Goal: Transaction & Acquisition: Purchase product/service

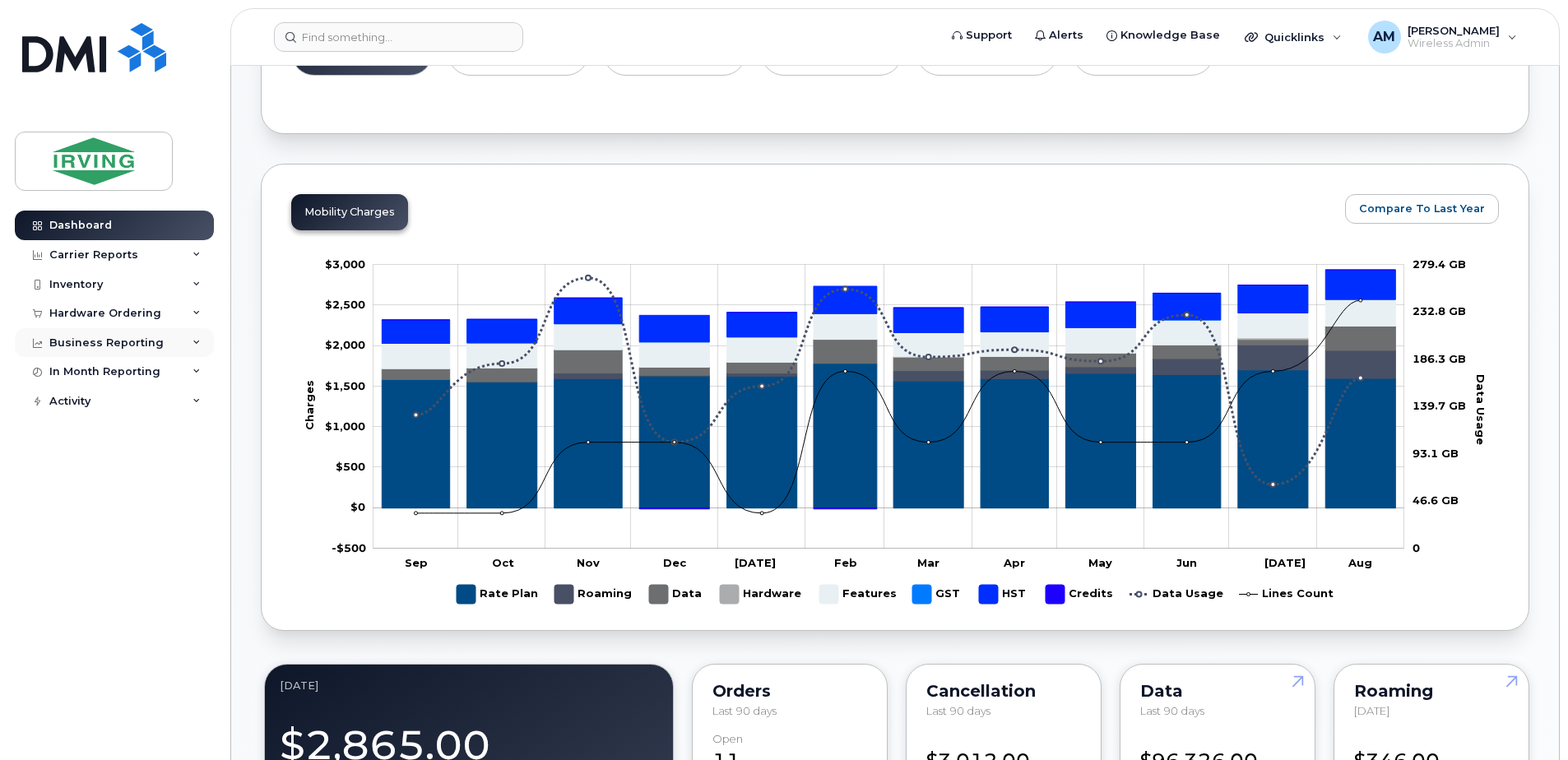
scroll to position [246, 0]
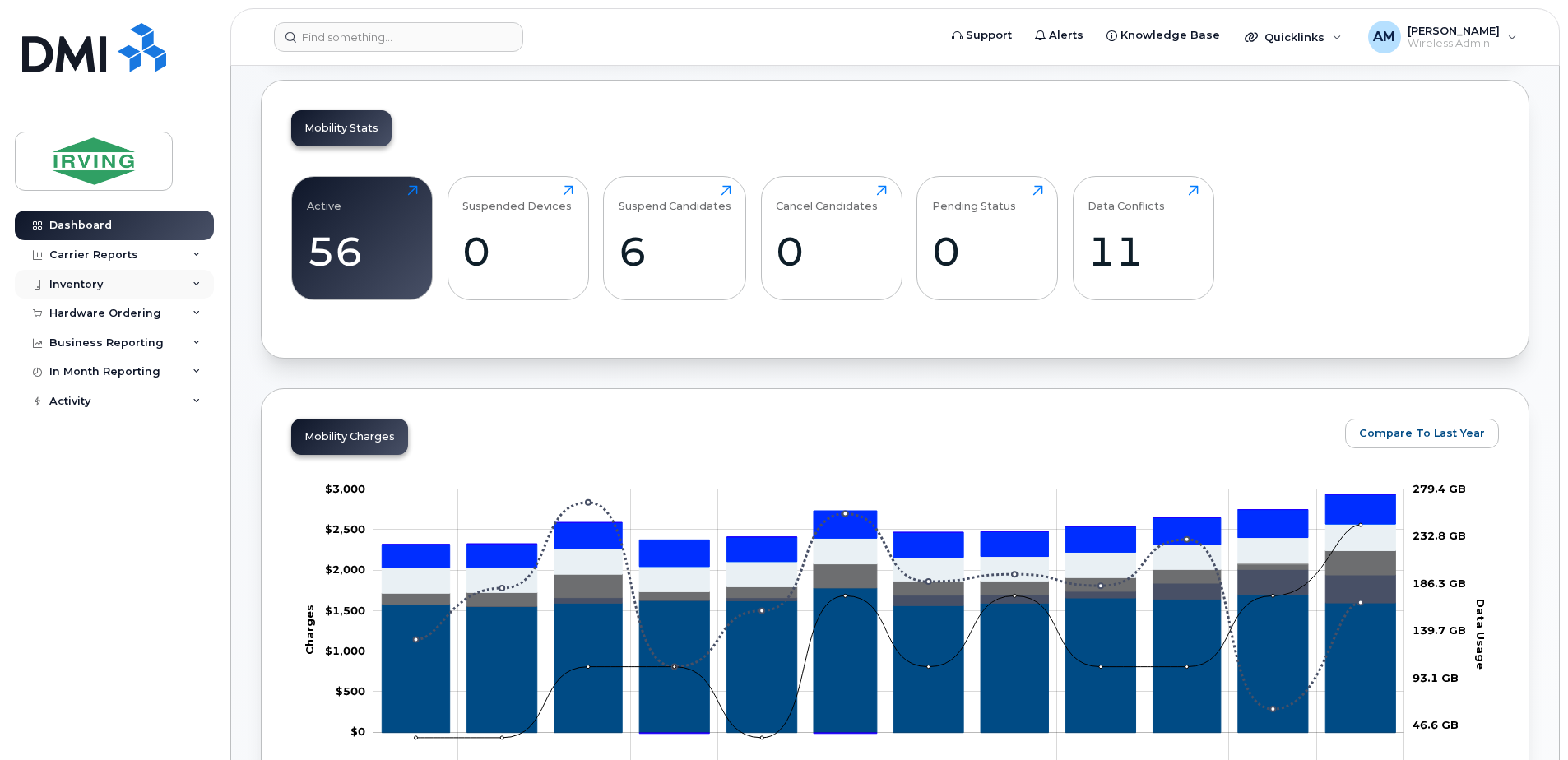
click at [203, 281] on div "Inventory" at bounding box center [114, 285] width 199 height 30
click at [193, 314] on icon at bounding box center [196, 313] width 8 height 8
click at [75, 381] on div "Orders" at bounding box center [77, 374] width 40 height 15
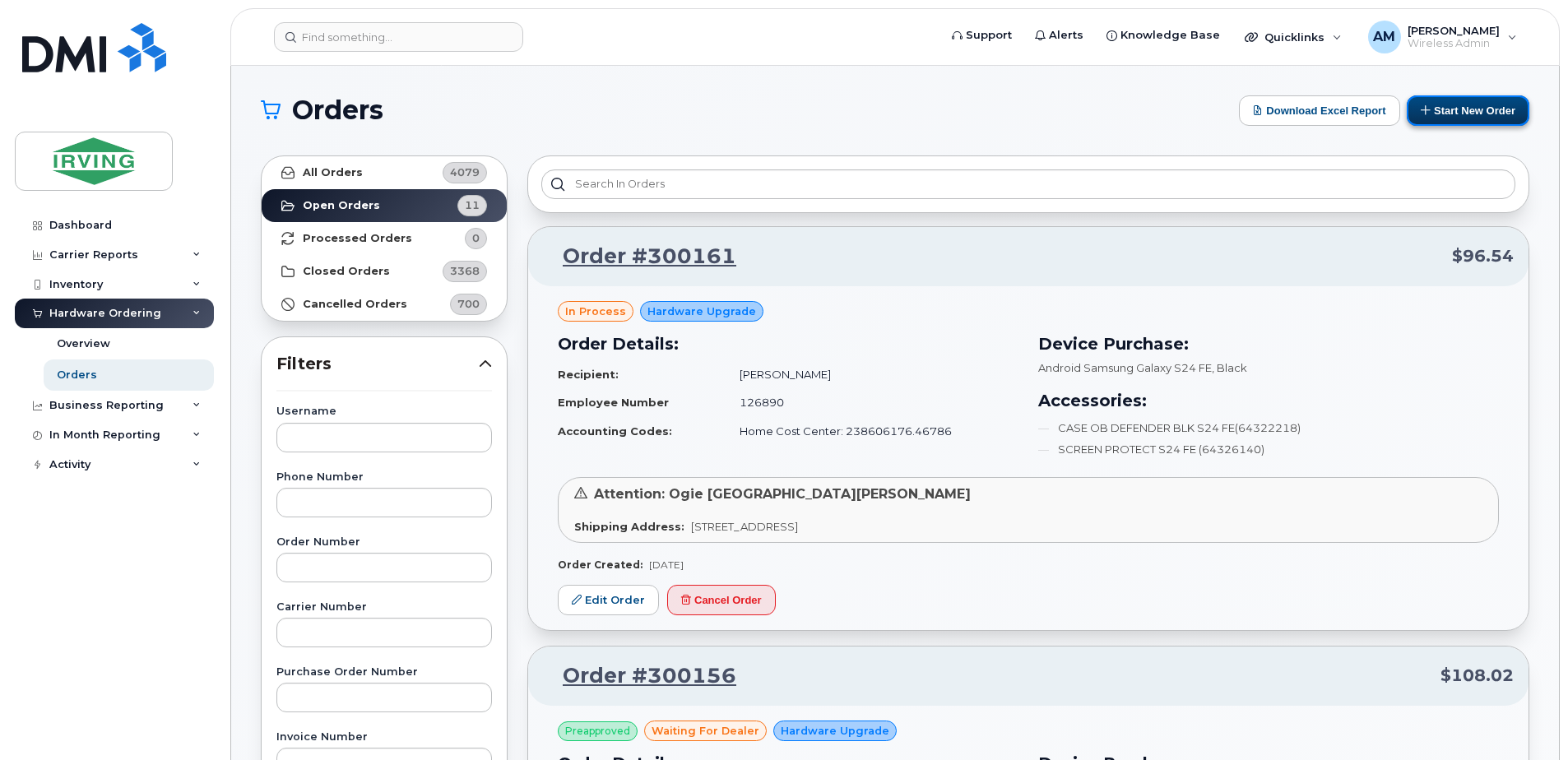
click at [1453, 111] on button "Start New Order" at bounding box center [1468, 111] width 123 height 30
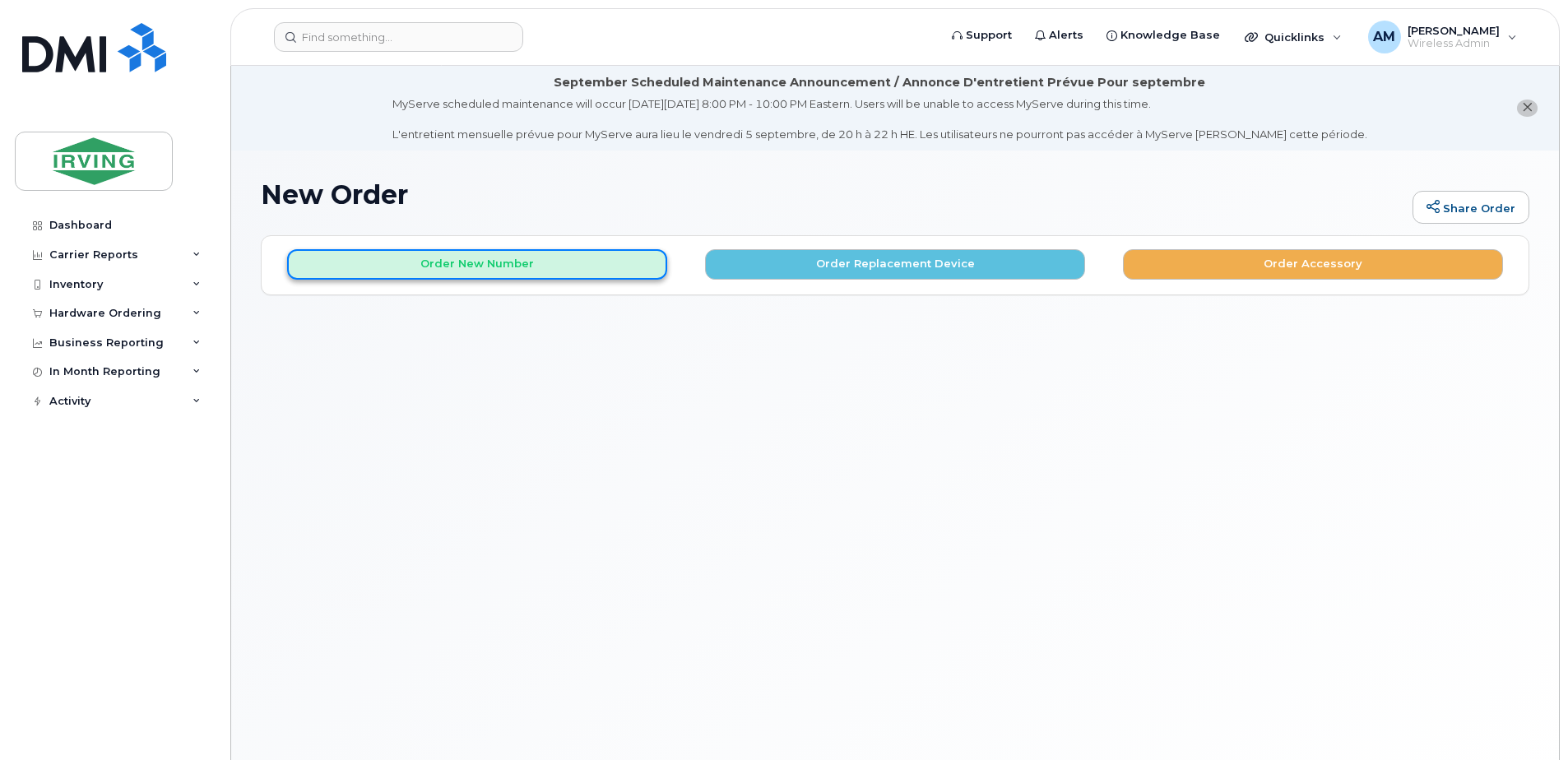
click at [414, 272] on button "Order New Number" at bounding box center [477, 264] width 380 height 30
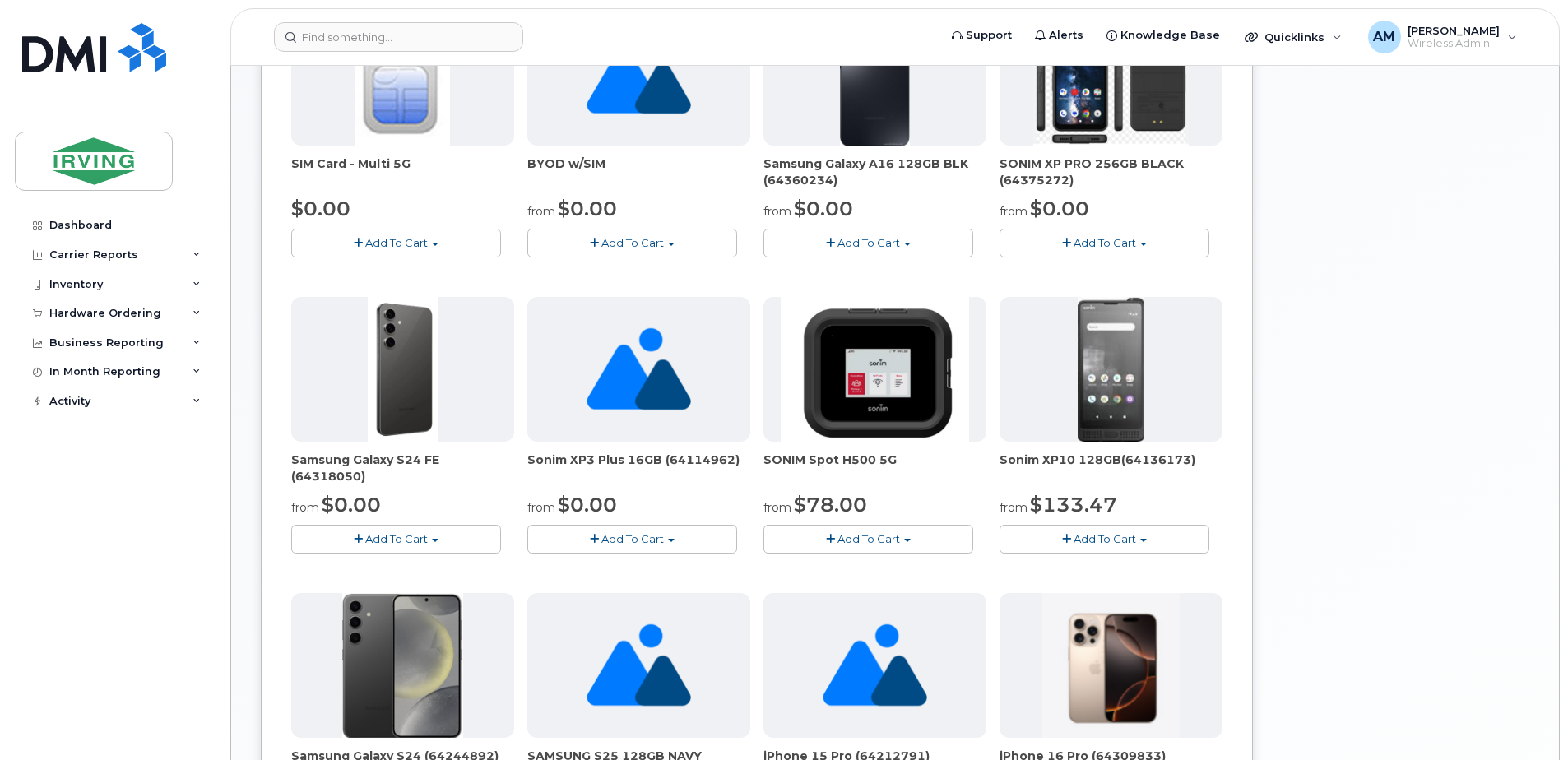
scroll to position [494, 0]
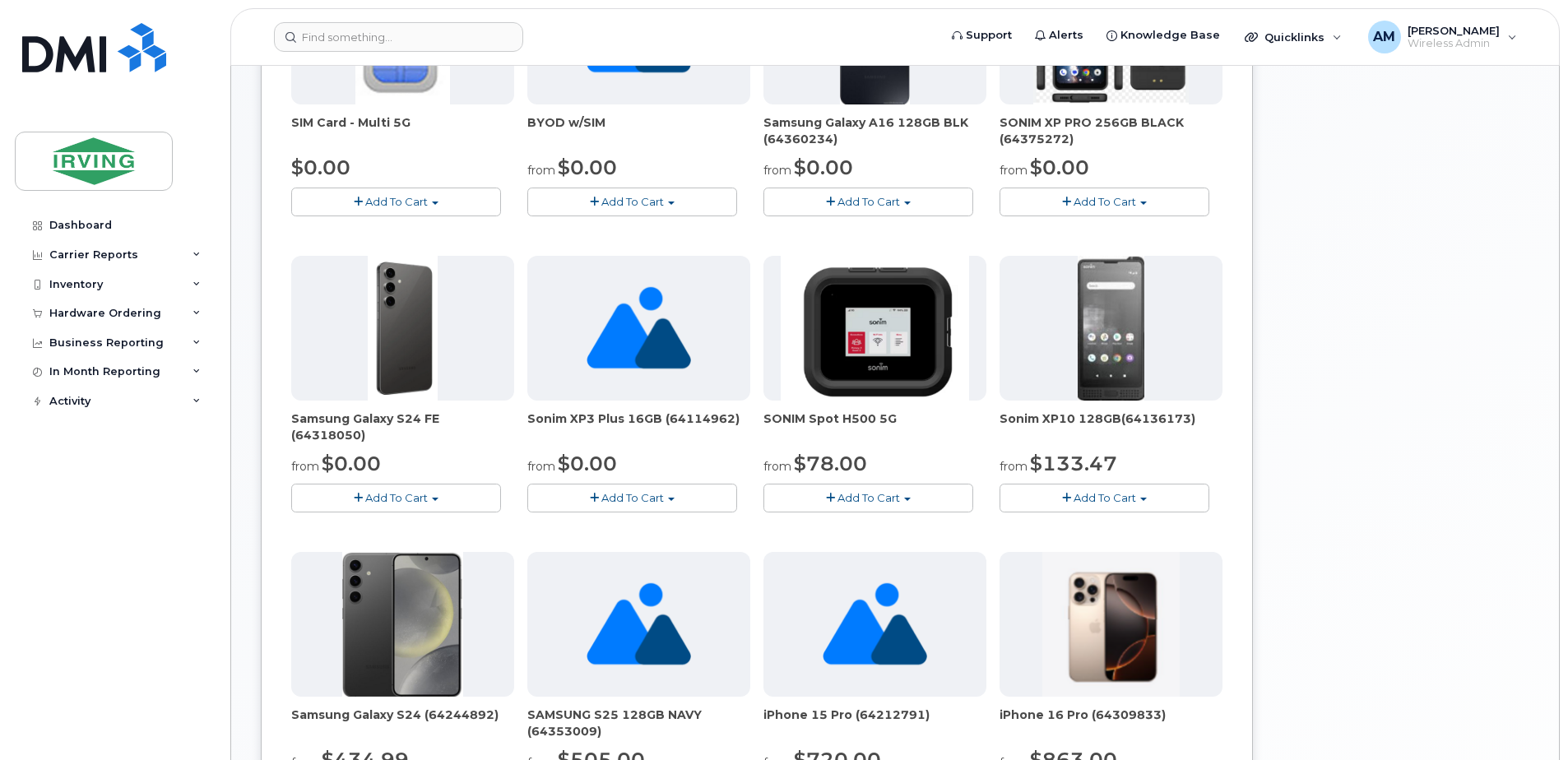
click at [390, 500] on span "Add To Cart" at bounding box center [396, 497] width 63 height 13
click at [397, 523] on link "$0.00 - 3 year term - voice & data plan (128GB)" at bounding box center [438, 528] width 286 height 21
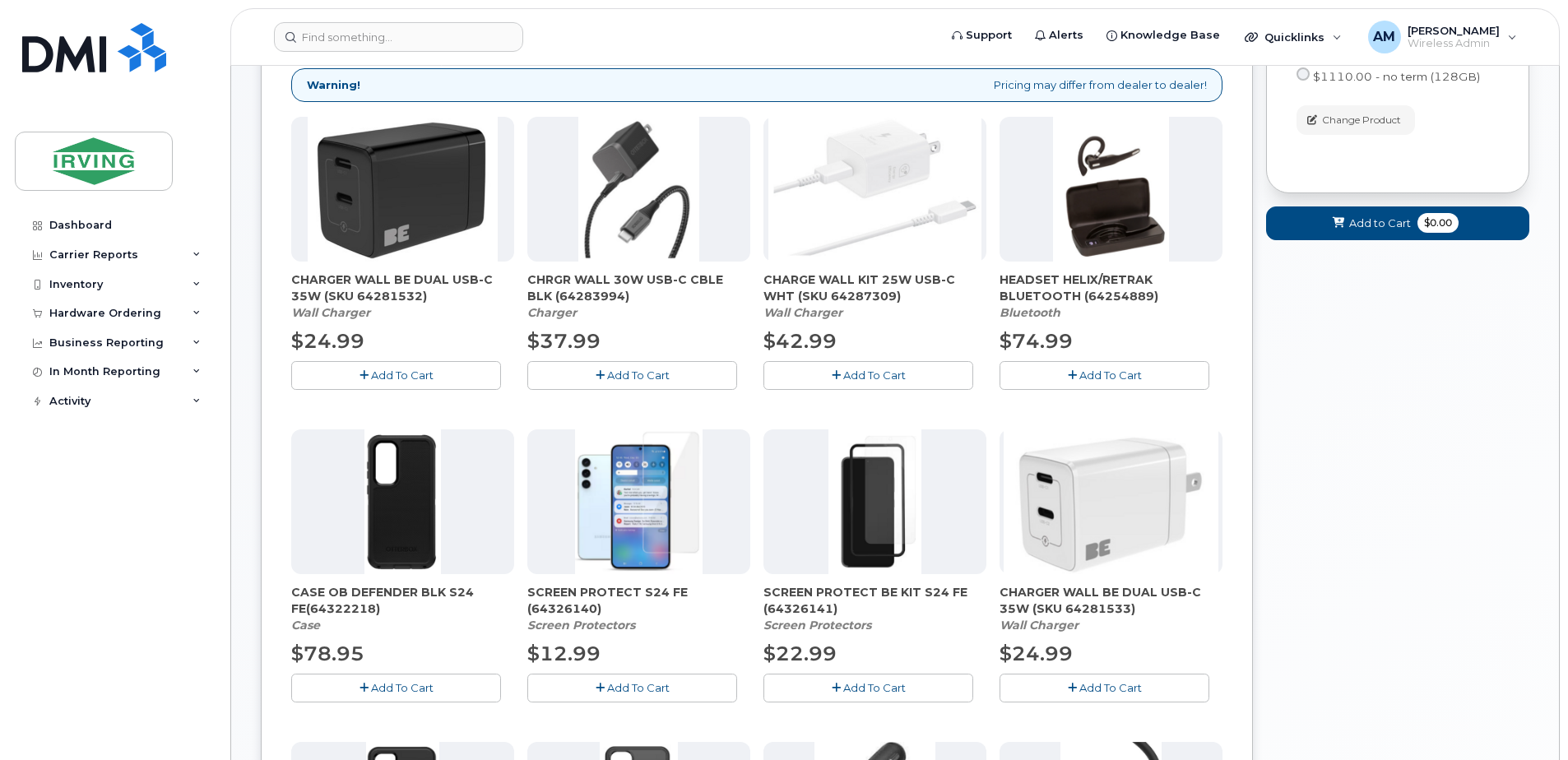
scroll to position [340, 0]
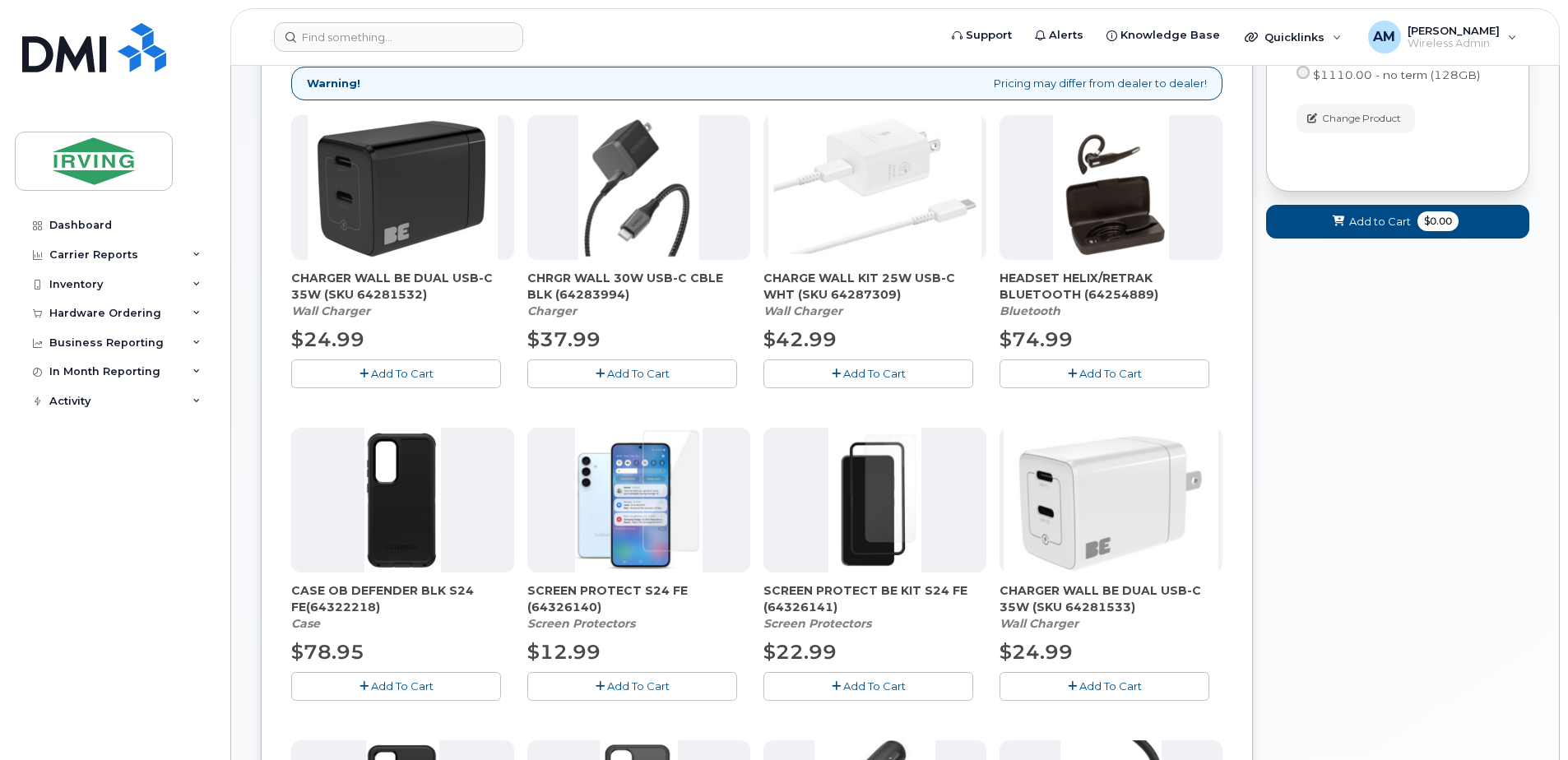
click at [645, 376] on span "Add To Cart" at bounding box center [639, 373] width 63 height 13
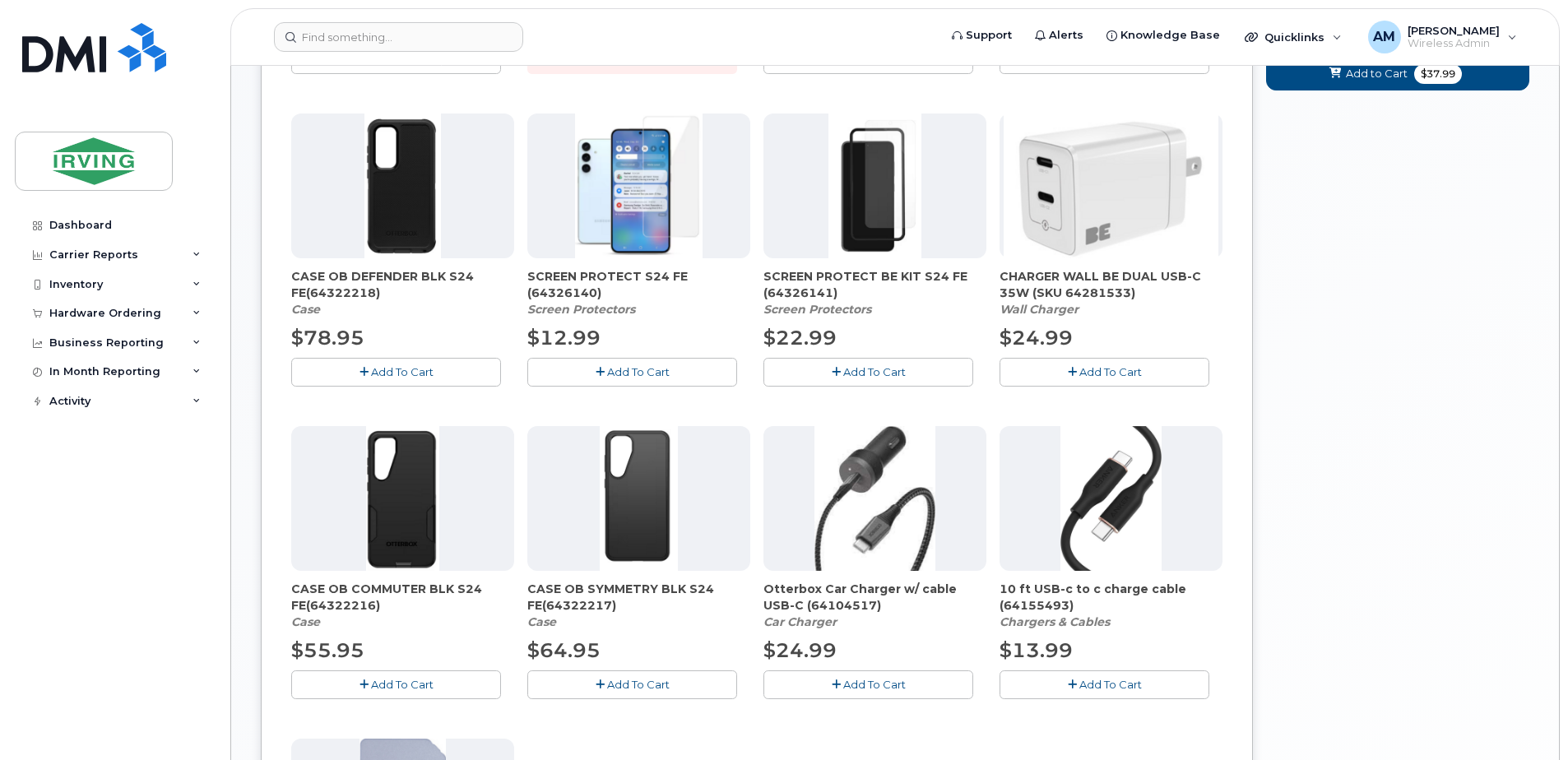
scroll to position [669, 0]
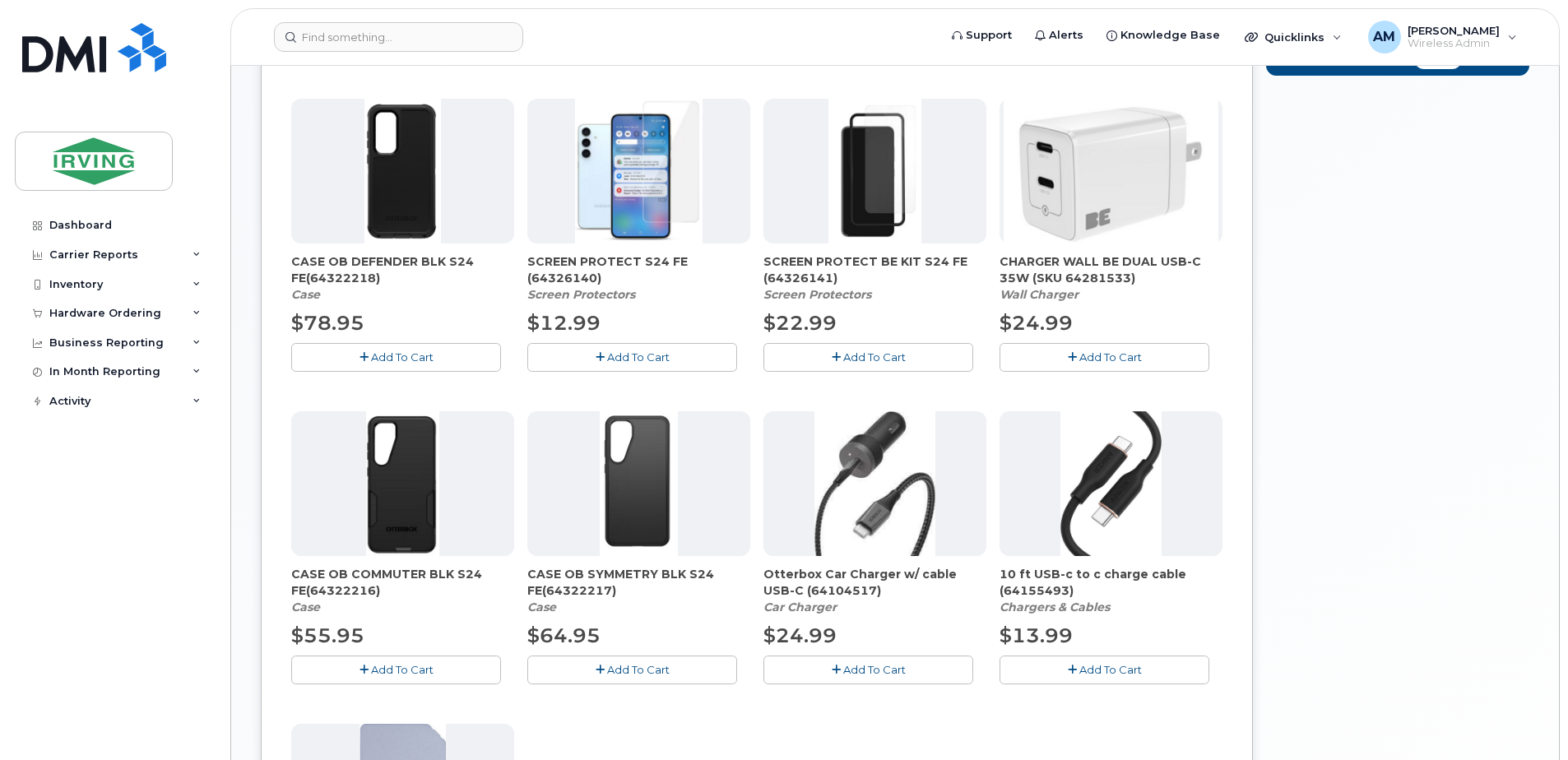
click at [396, 671] on span "Add To Cart" at bounding box center [402, 669] width 63 height 13
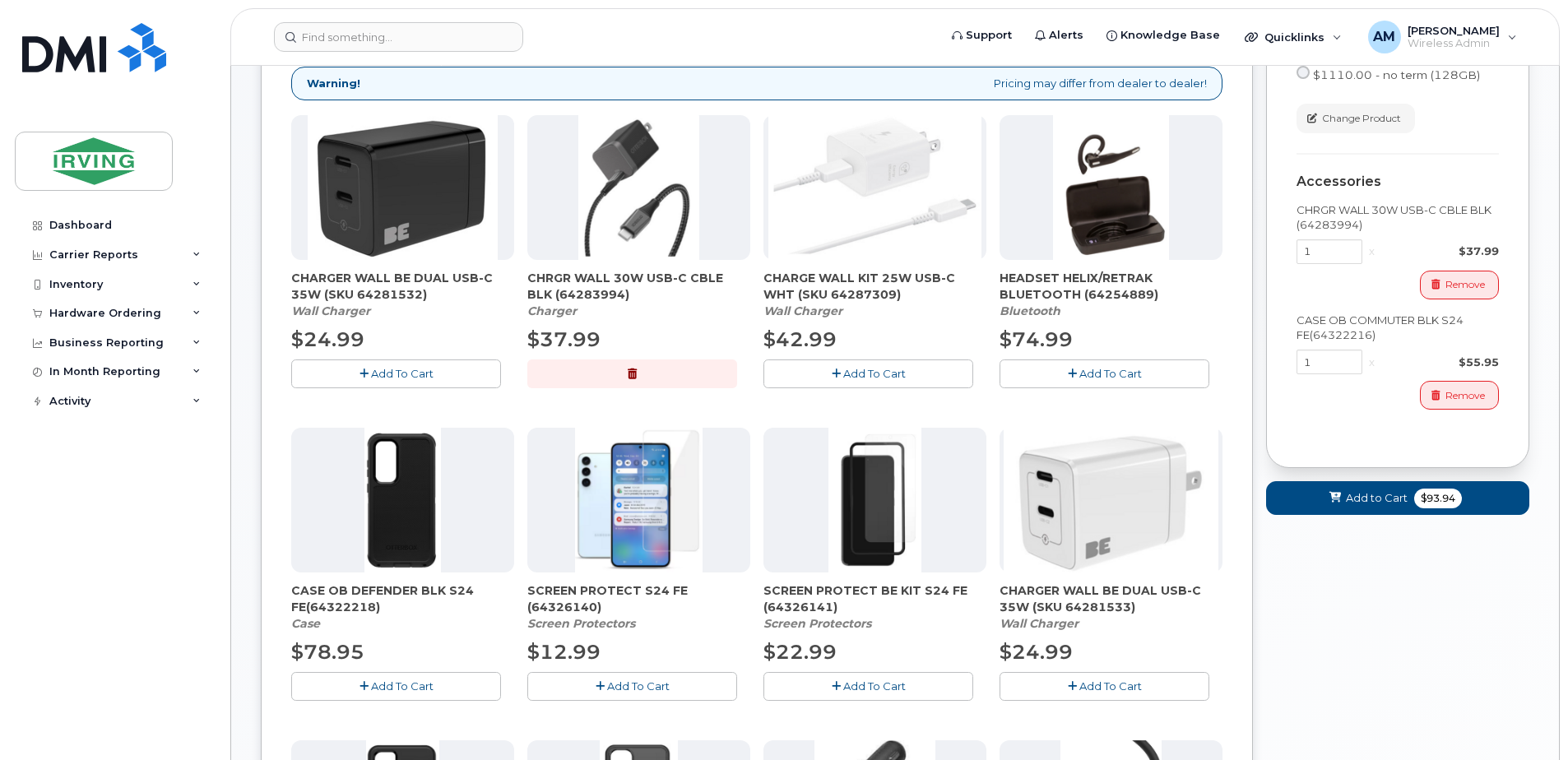
scroll to position [421, 0]
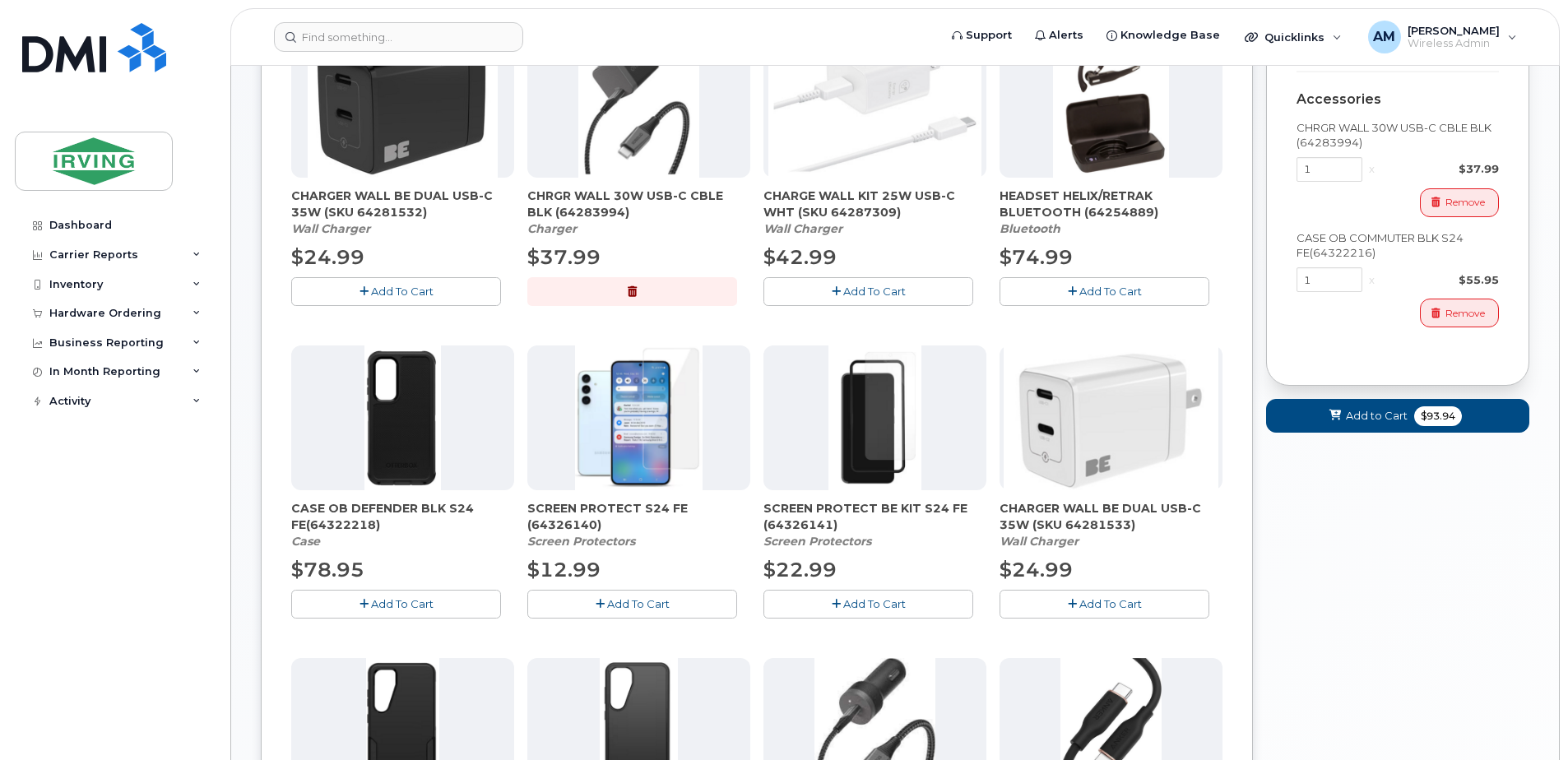
click at [558, 604] on button "Add To Cart" at bounding box center [632, 603] width 210 height 29
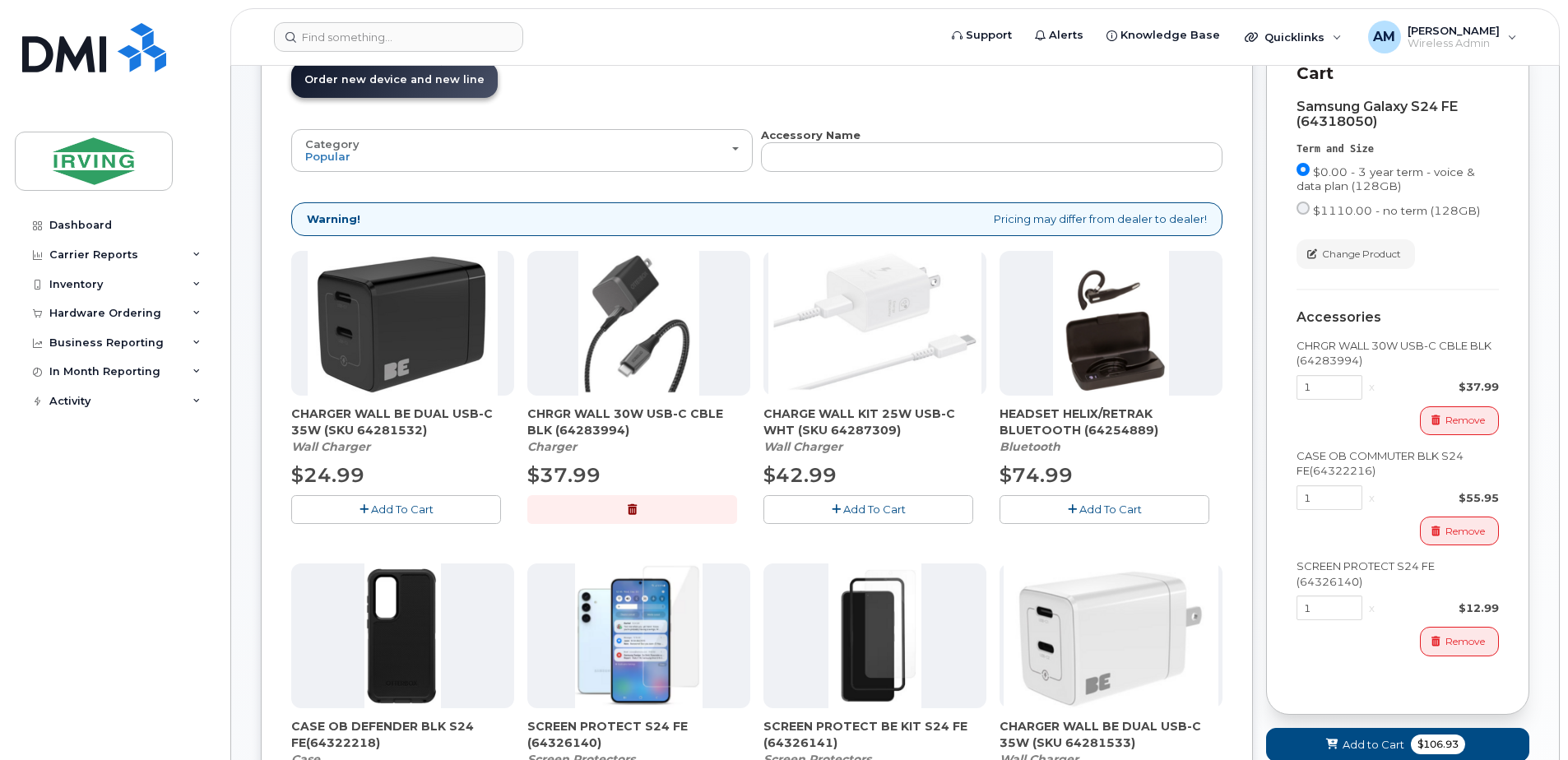
scroll to position [93, 0]
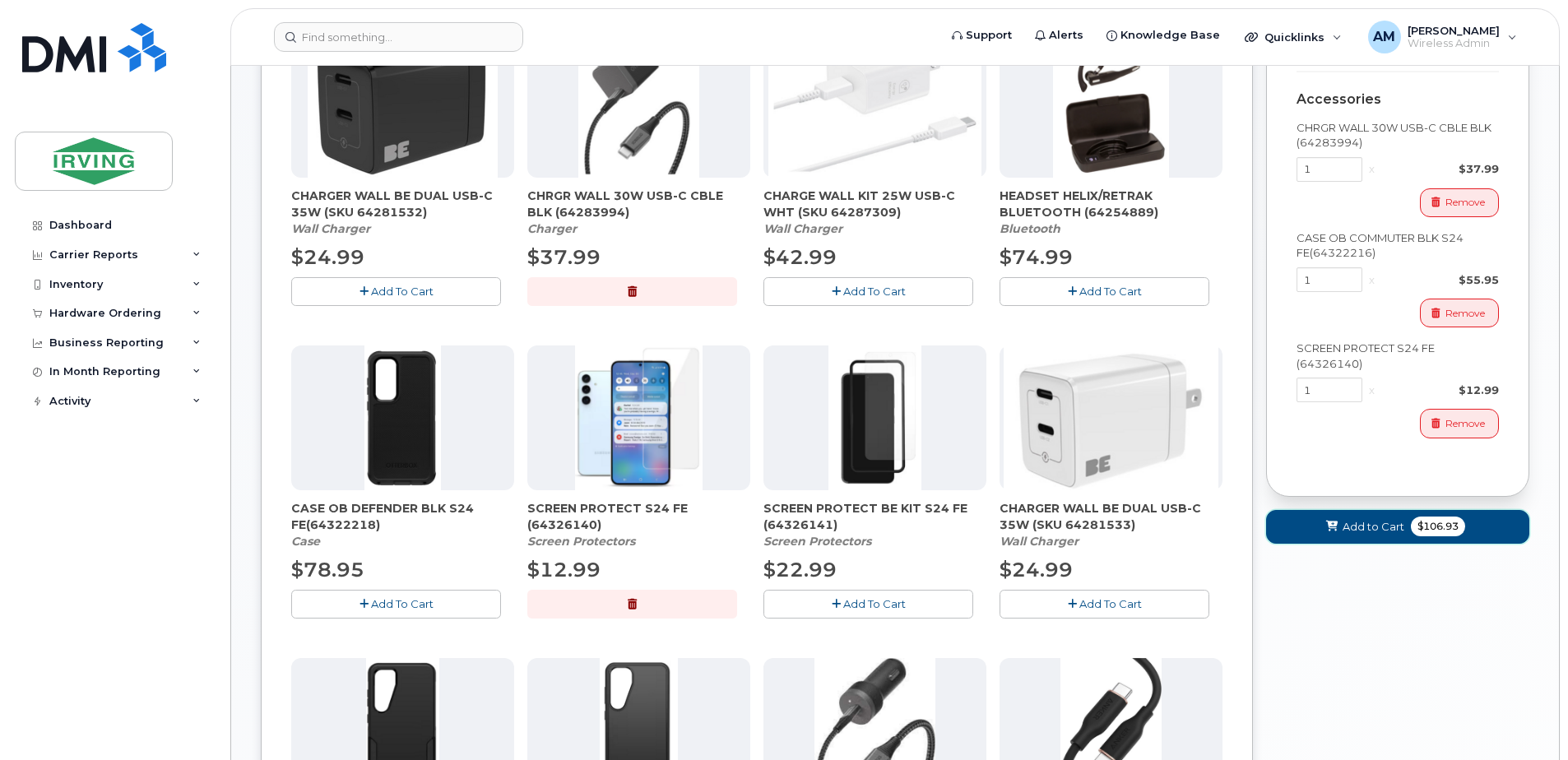
click at [1362, 511] on button "Add to Cart $106.93" at bounding box center [1397, 526] width 263 height 34
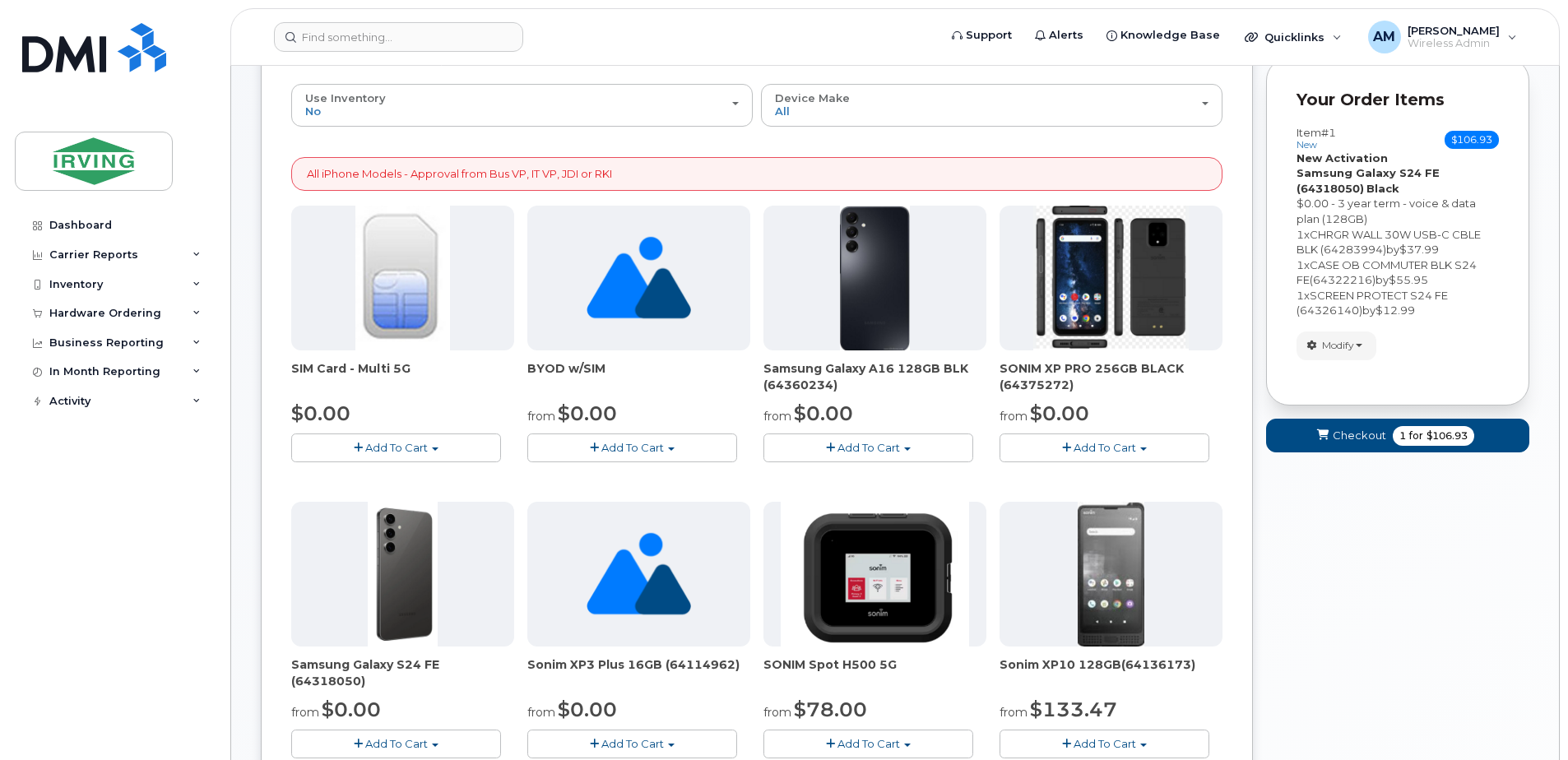
scroll to position [0, 0]
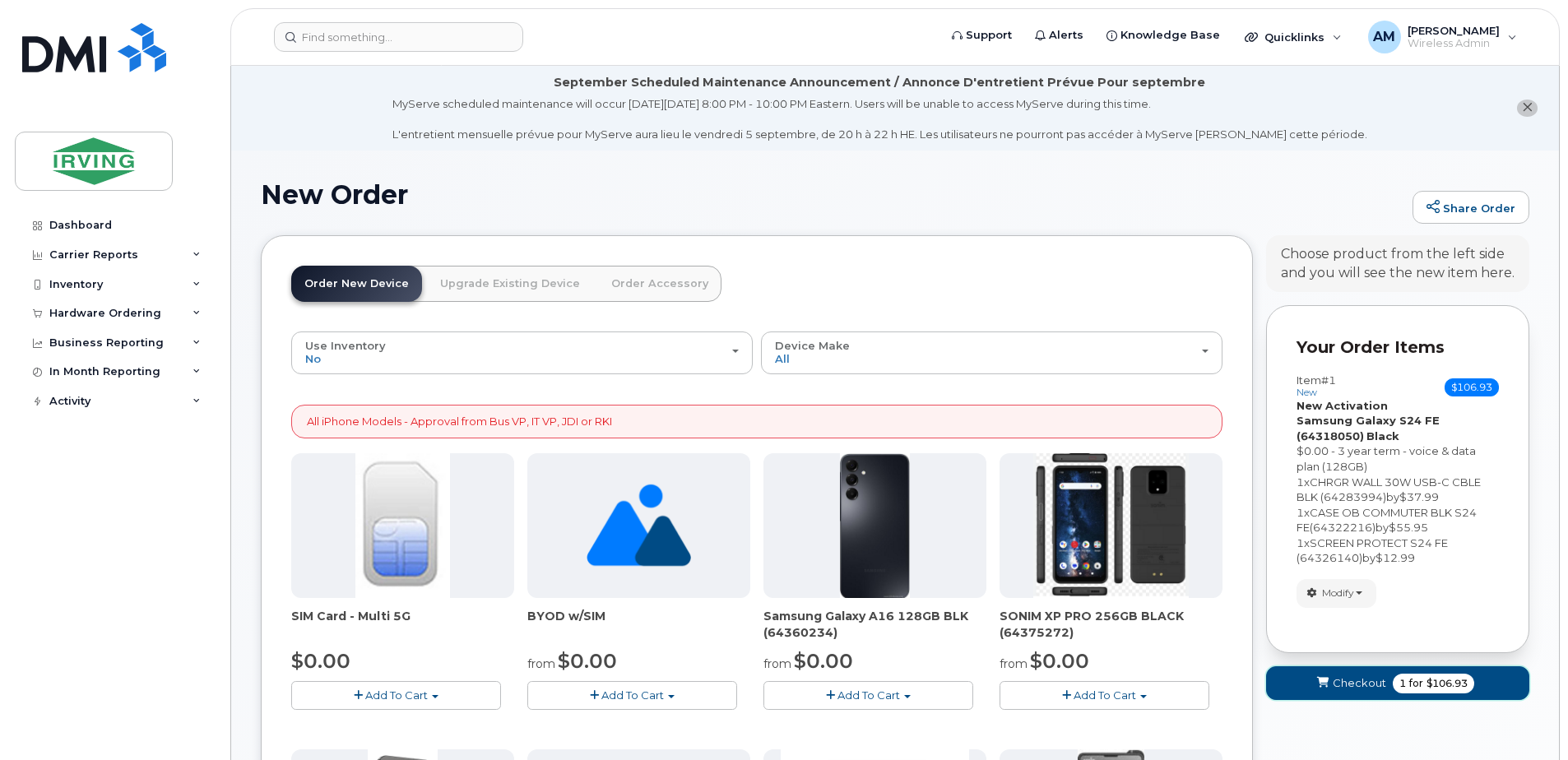
click at [1436, 687] on span "$106.93" at bounding box center [1446, 683] width 41 height 15
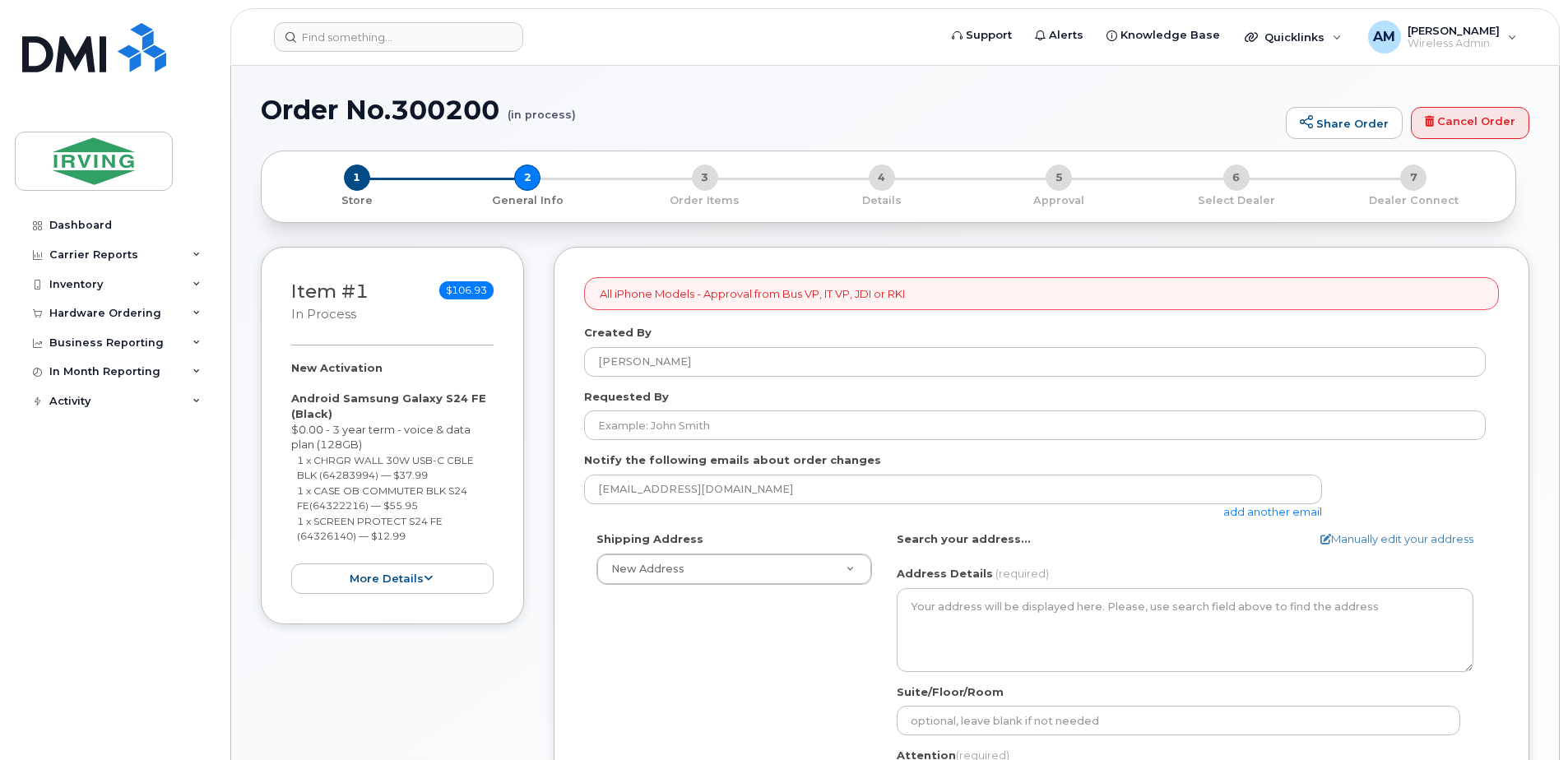
select select
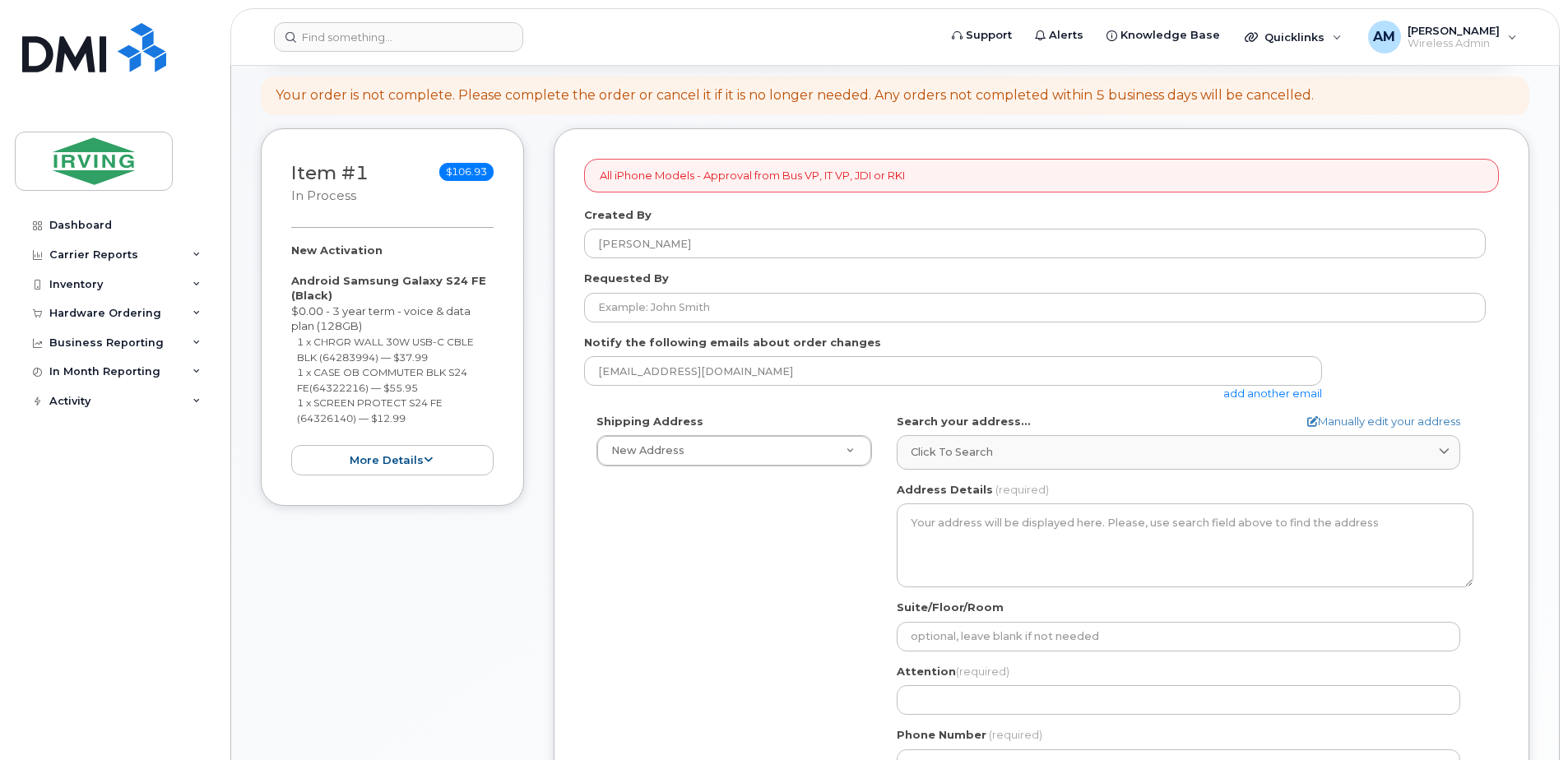
scroll to position [279, 0]
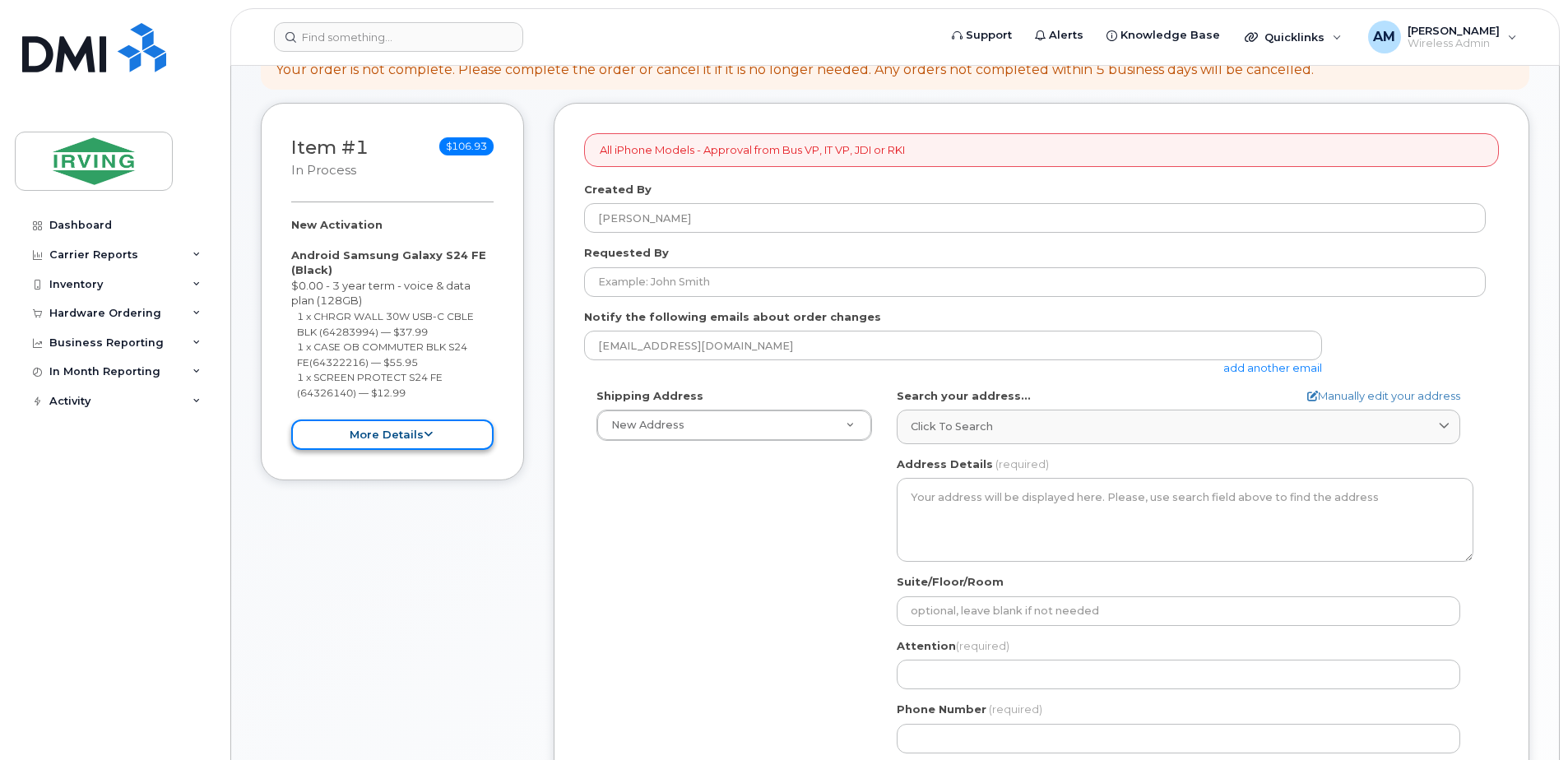
click at [381, 427] on button "more details" at bounding box center [392, 434] width 202 height 30
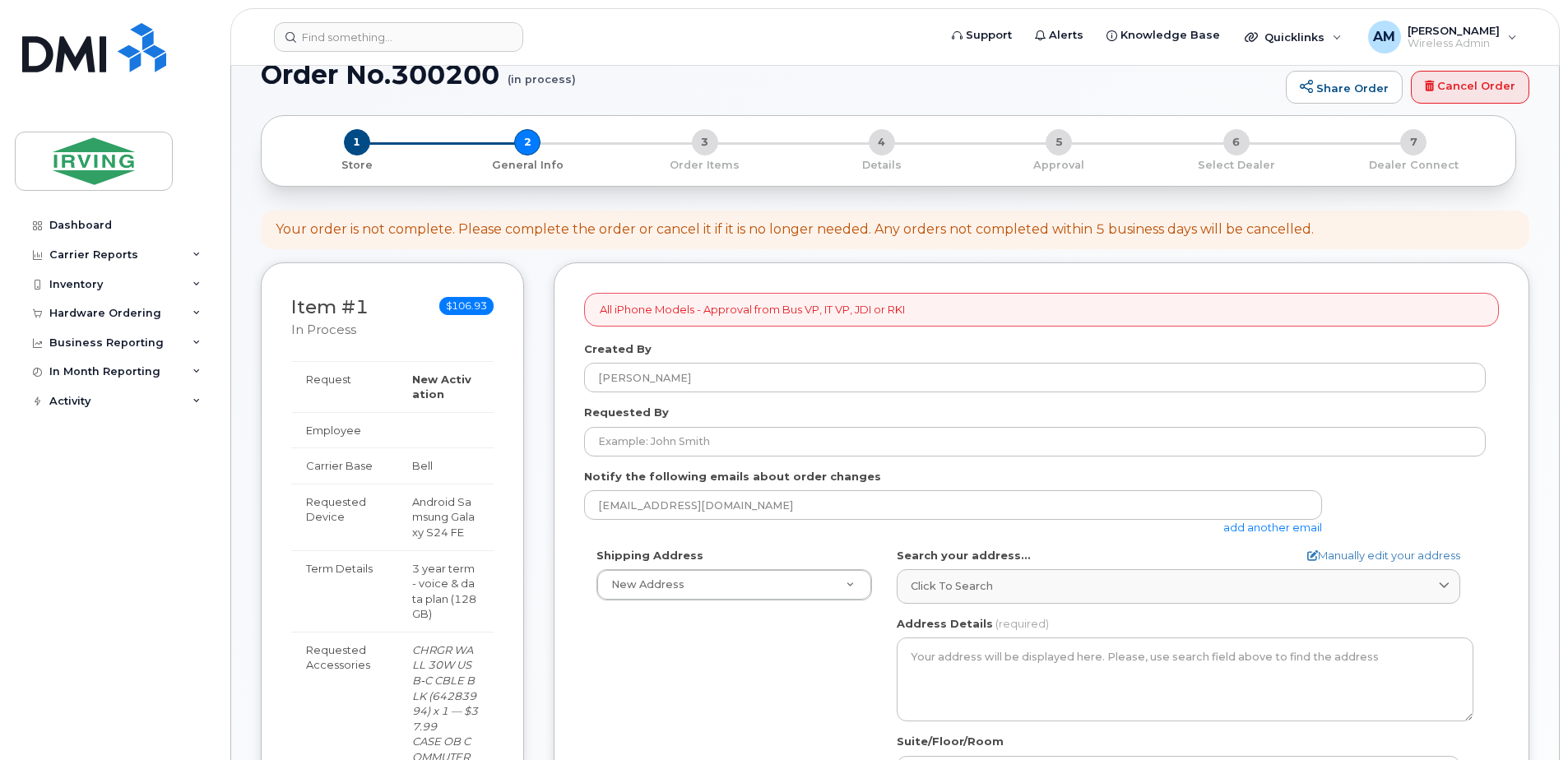
scroll to position [198, 0]
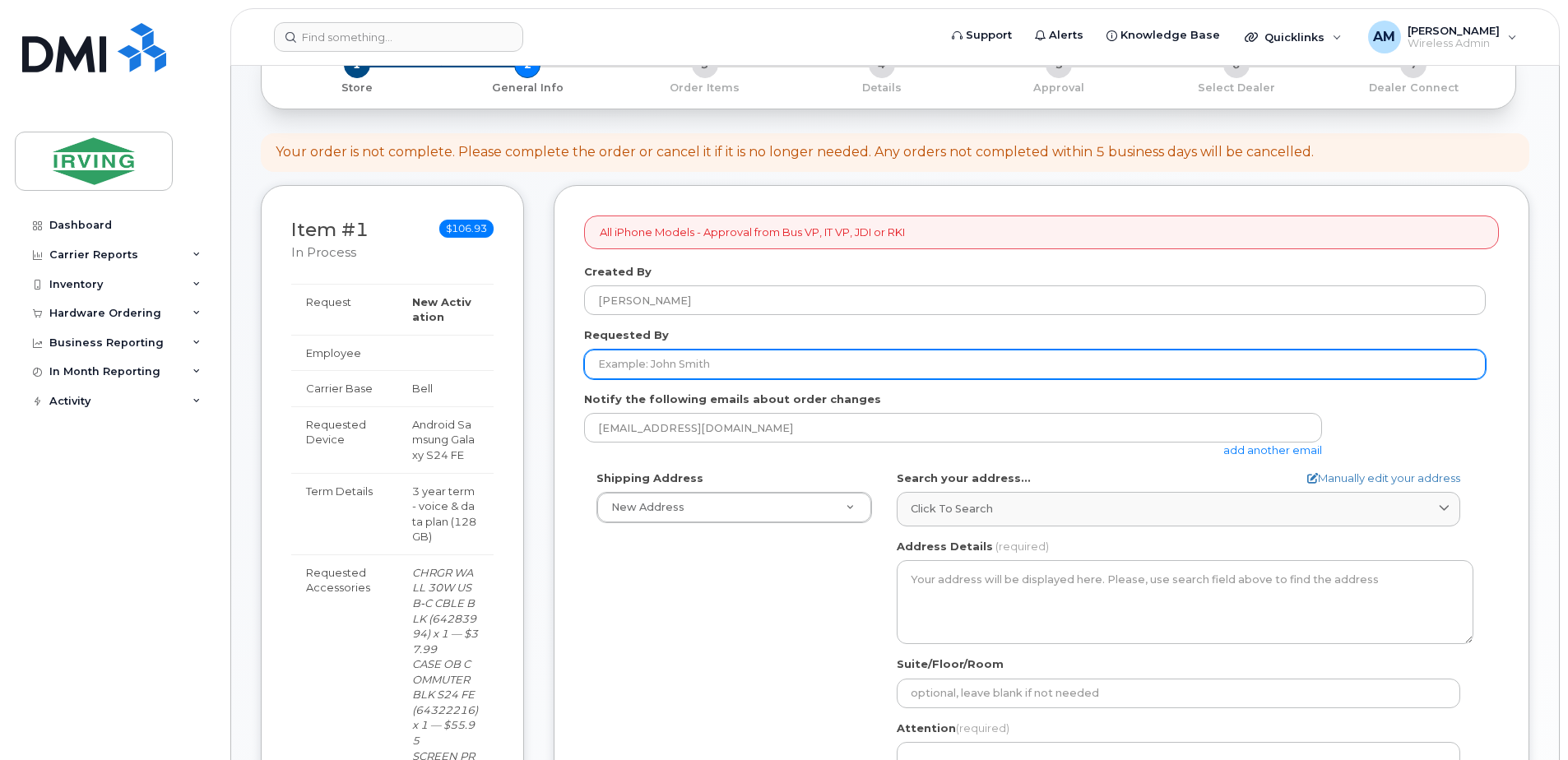
click at [668, 362] on input "Requested By" at bounding box center [1034, 364] width 902 height 30
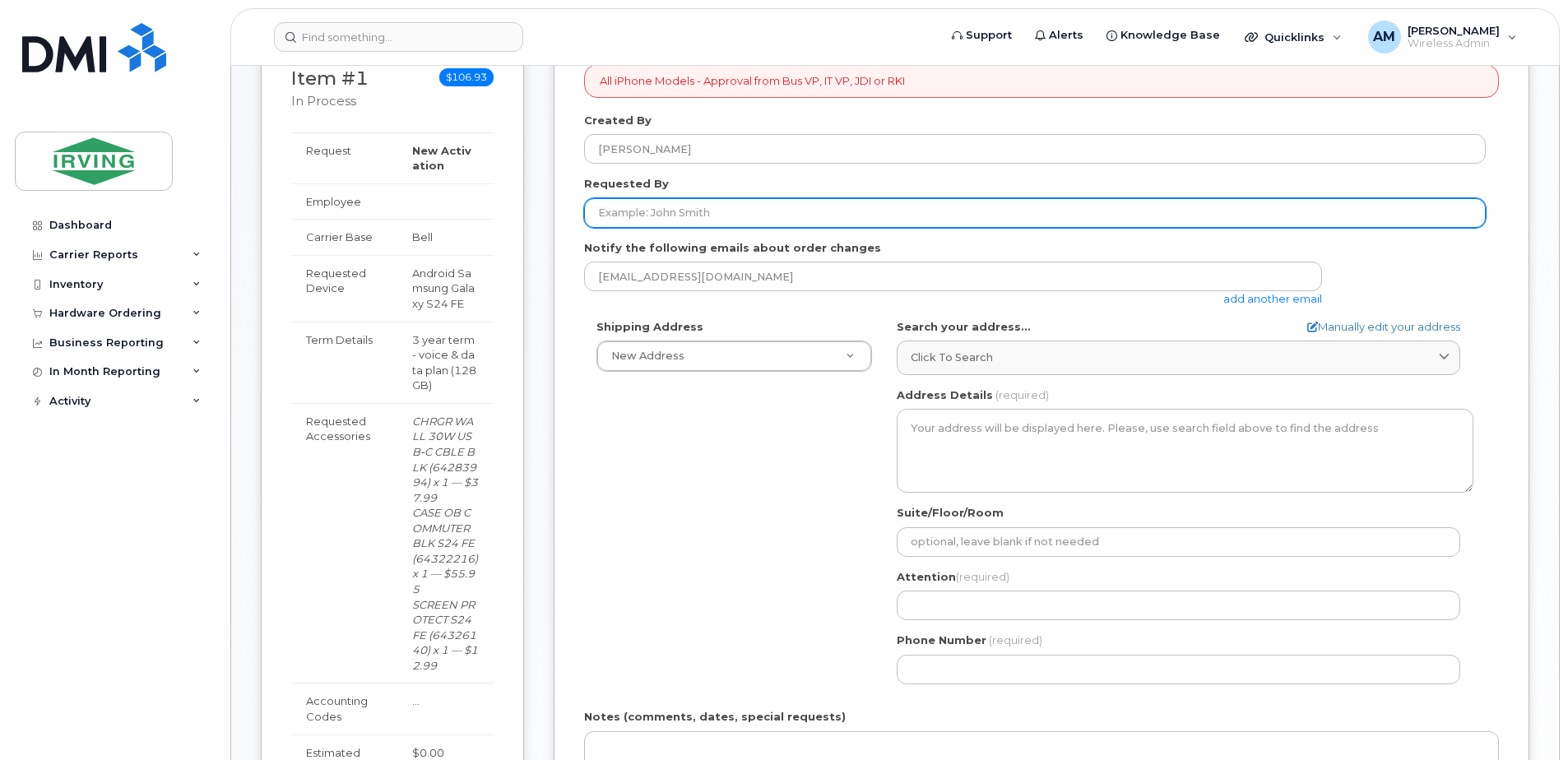
scroll to position [362, 0]
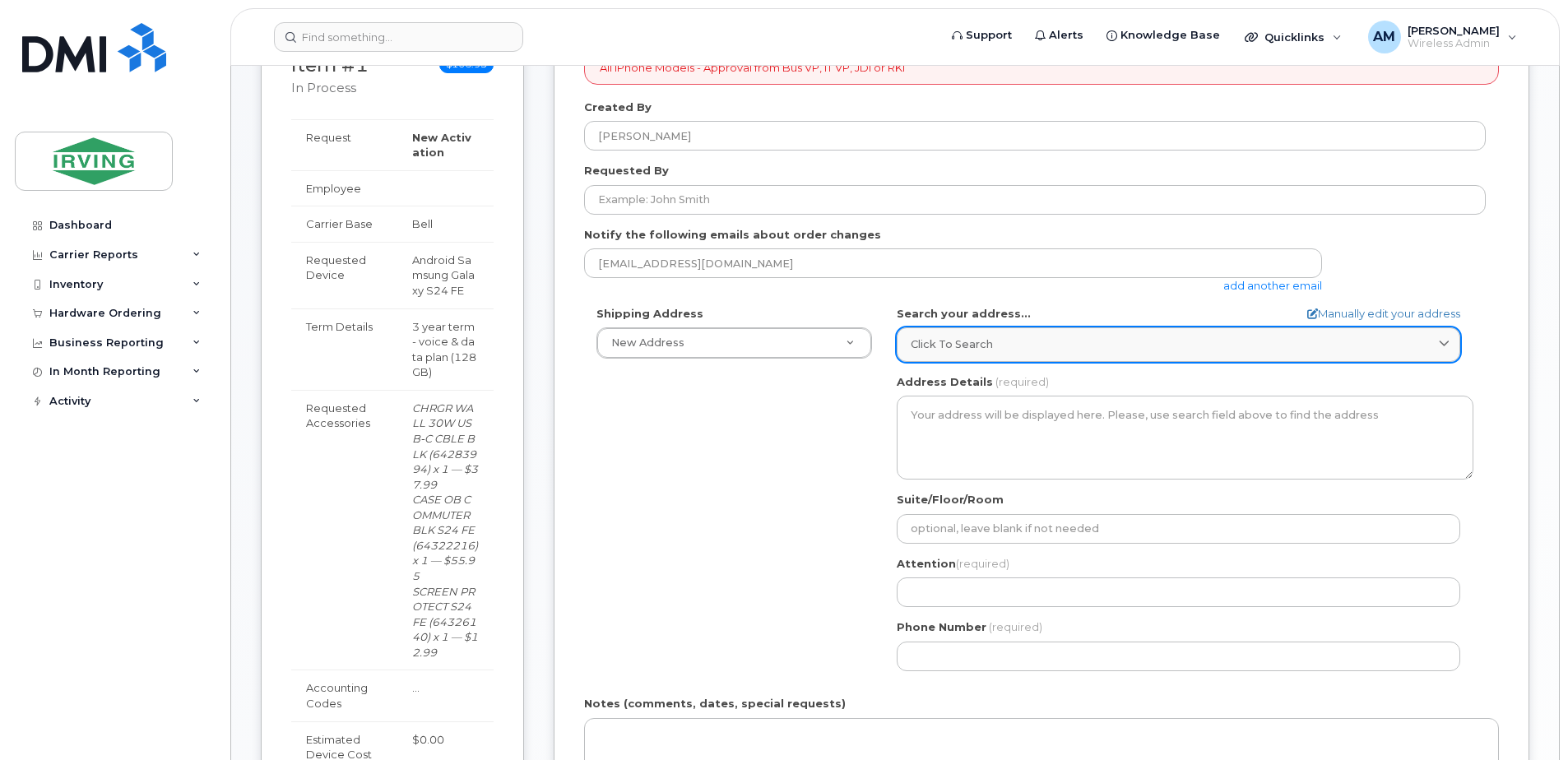
click at [1004, 350] on div "Click to search" at bounding box center [1178, 344] width 536 height 16
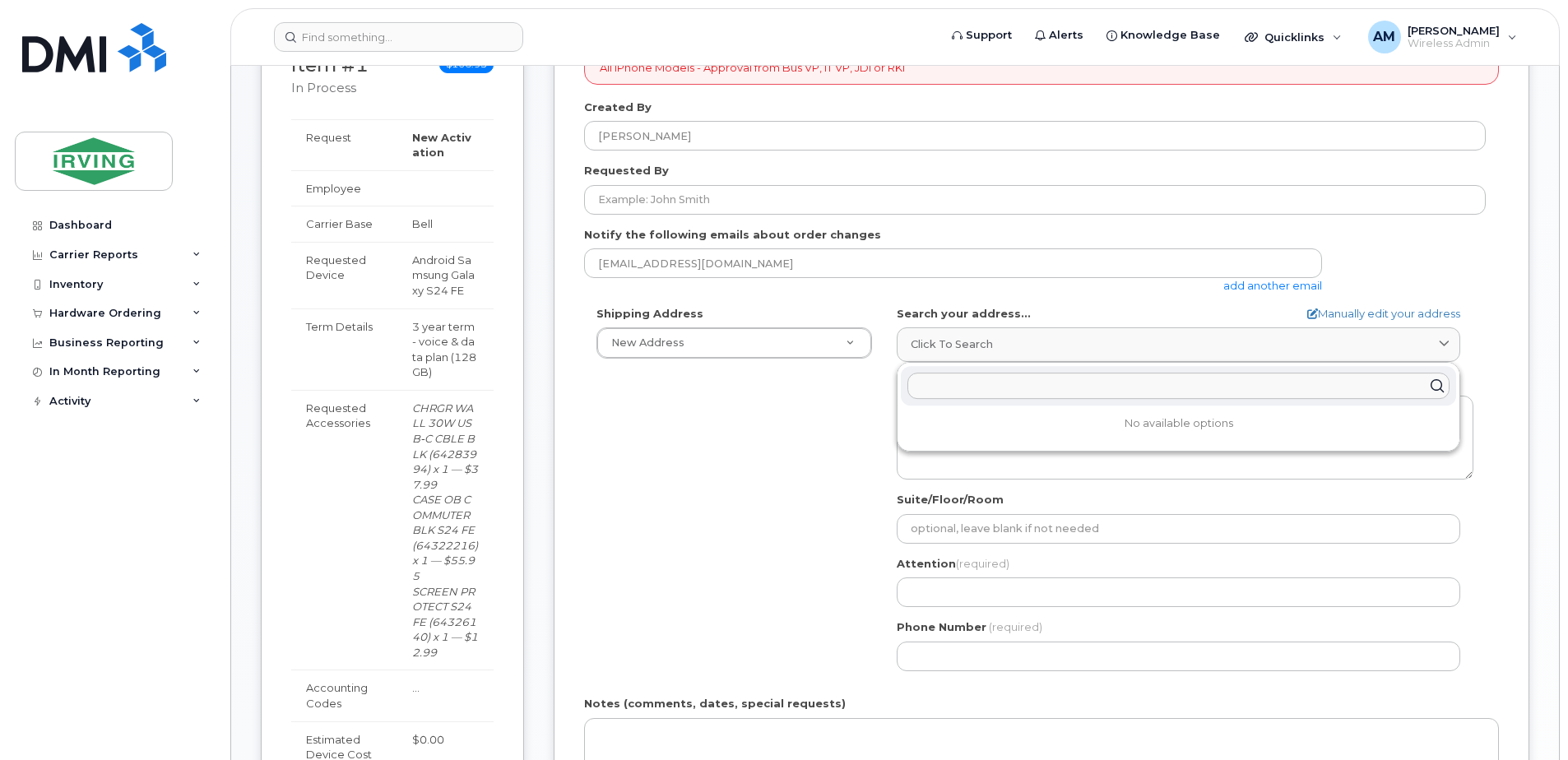
click at [990, 393] on input "text" at bounding box center [1179, 386] width 542 height 26
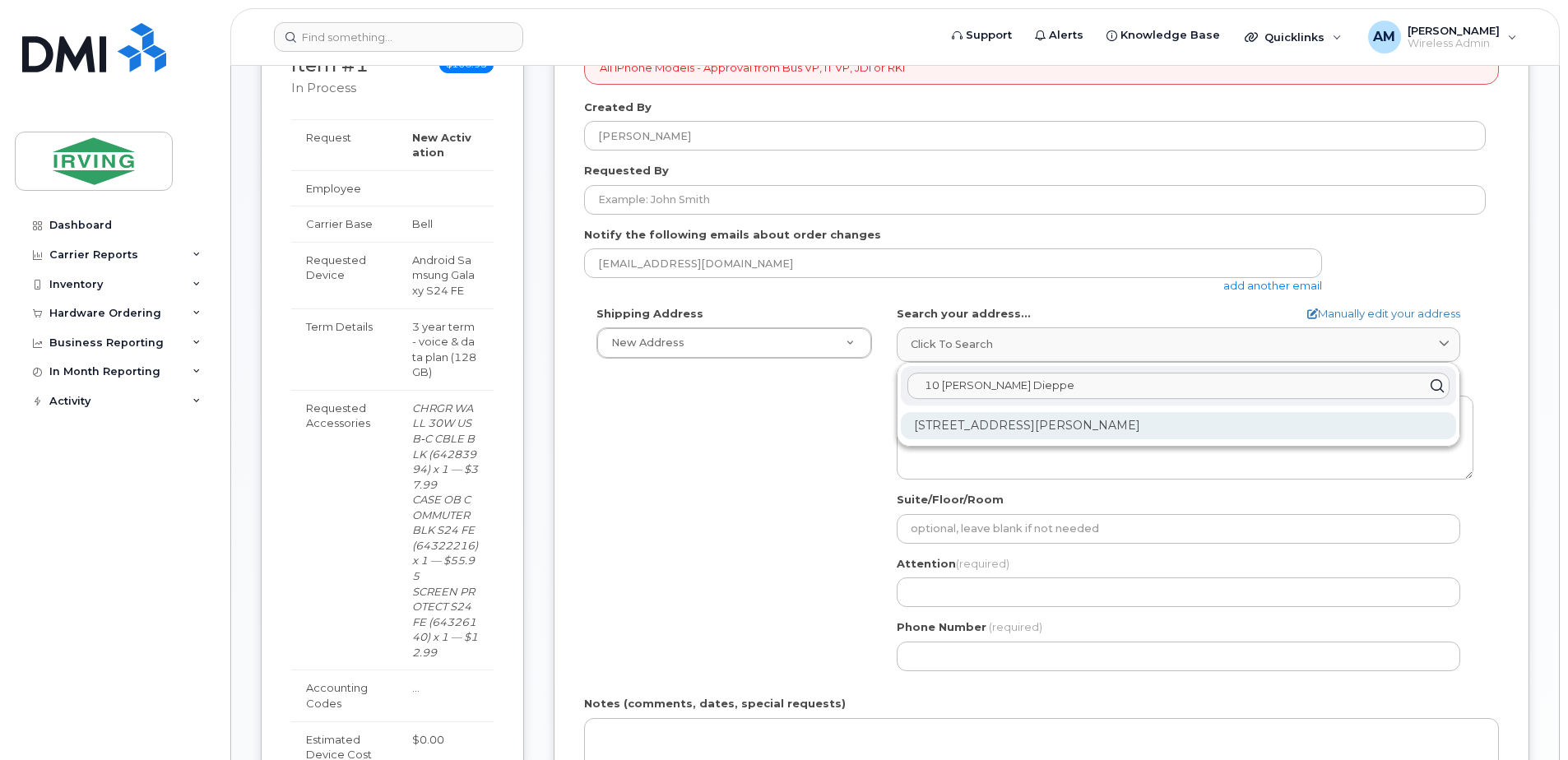
type input "10 Dawson Dieppe"
click at [1035, 414] on div "10 Dawson St Dieppe NB E1A 6C8" at bounding box center [1178, 425] width 555 height 27
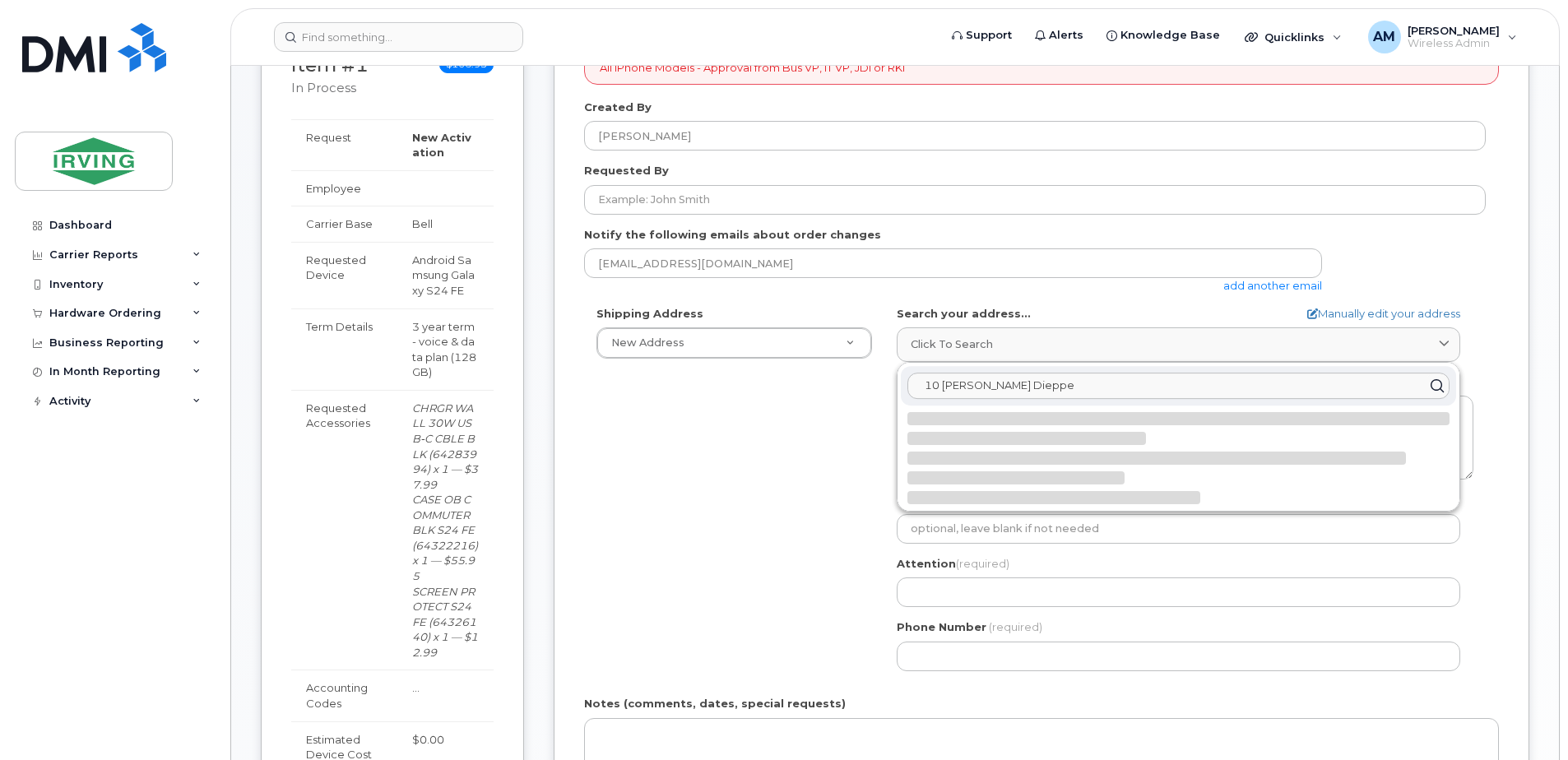
select select
type textarea "10 Dawson St DIEPPE NB E1A 6C8 CANADA"
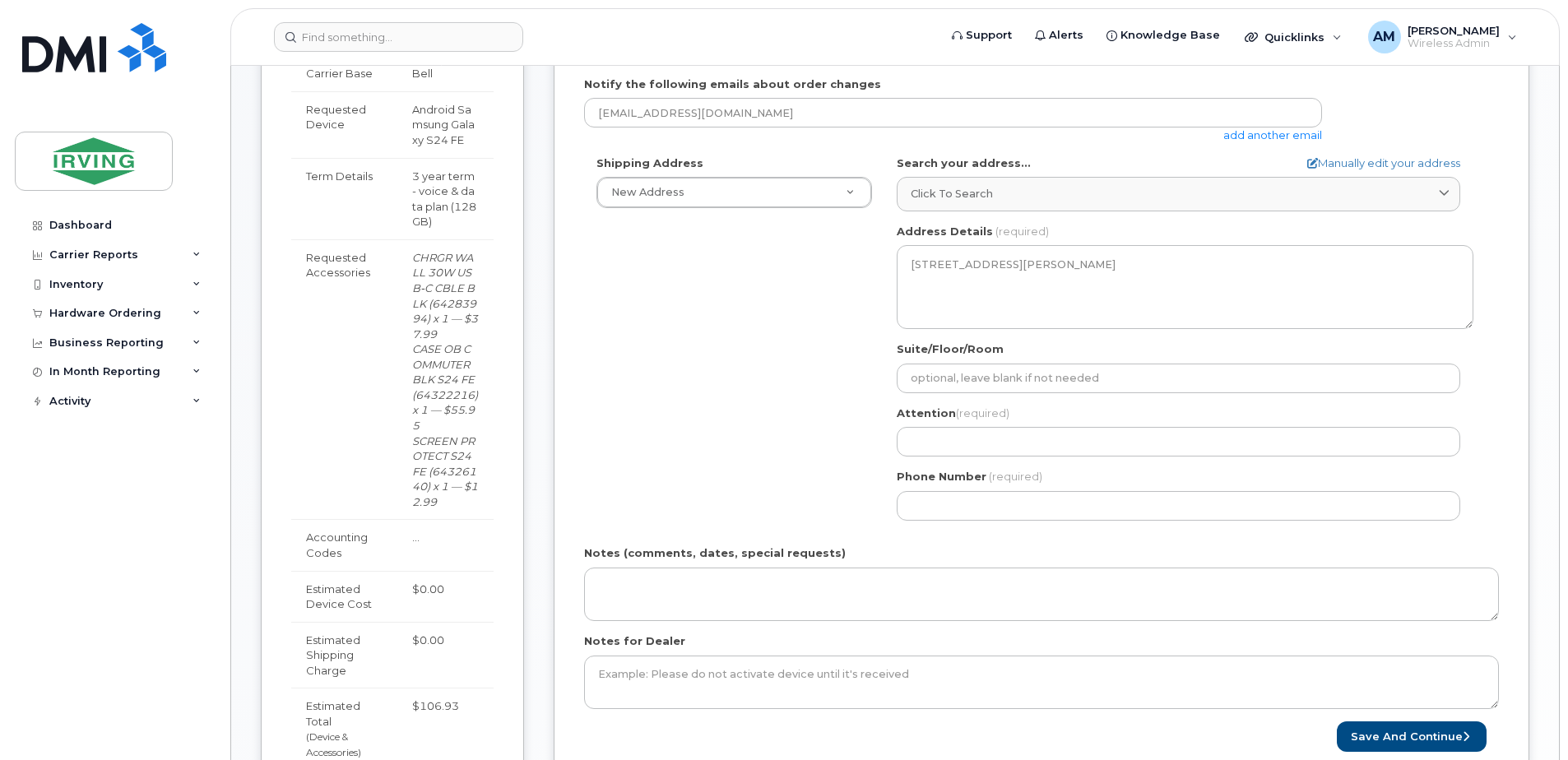
scroll to position [526, 0]
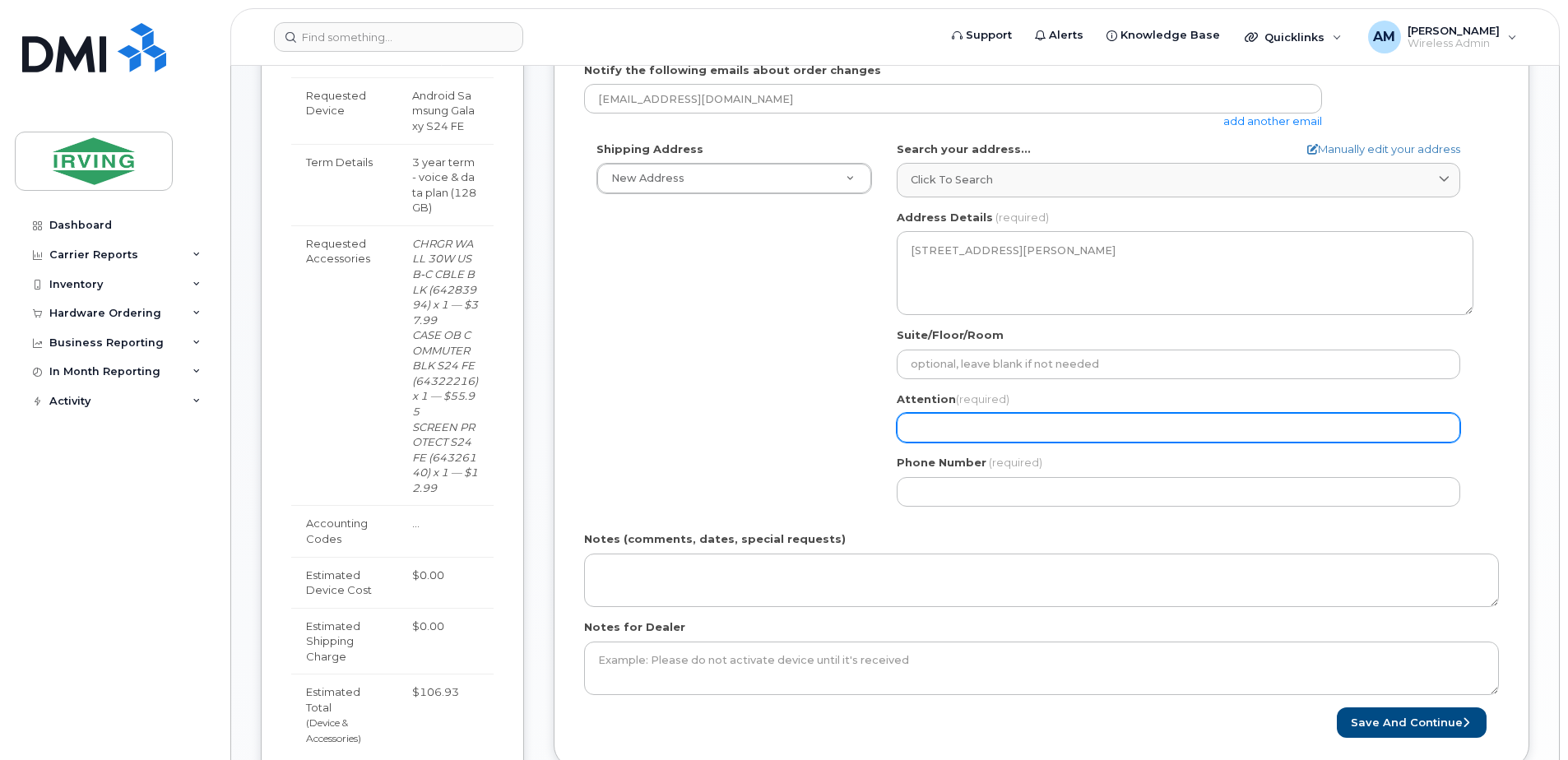
click at [953, 435] on input "Attention (required)" at bounding box center [1178, 427] width 564 height 30
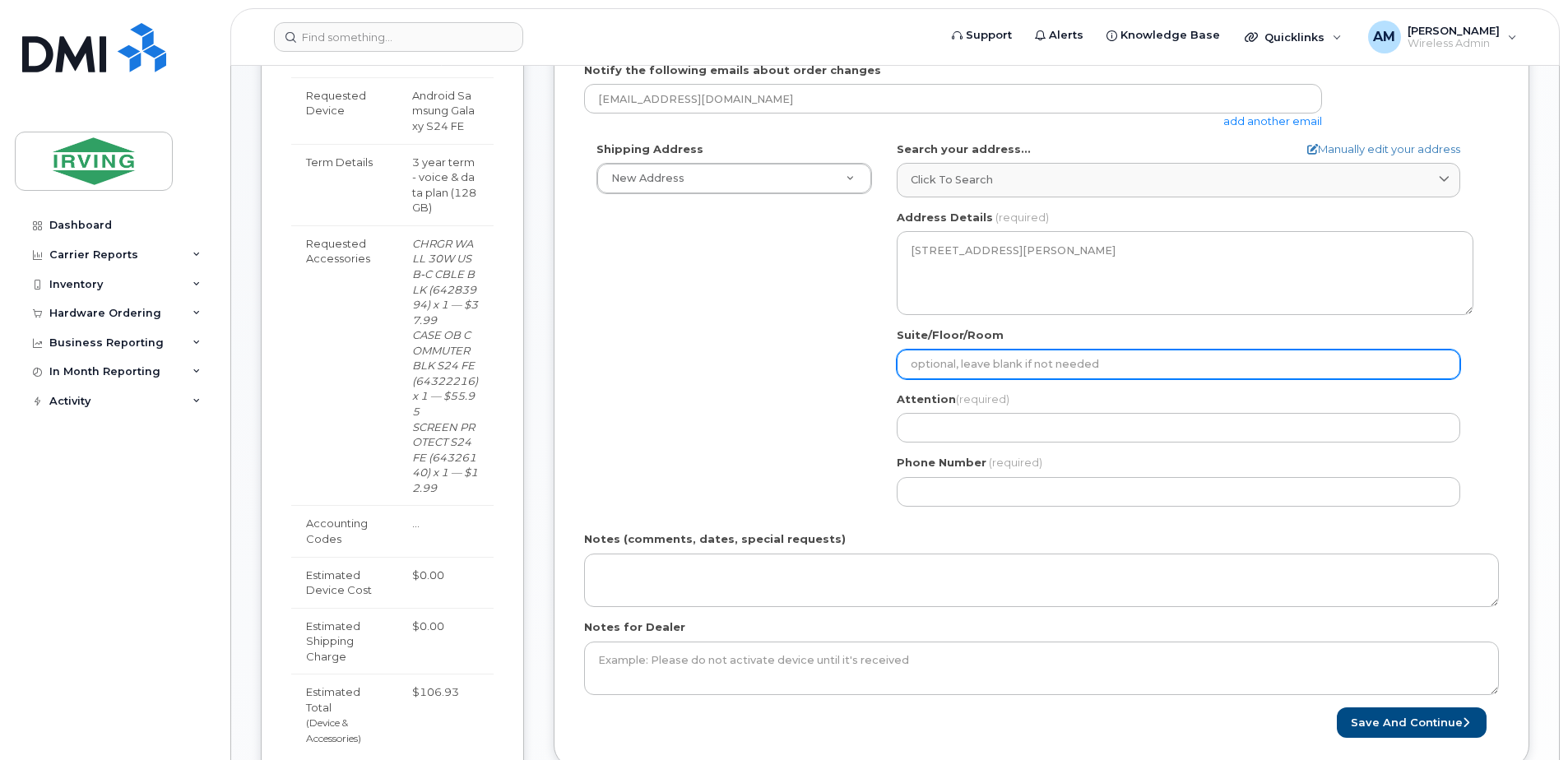
click at [980, 364] on input "Suite/Floor/Room" at bounding box center [1178, 364] width 564 height 30
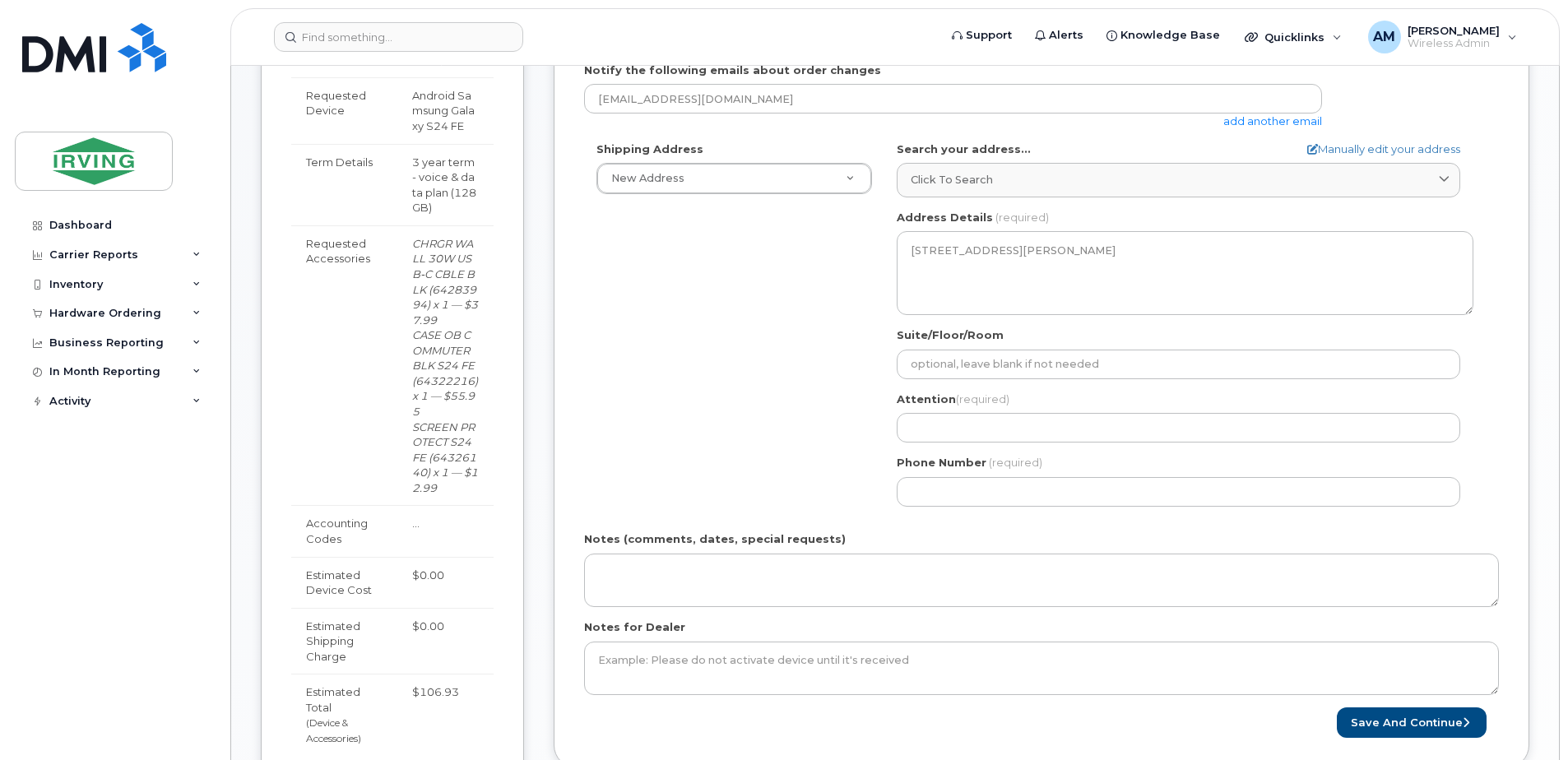
click at [880, 427] on div "Shipping Address New Address New Address CAV Farms Head Office Chandler Supplie…" at bounding box center [1034, 329] width 902 height 377
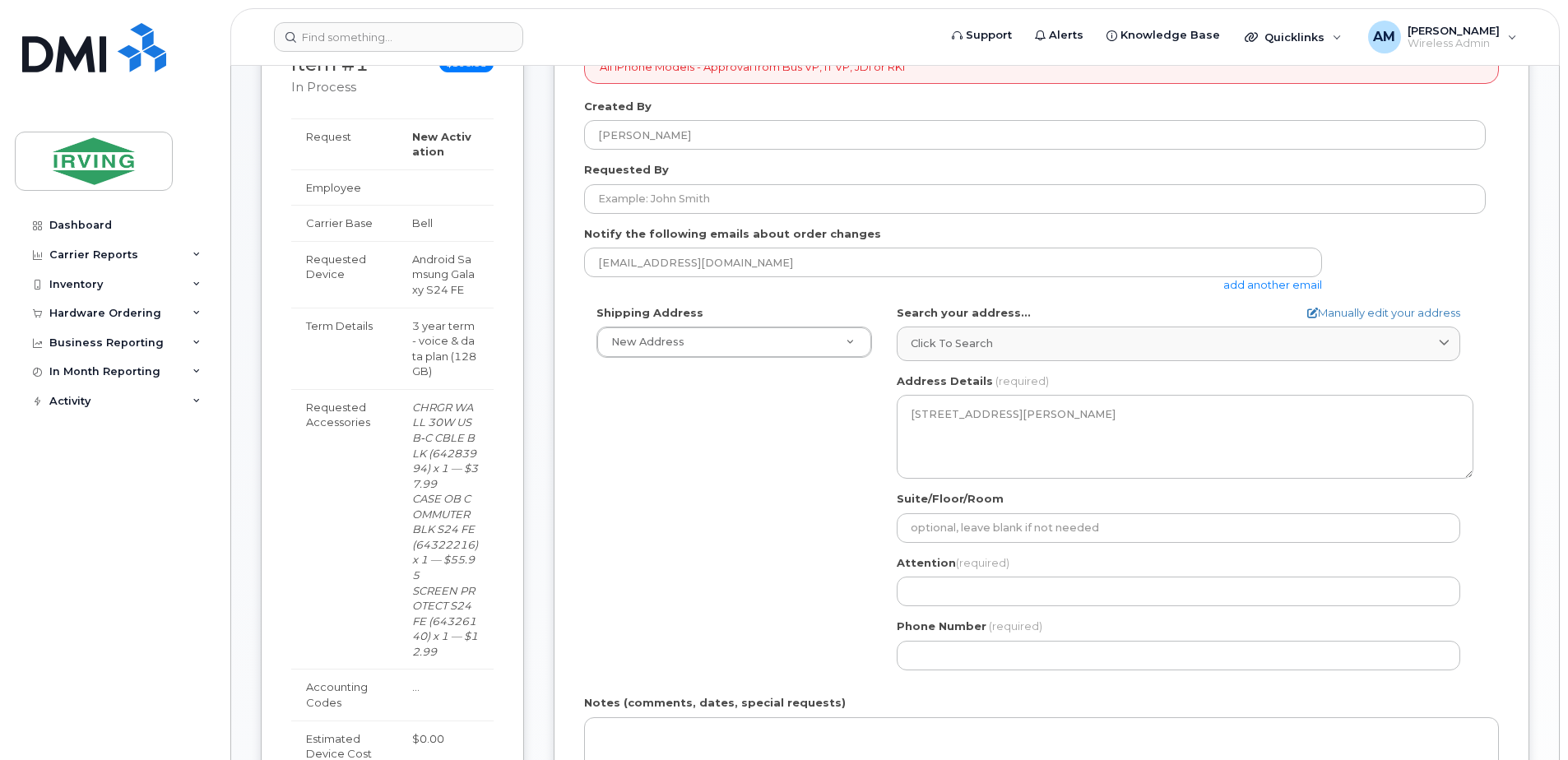
scroll to position [362, 0]
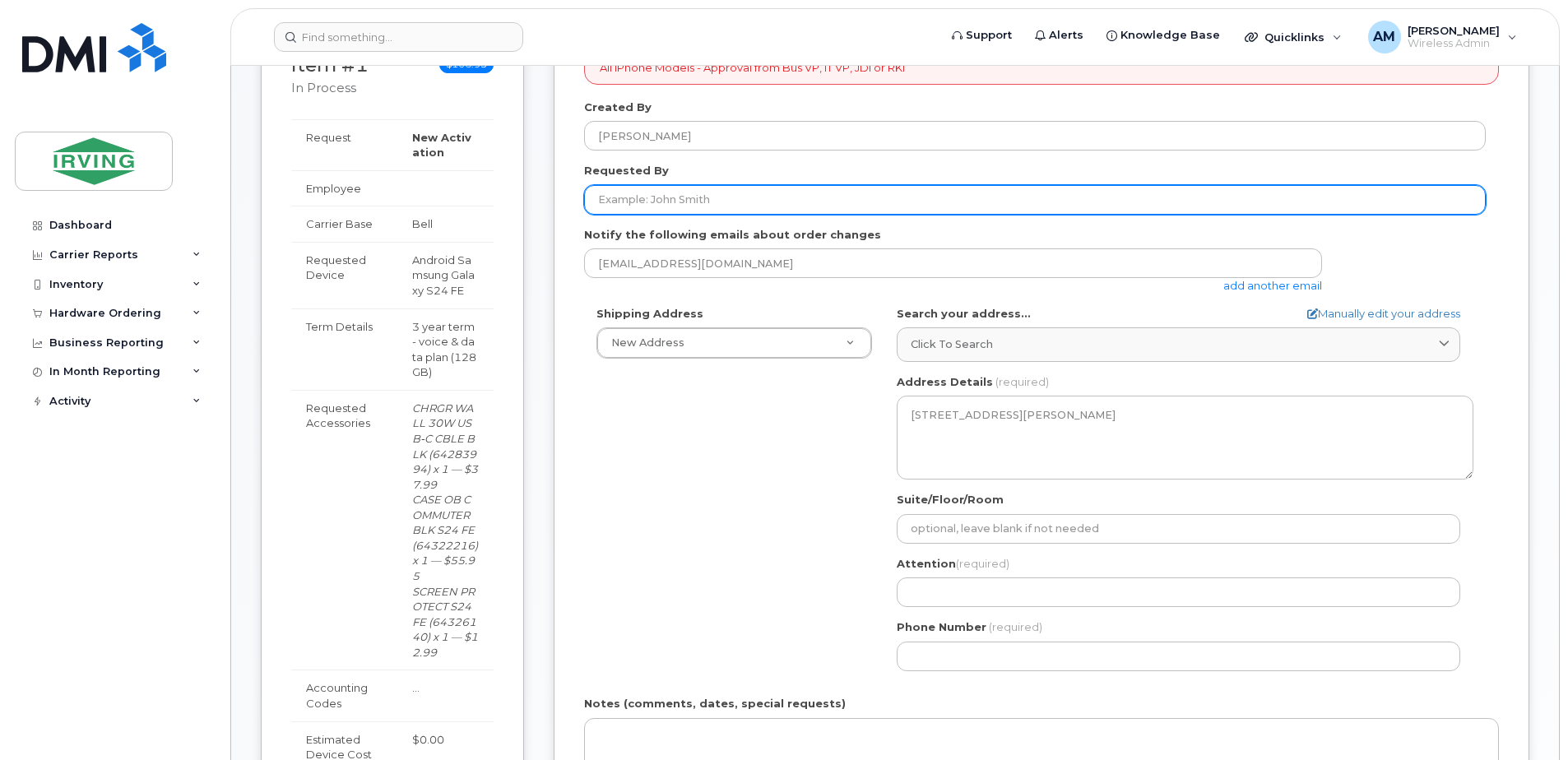
click at [651, 192] on input "Requested By" at bounding box center [1034, 199] width 902 height 30
type input "[PERSON_NAME]"
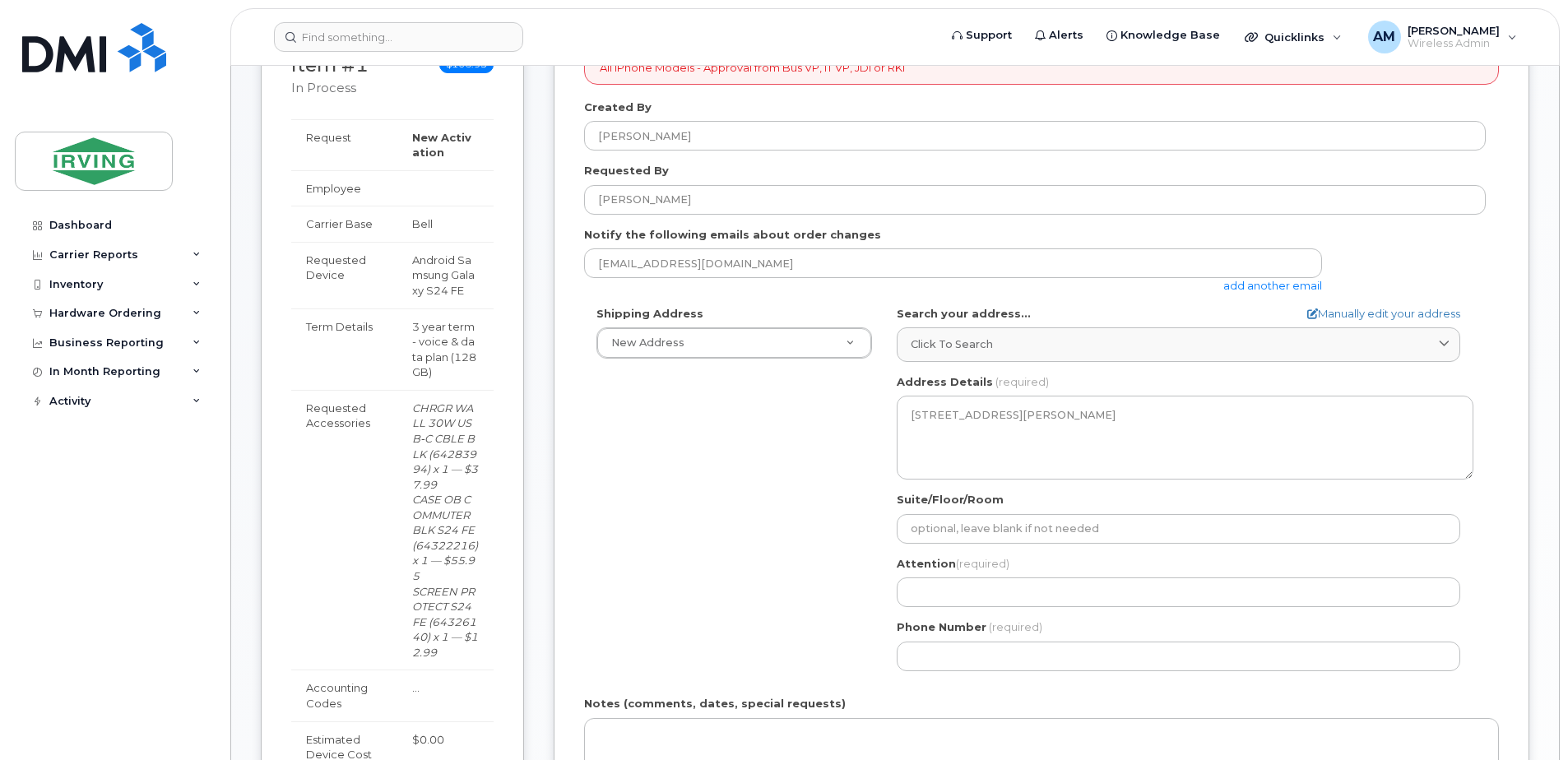
click at [657, 387] on div "Shipping Address New Address New Address CAV Farms Head Office Chandler Supplie…" at bounding box center [1034, 494] width 902 height 377
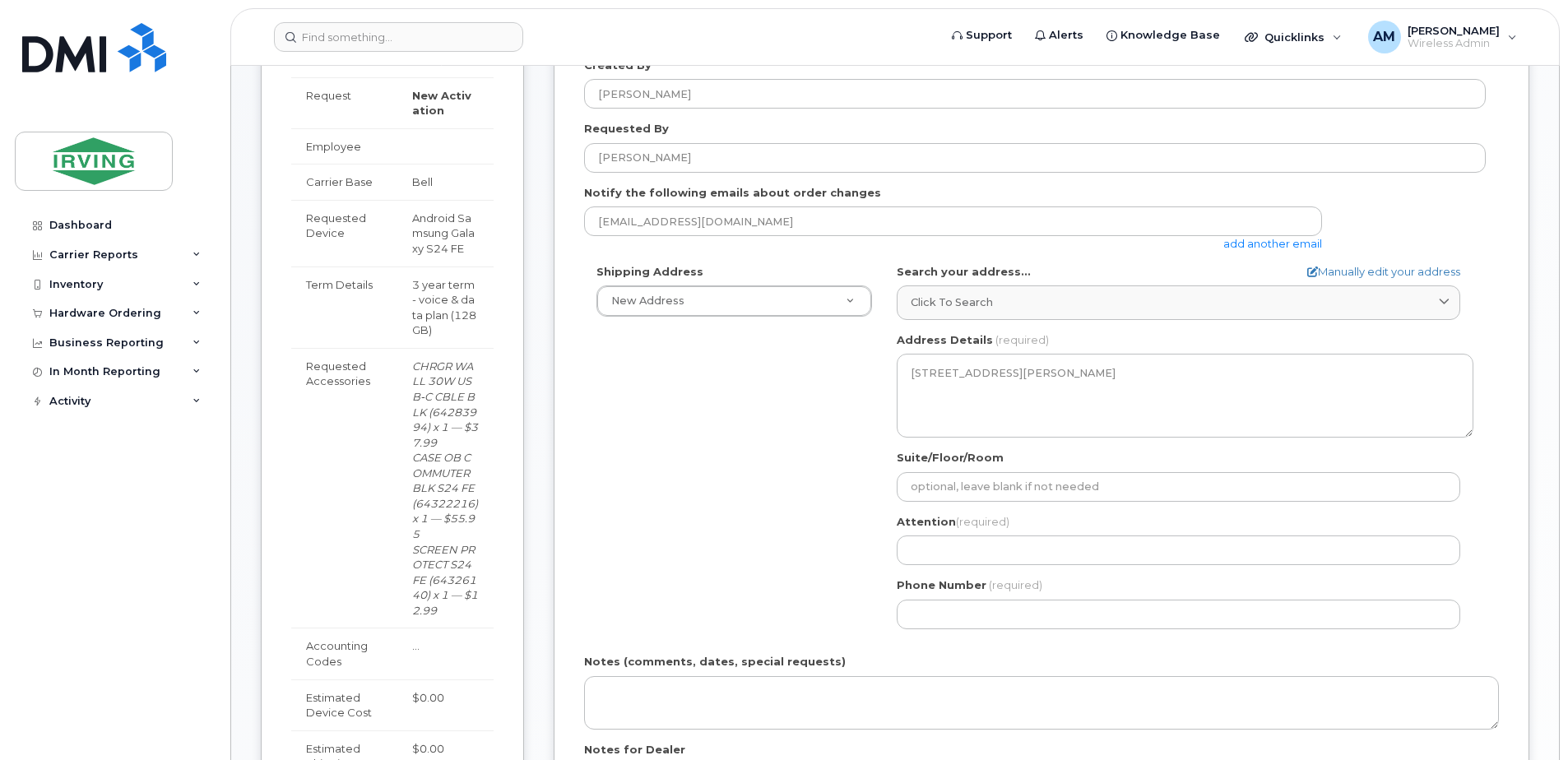
scroll to position [444, 0]
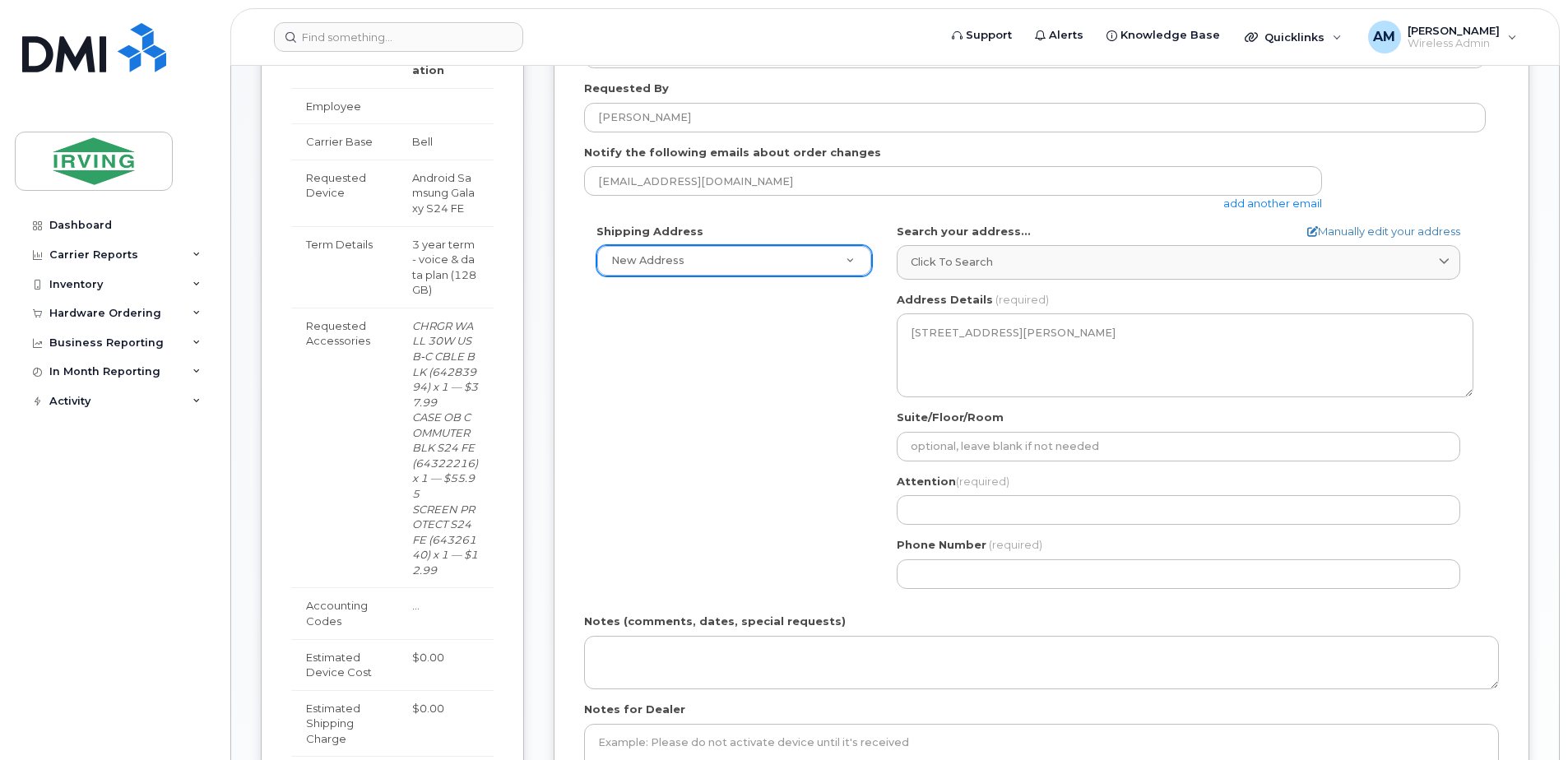
click at [728, 276] on div "New Address" at bounding box center [734, 260] width 275 height 31
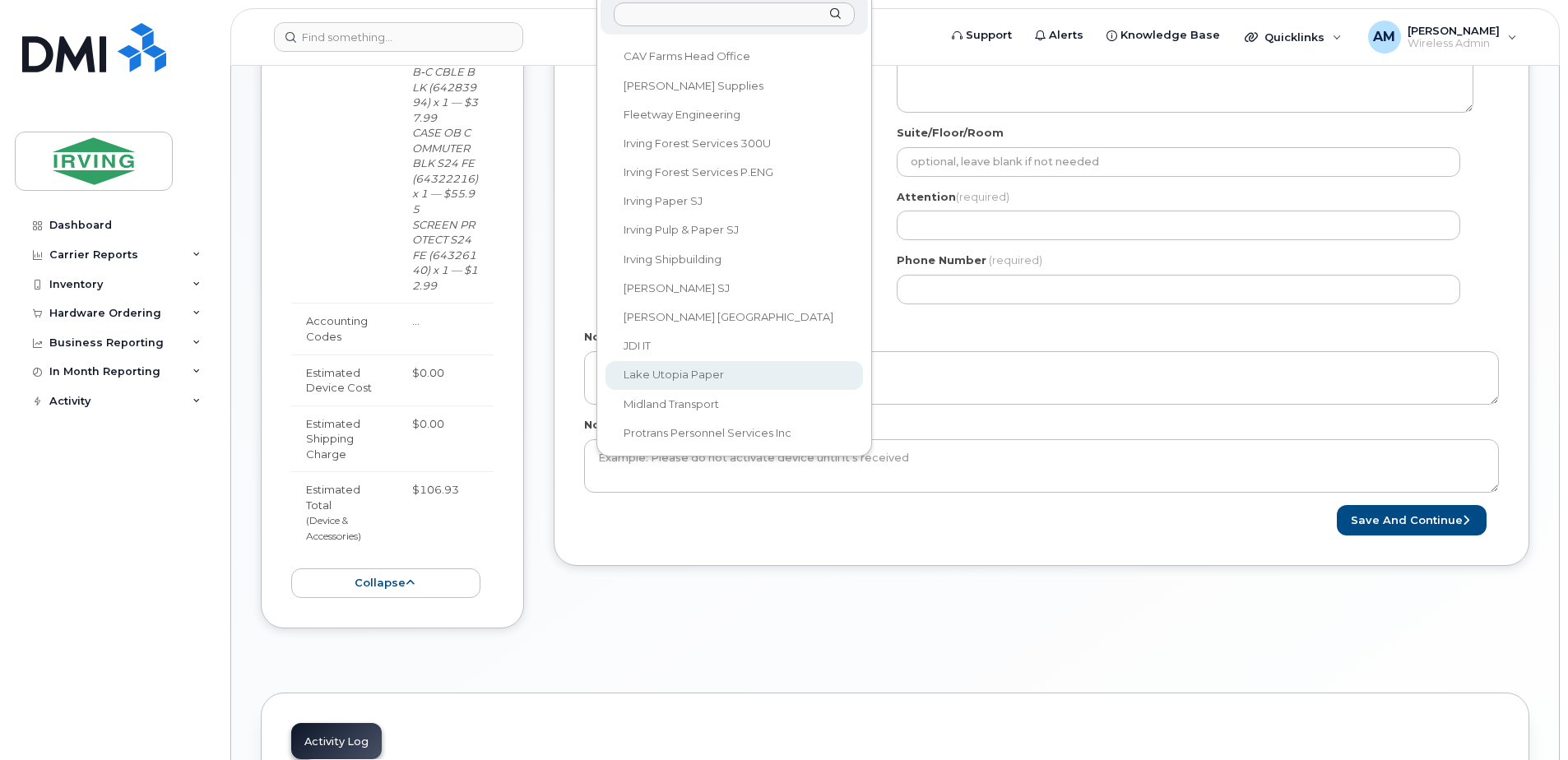
scroll to position [855, 0]
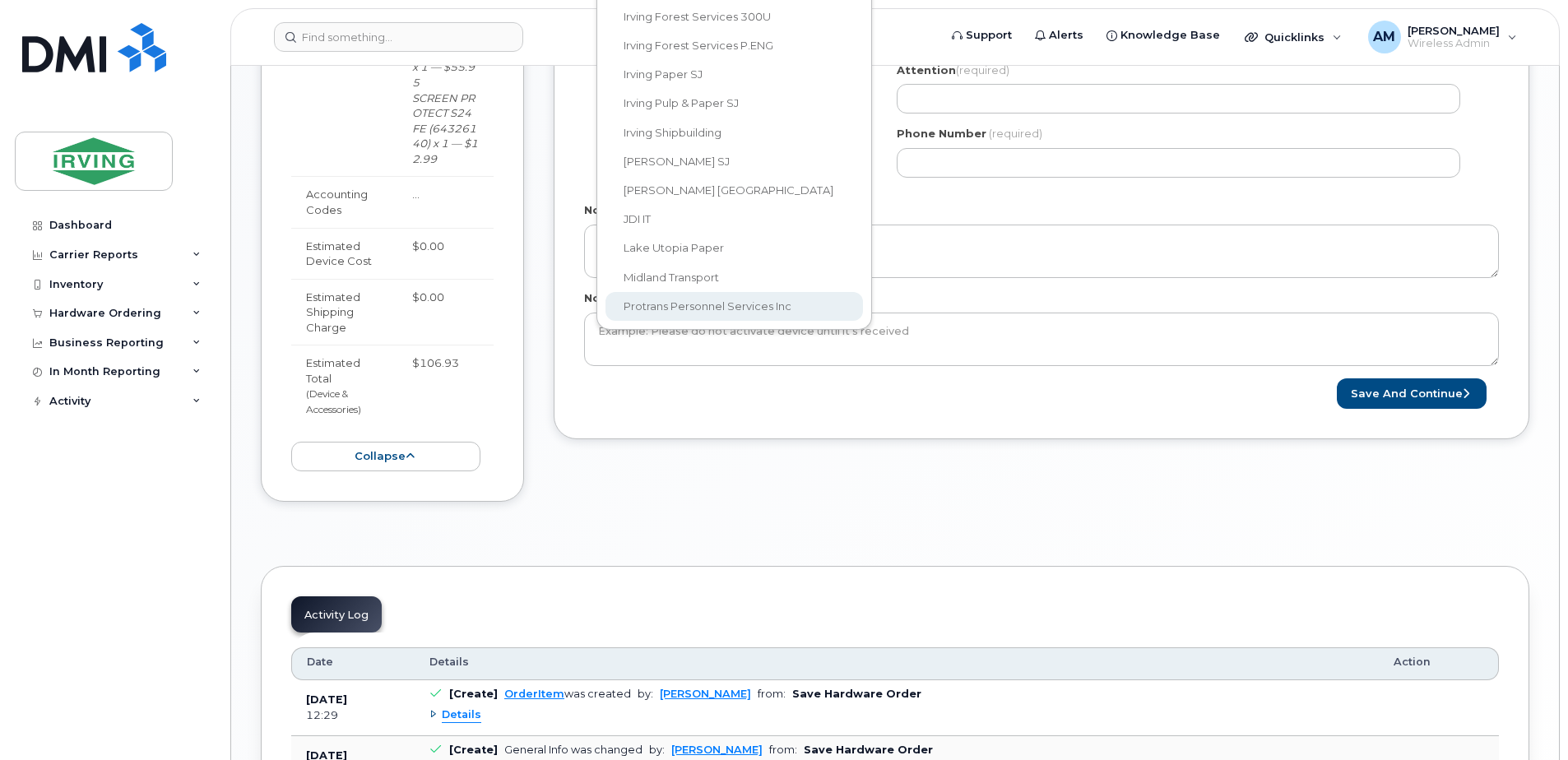
click at [706, 306] on body "Support Alerts Knowledge Base Quicklinks Suspend / Cancel Device Change SIM Car…" at bounding box center [784, 65] width 1568 height 1841
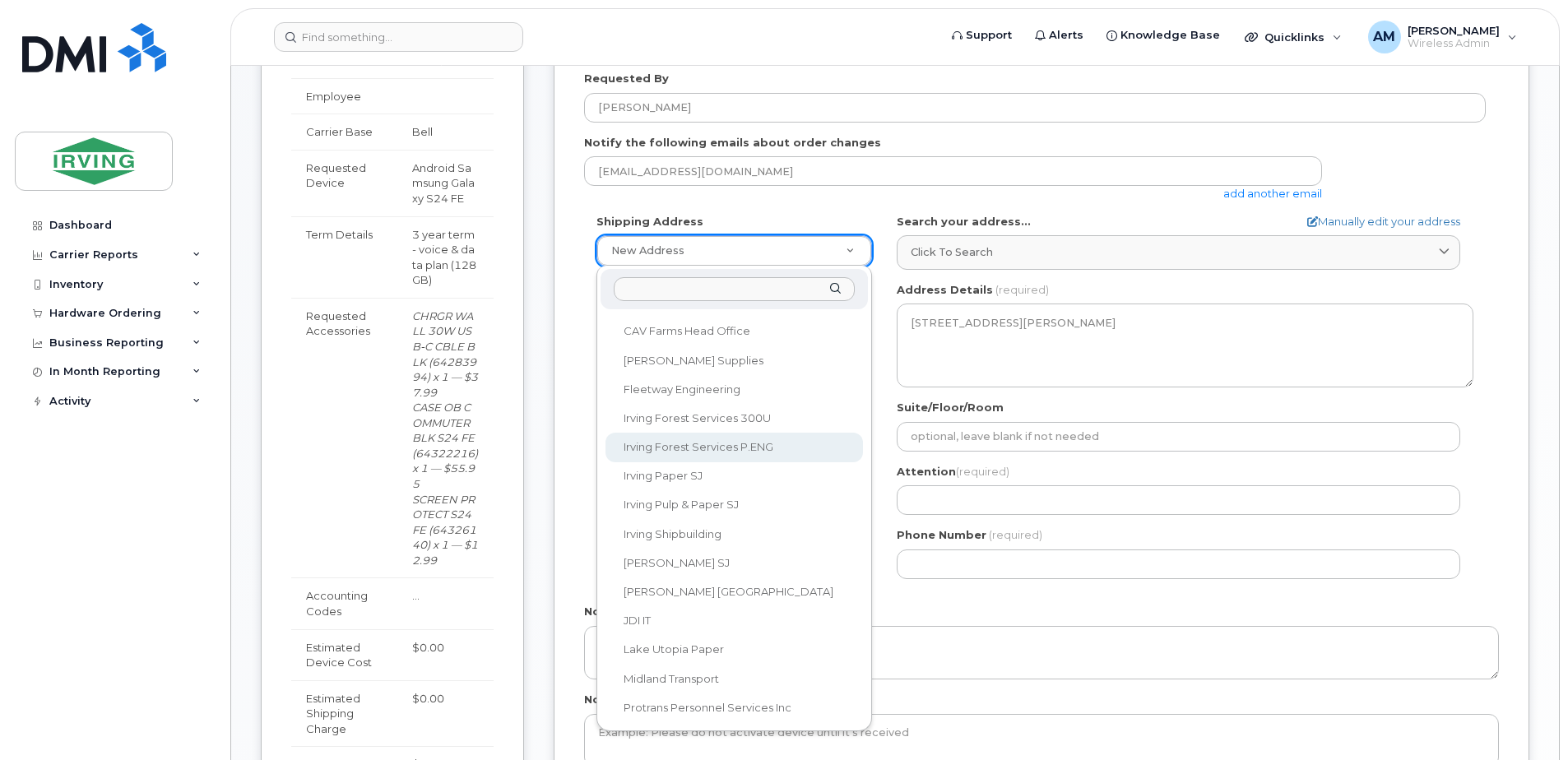
scroll to position [610, 0]
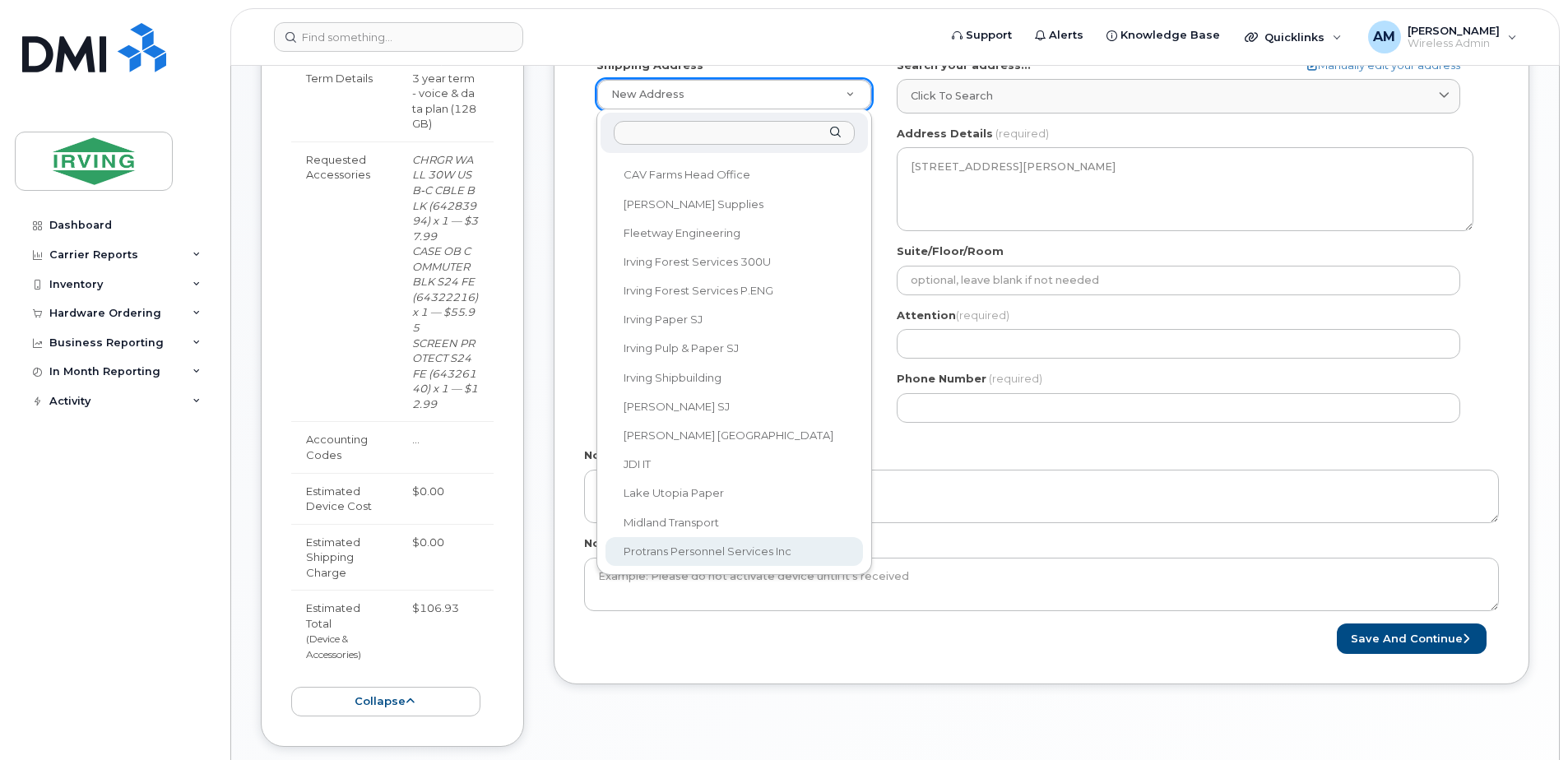
select select
type textarea "909 Champlain St DIEPPE NB E1A 5T6 CANADA Dieppe New Brunswick E1A 5T6"
type input "[PERSON_NAME]"
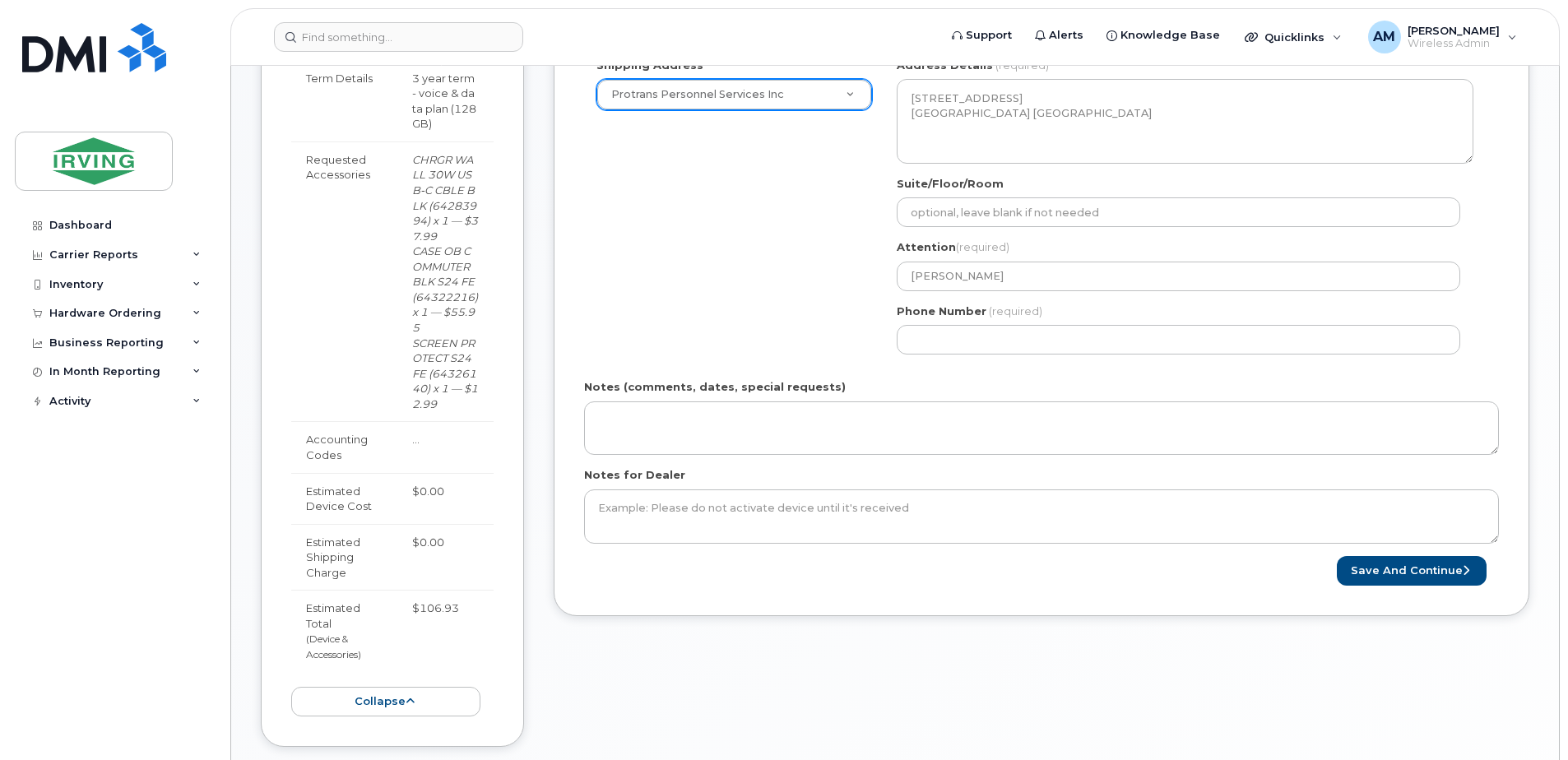
click at [838, 157] on div "Shipping Address Protrans Personnel Services Inc New Address CAV Farms Head Off…" at bounding box center [1034, 212] width 902 height 309
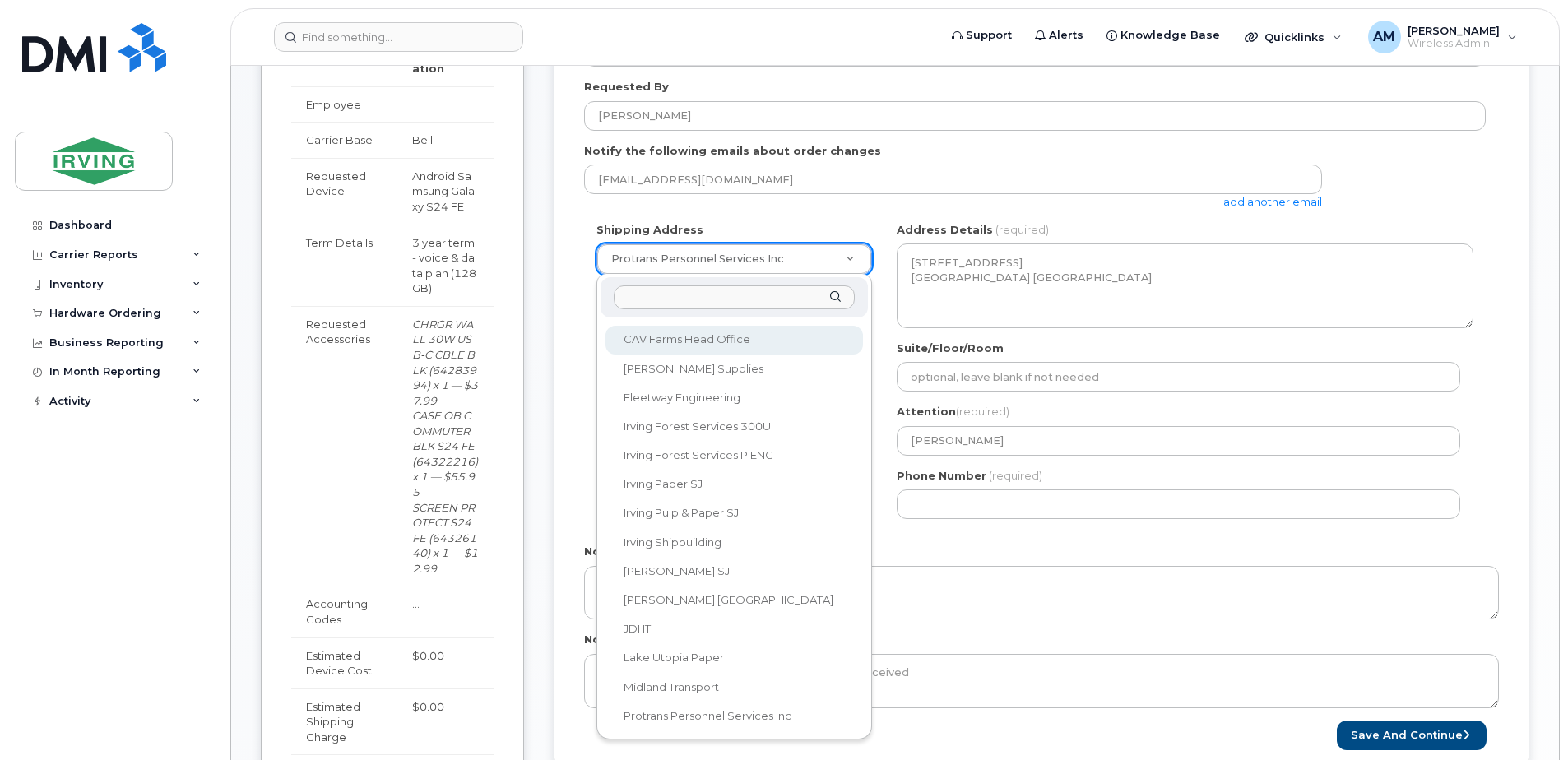
scroll to position [0, 0]
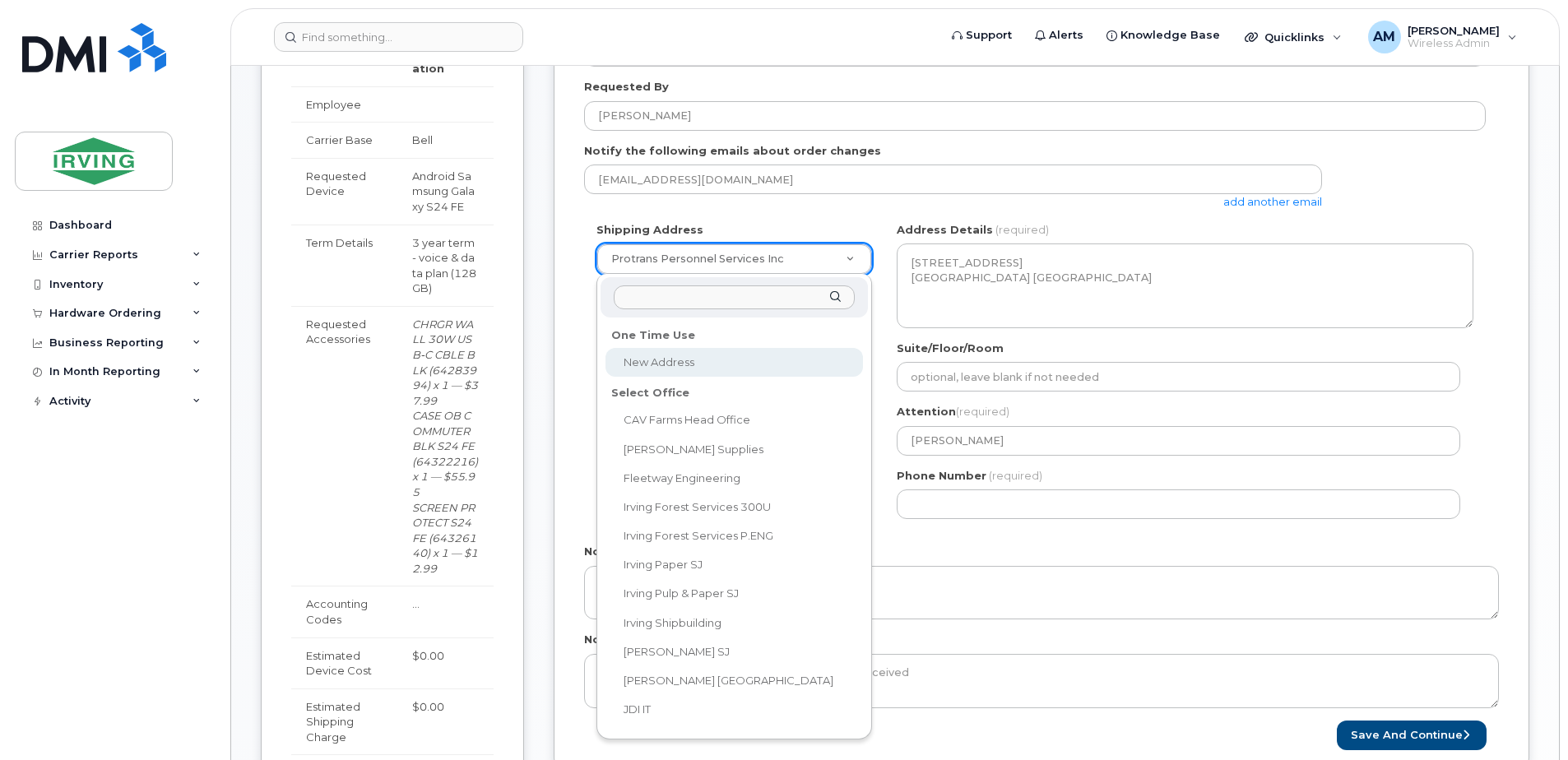
select select
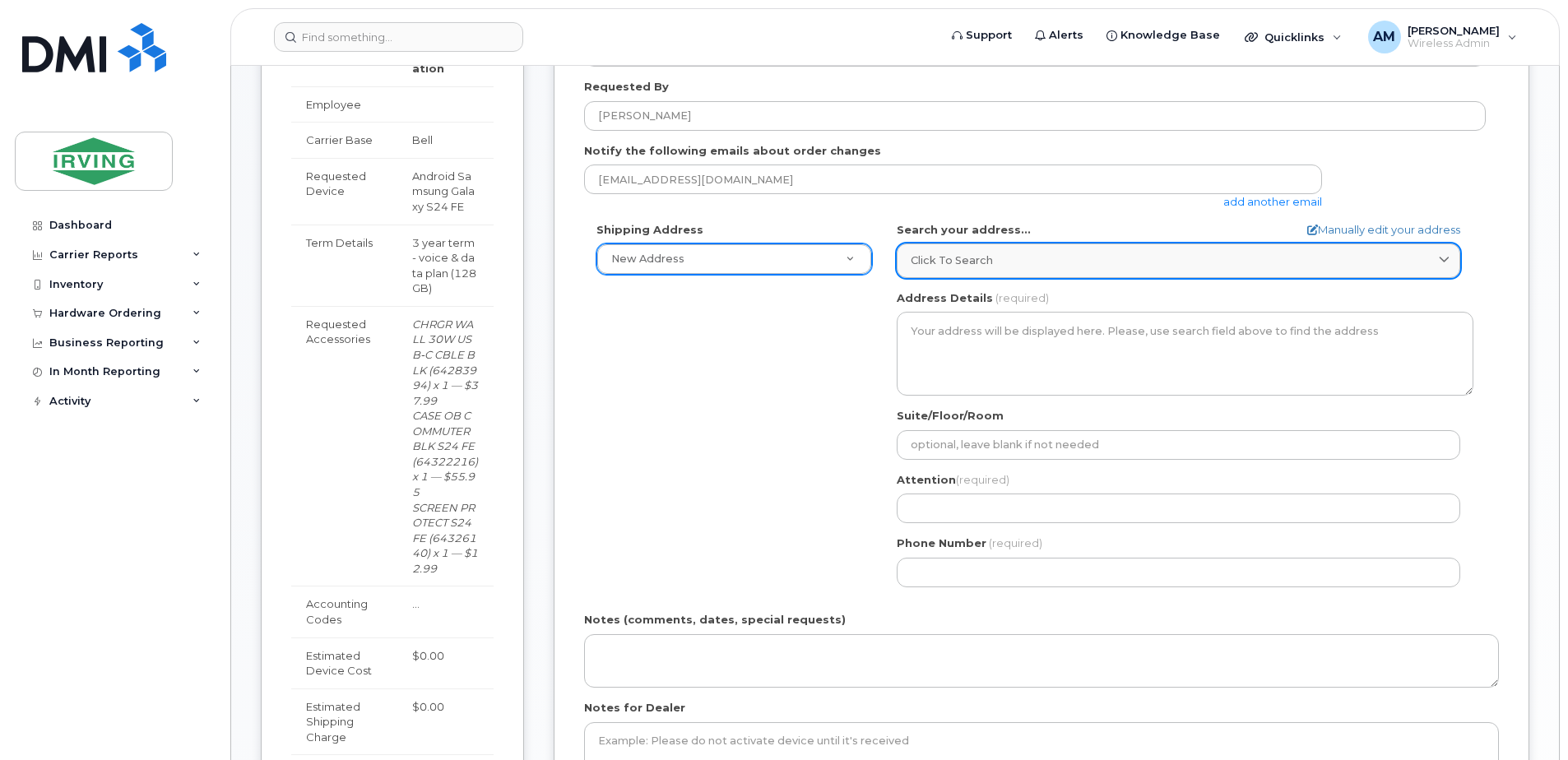
click at [1115, 258] on div "Click to search" at bounding box center [1178, 260] width 536 height 16
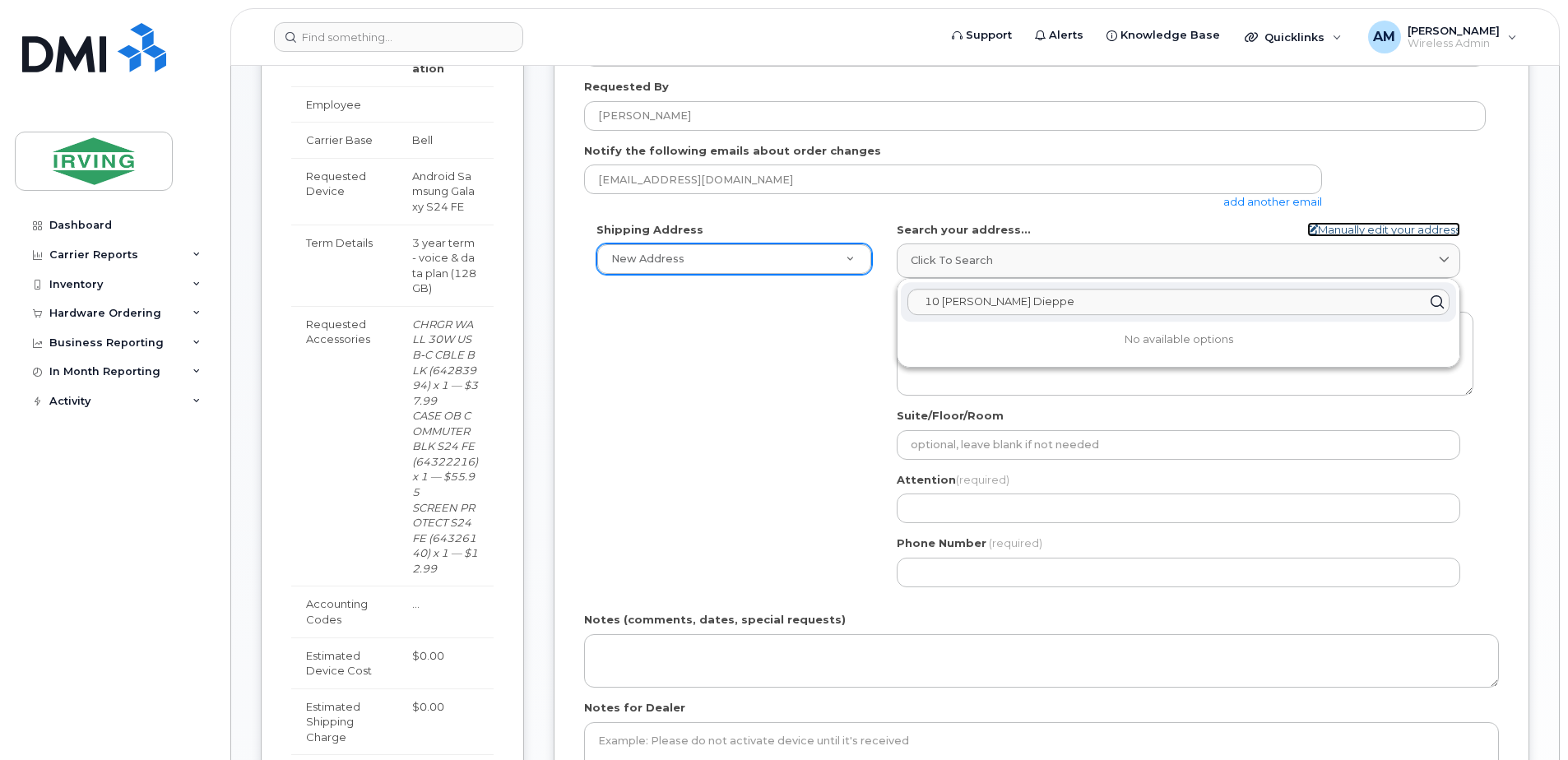
click at [1373, 225] on link "Manually edit your address" at bounding box center [1384, 230] width 153 height 16
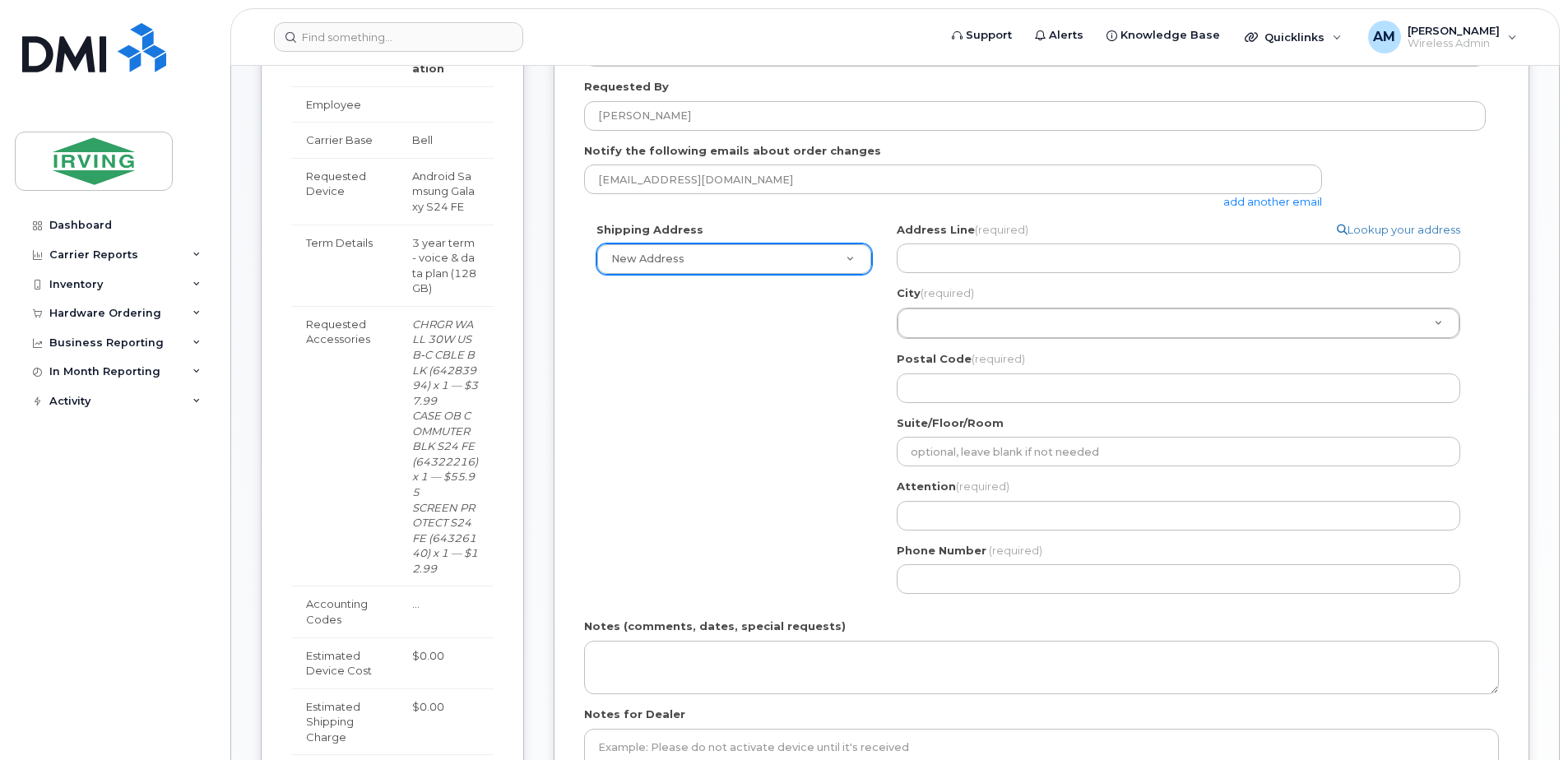
click at [1112, 304] on div "City (required) City (required) City (required)" at bounding box center [1185, 312] width 577 height 53
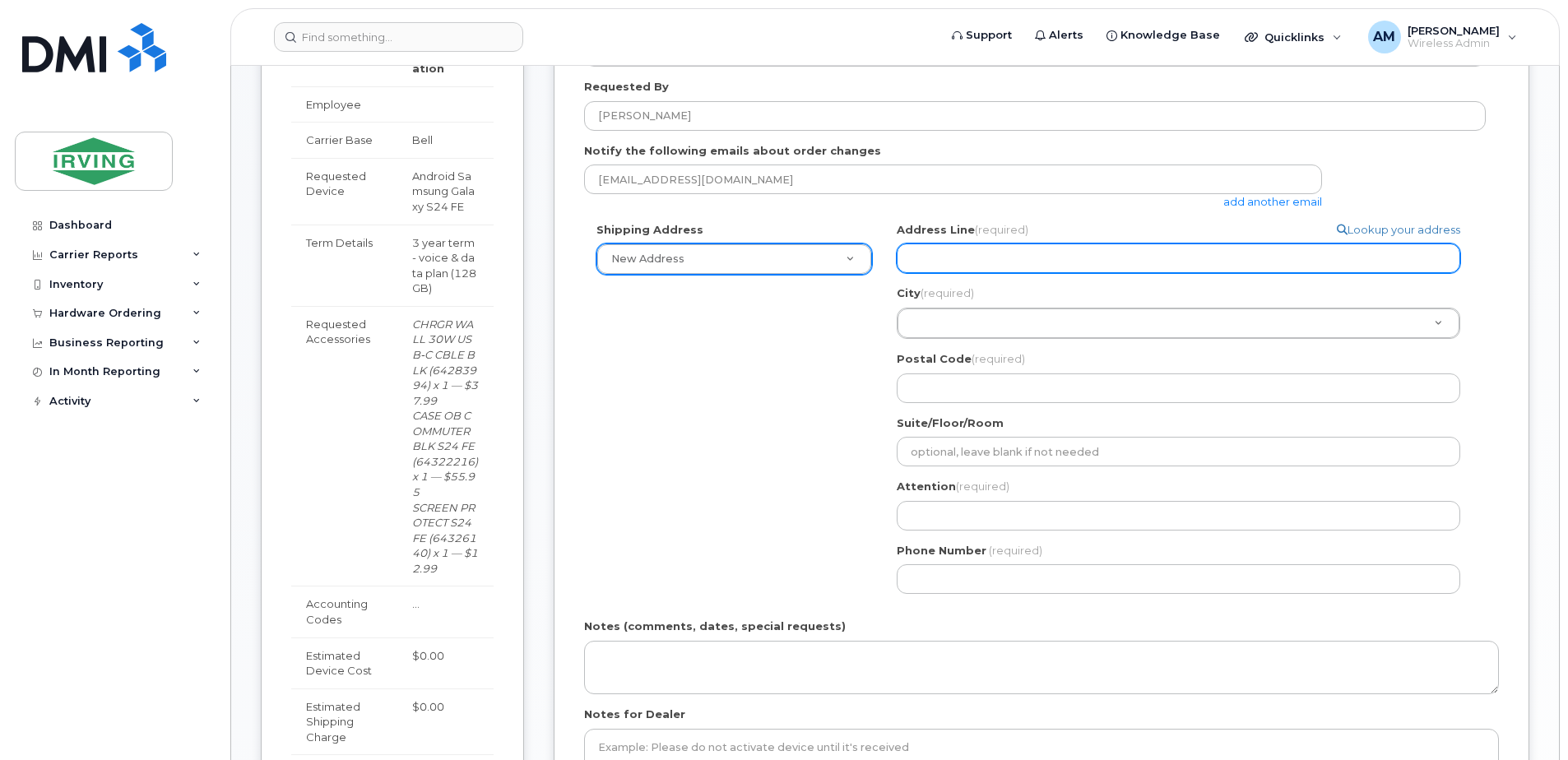
click at [1005, 248] on input "Address Line (required)" at bounding box center [1178, 259] width 564 height 30
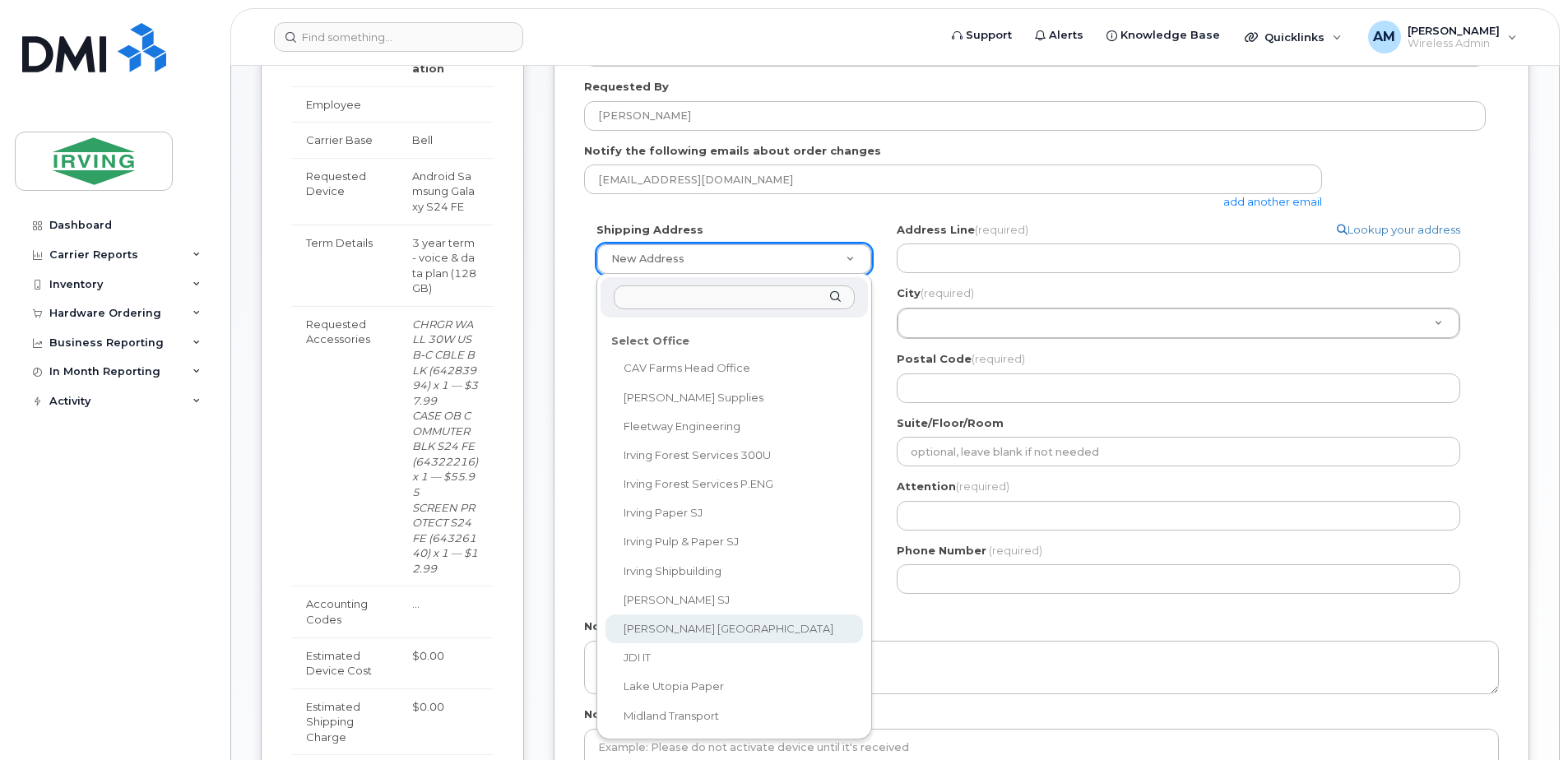
scroll to position [81, 0]
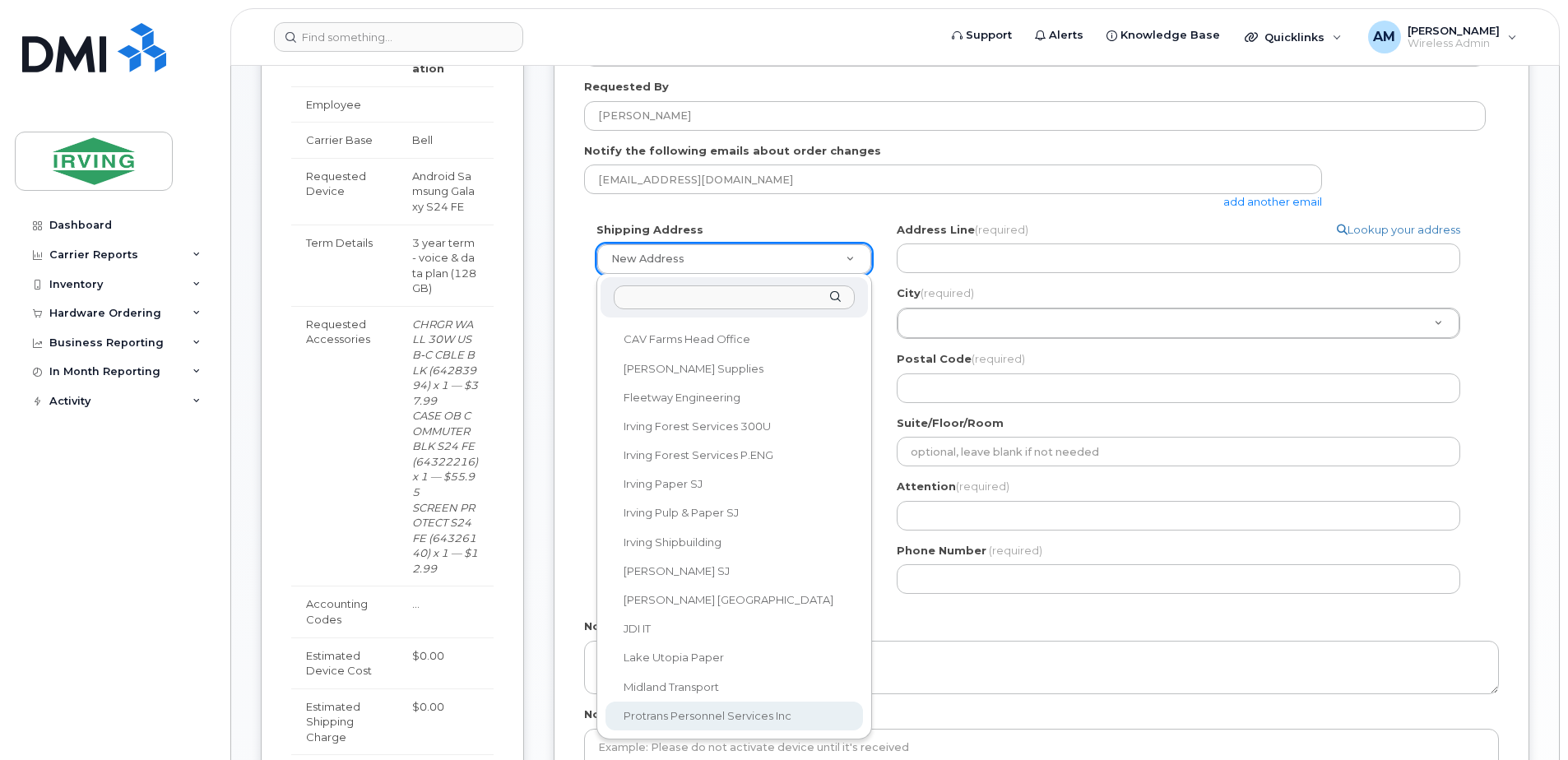
select select
type textarea "909 Champlain St DIEPPE NB E1A 5T6 CANADA Dieppe New Brunswick E1A 5T6"
type input "[PERSON_NAME]"
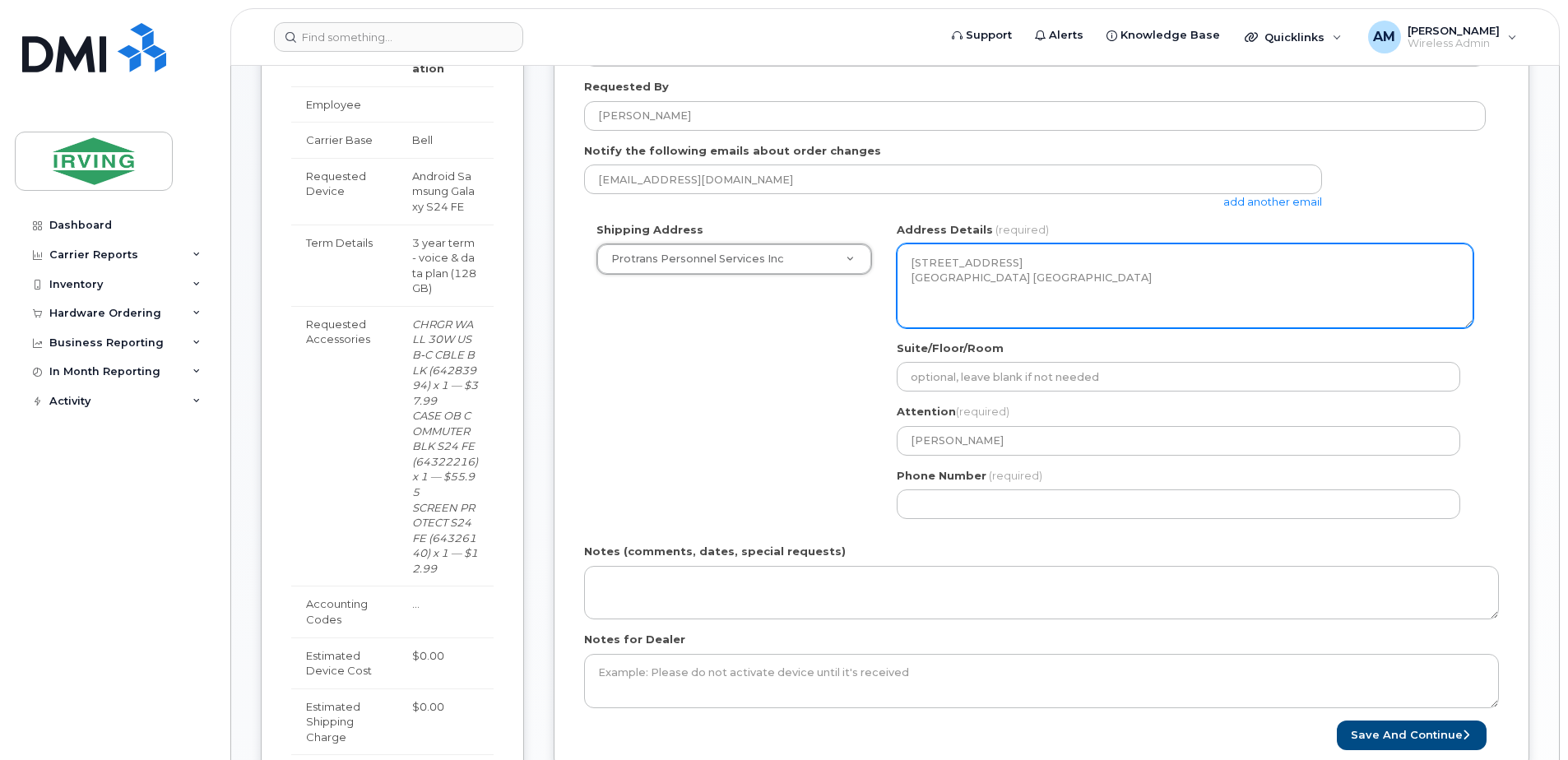
click at [1014, 257] on textarea "909 Champlain St DIEPPE NB E1A 5T6 CANADA Dieppe New Brunswick E1A 5T6" at bounding box center [1185, 286] width 577 height 84
drag, startPoint x: 1118, startPoint y: 312, endPoint x: 847, endPoint y: 259, distance: 276.1
click at [848, 259] on div "Shipping Address Protrans Personnel Services Inc New Address CAV Farms Head Off…" at bounding box center [1034, 376] width 902 height 309
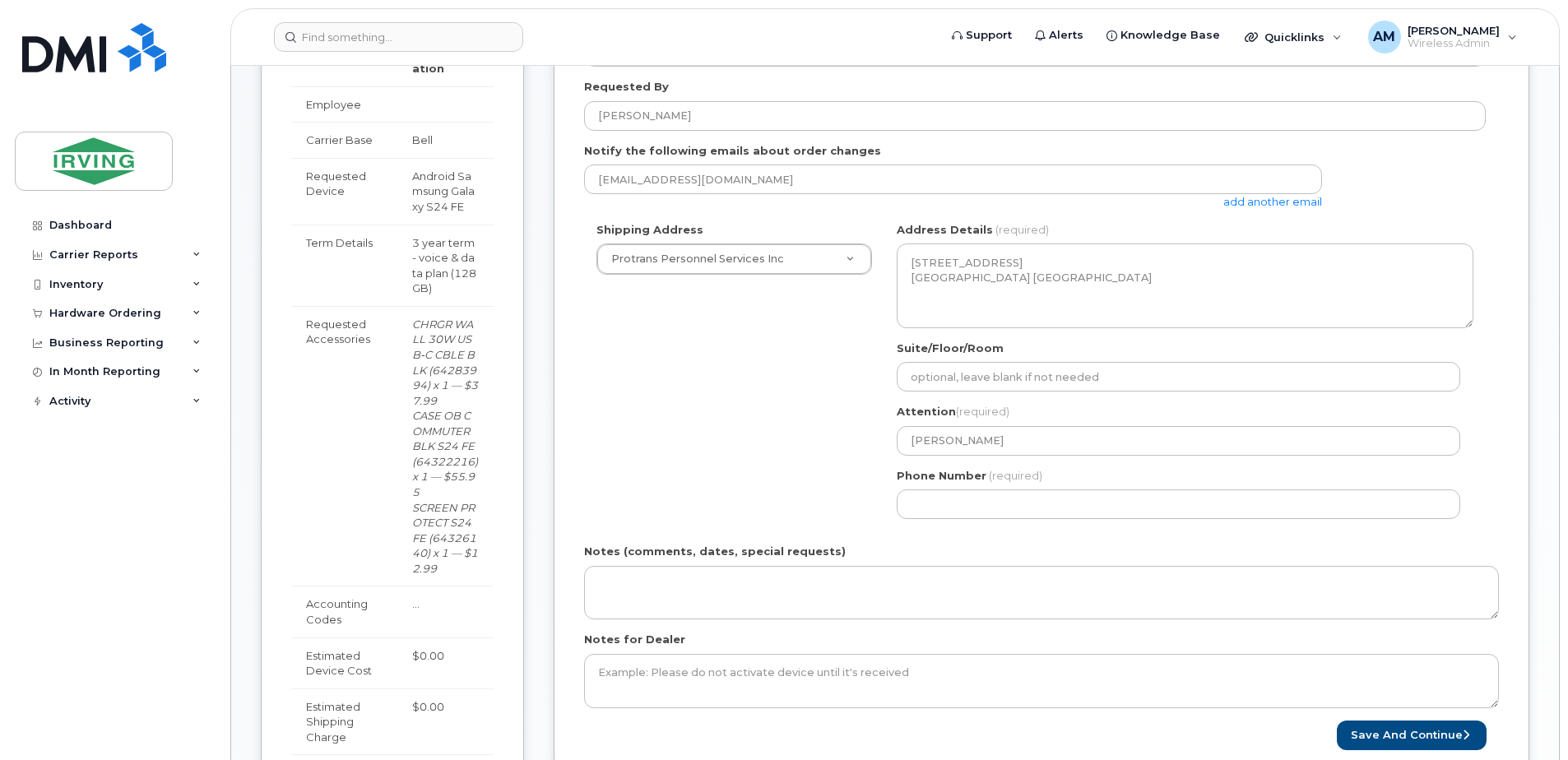
drag, startPoint x: 847, startPoint y: 259, endPoint x: 685, endPoint y: 253, distance: 162.1
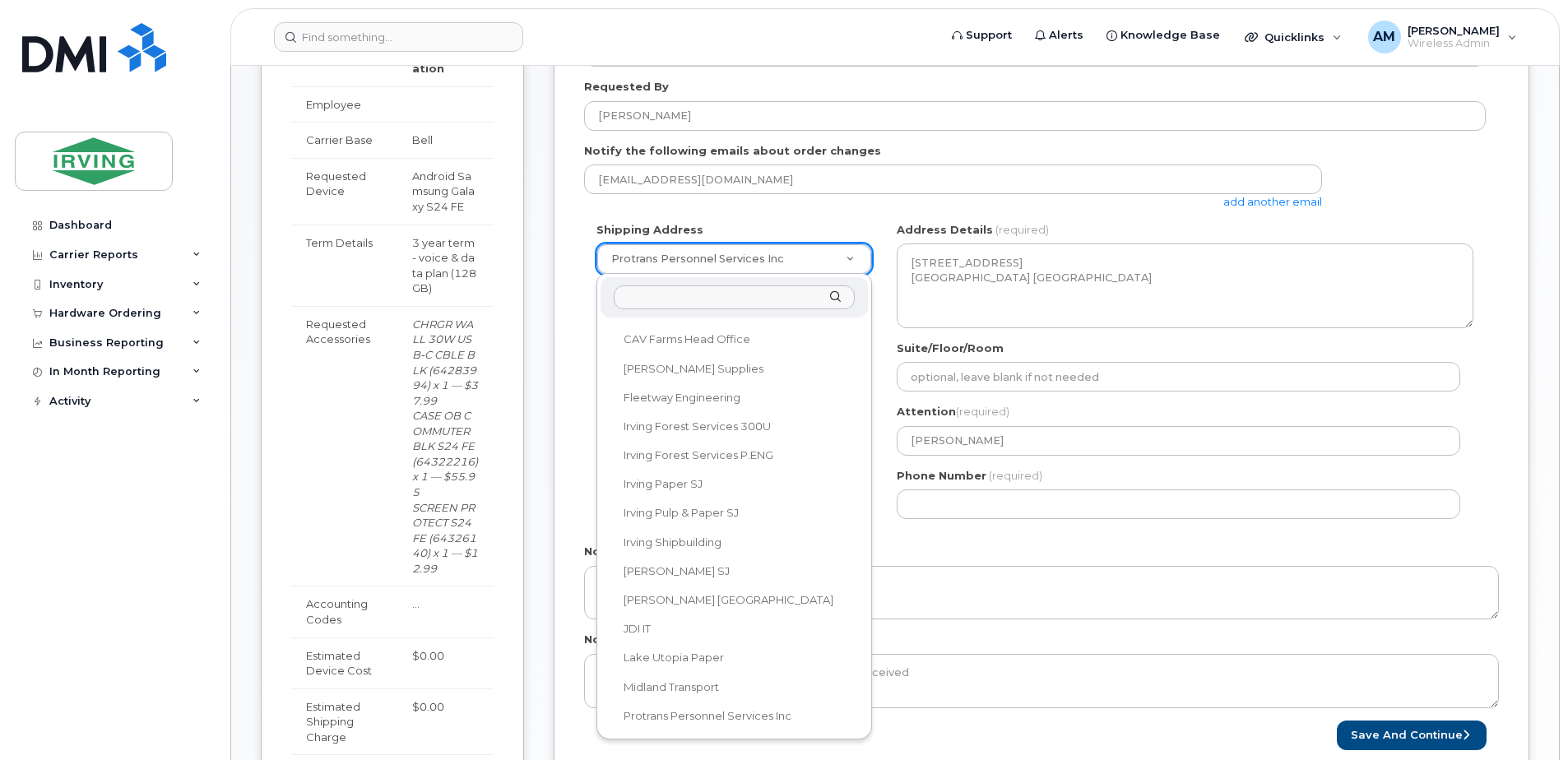
select select
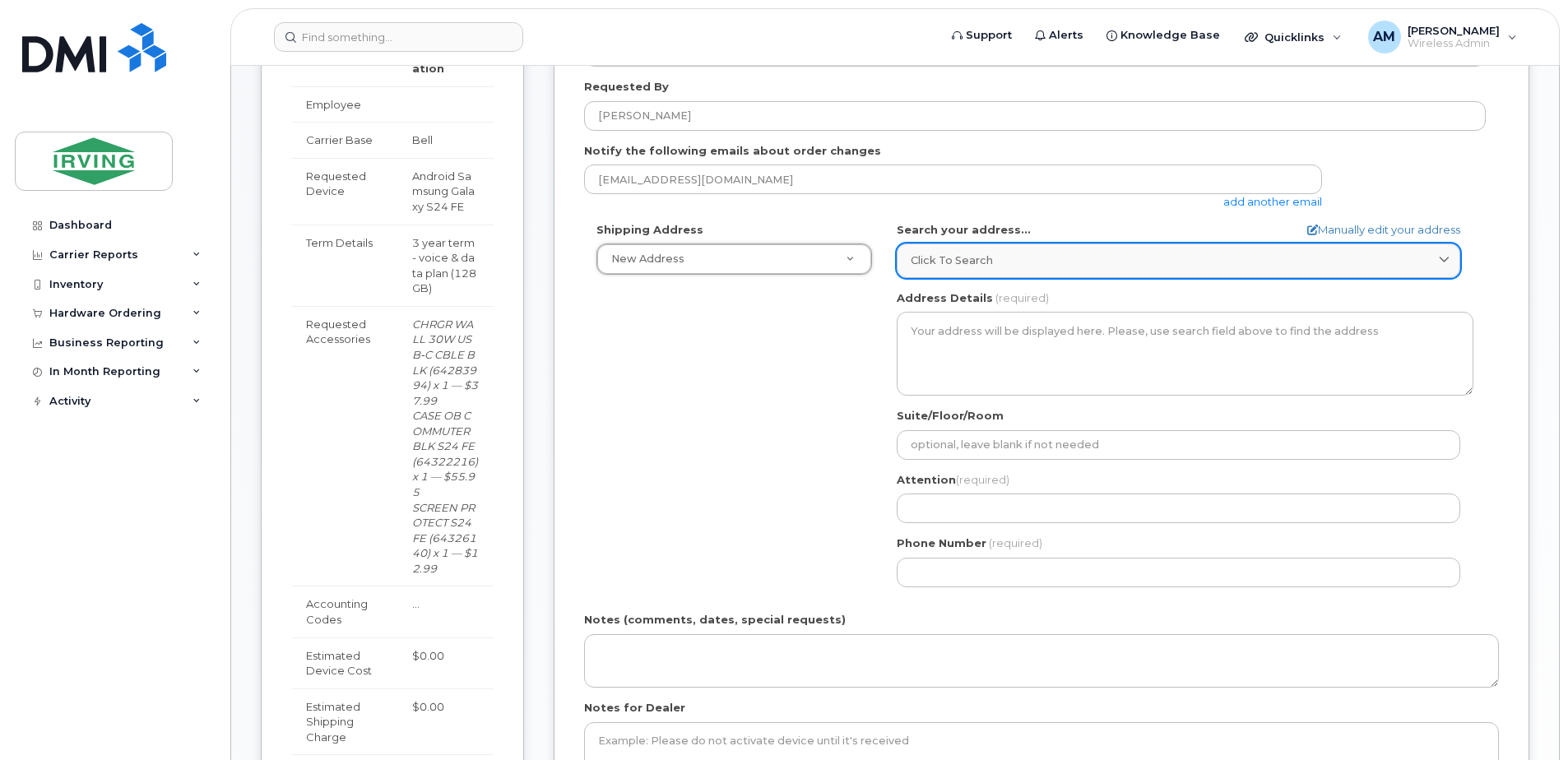
click at [1045, 267] on div "Click to search" at bounding box center [1178, 260] width 536 height 16
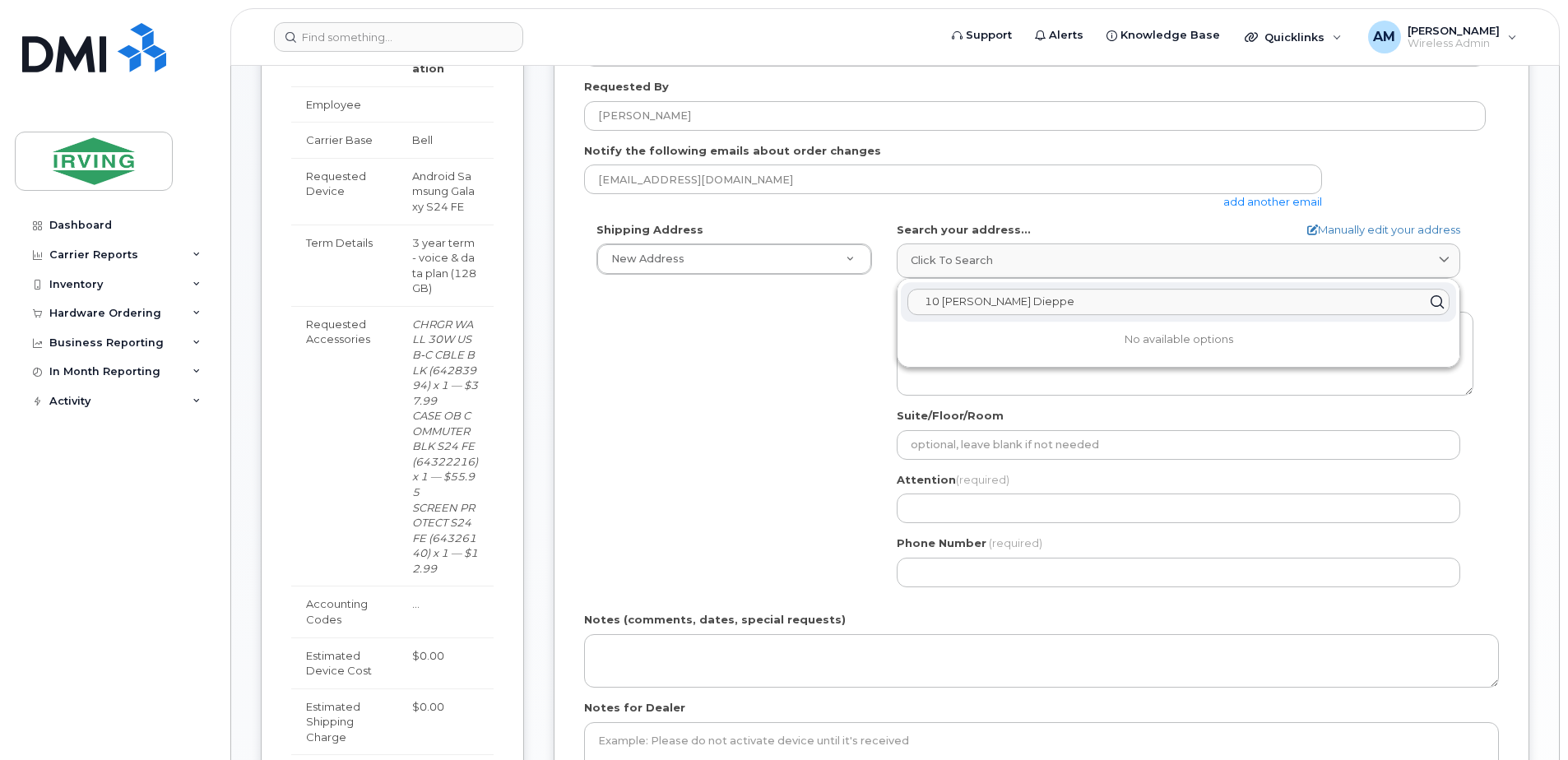
click at [1034, 305] on input "10 Dawson Dieppe" at bounding box center [1179, 301] width 542 height 26
type input "10 Dawson Dieppe"
click at [1053, 342] on div "10 Dawson St Dieppe NB E1A 6C8" at bounding box center [1178, 341] width 555 height 27
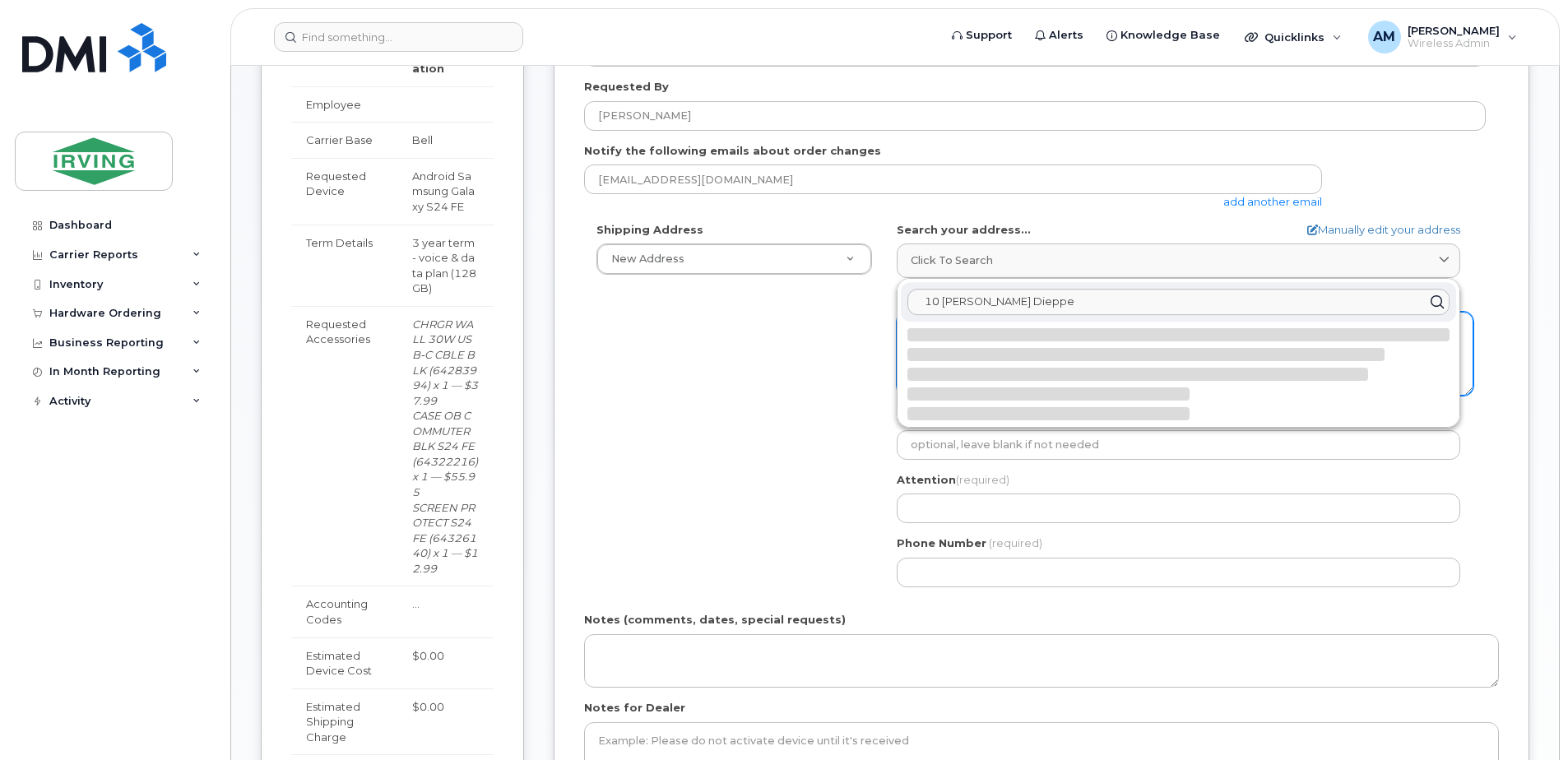
select select
type textarea "10 Dawson St DIEPPE NB E1A 6C8 CANADA"
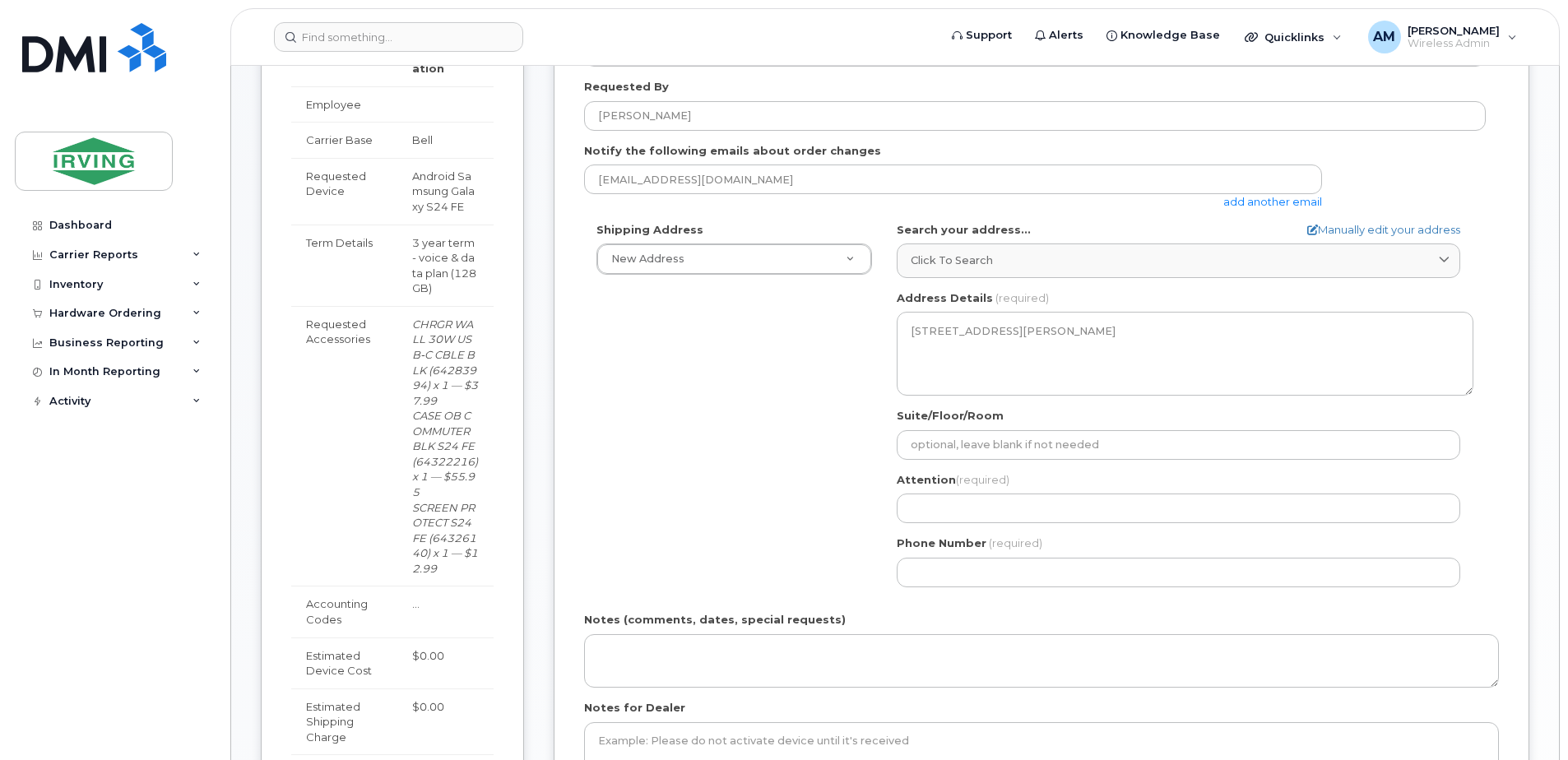
click at [812, 406] on div "Shipping Address New Address New Address CAV Farms Head Office Chandler Supplie…" at bounding box center [1034, 410] width 902 height 377
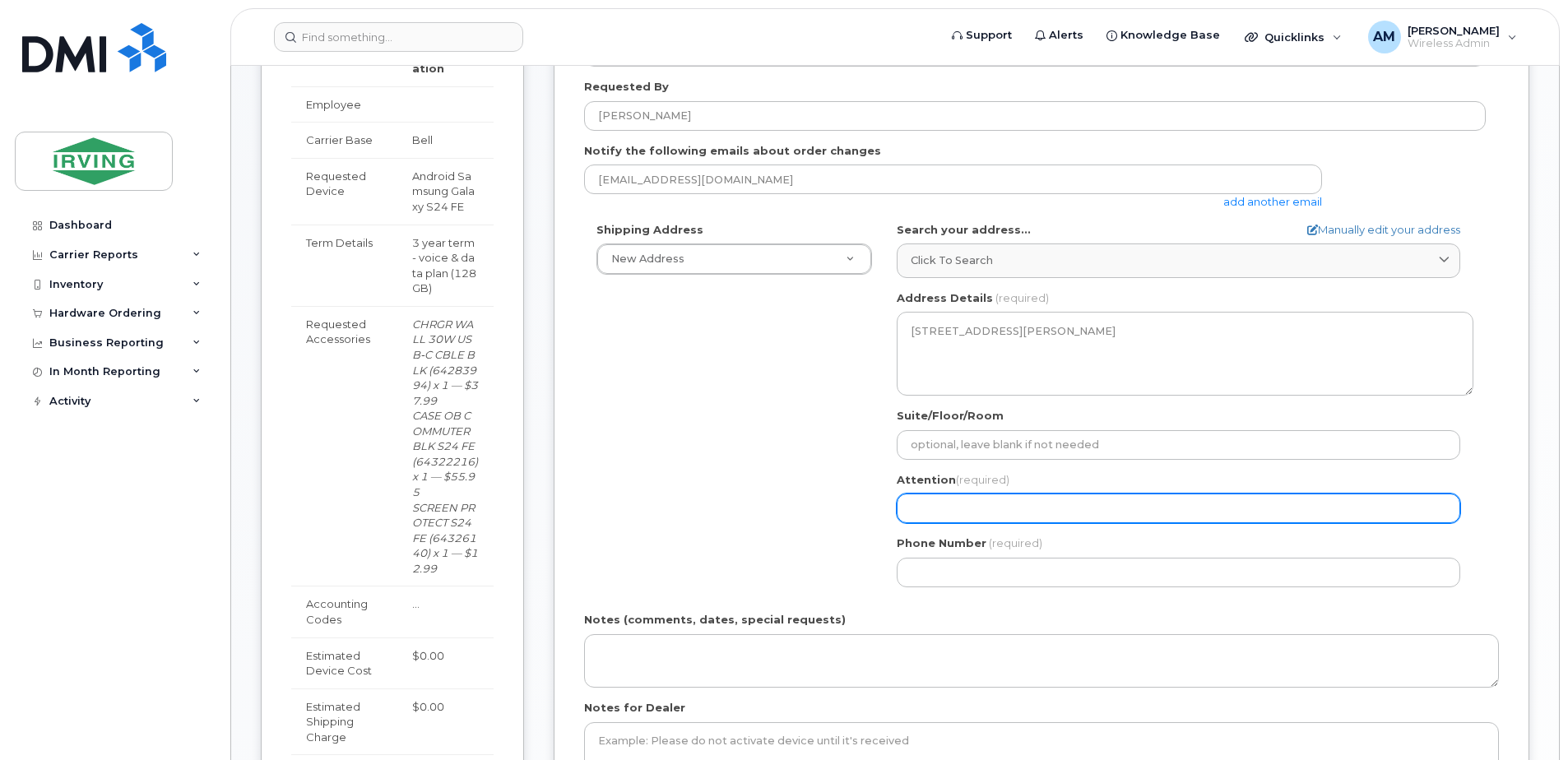
click at [1092, 507] on input "Attention (required)" at bounding box center [1178, 508] width 564 height 30
select select
type input "A"
select select
type input "Al"
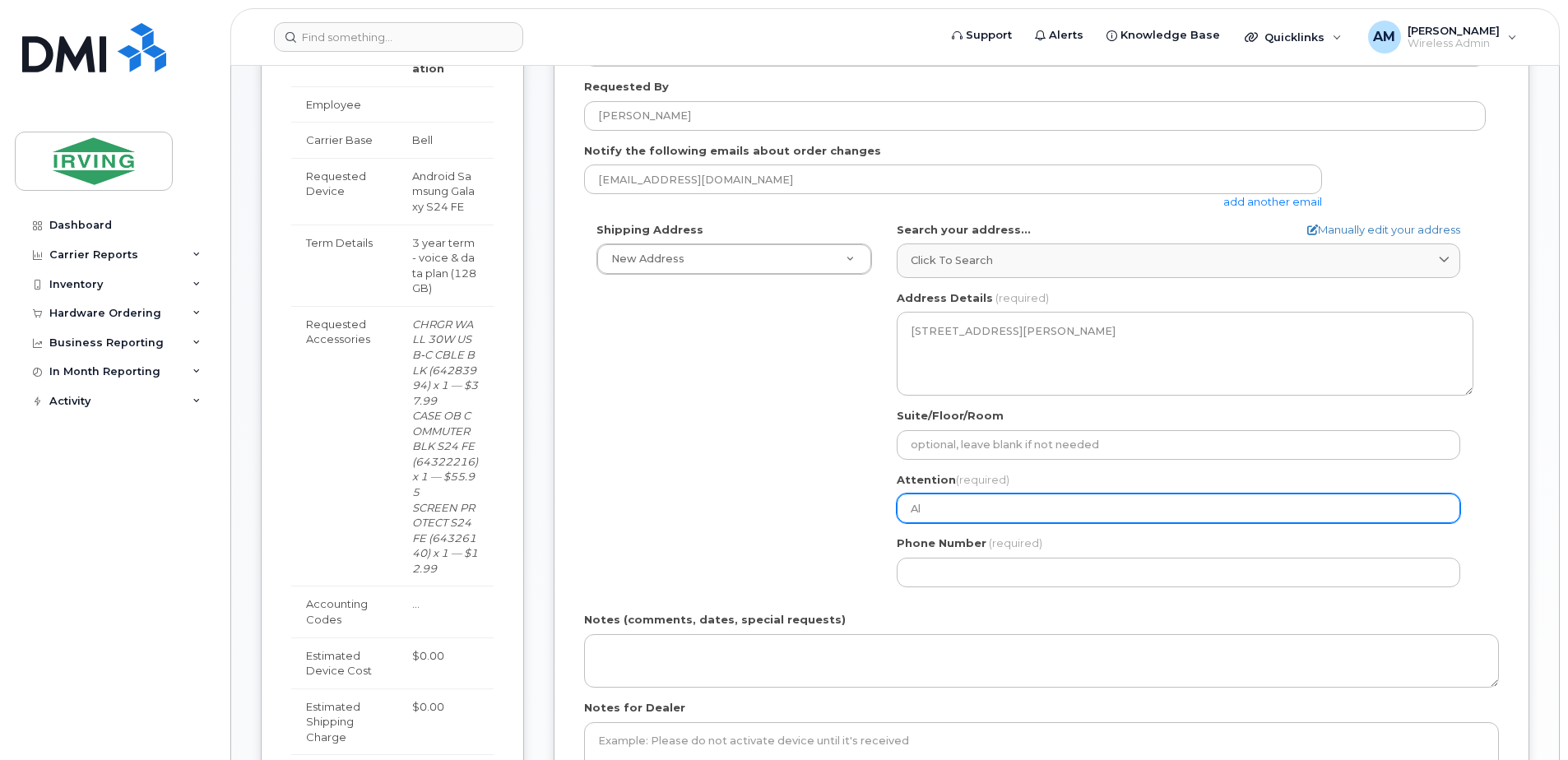
select select
type input "Aly"
select select
type input "Alys"
select select
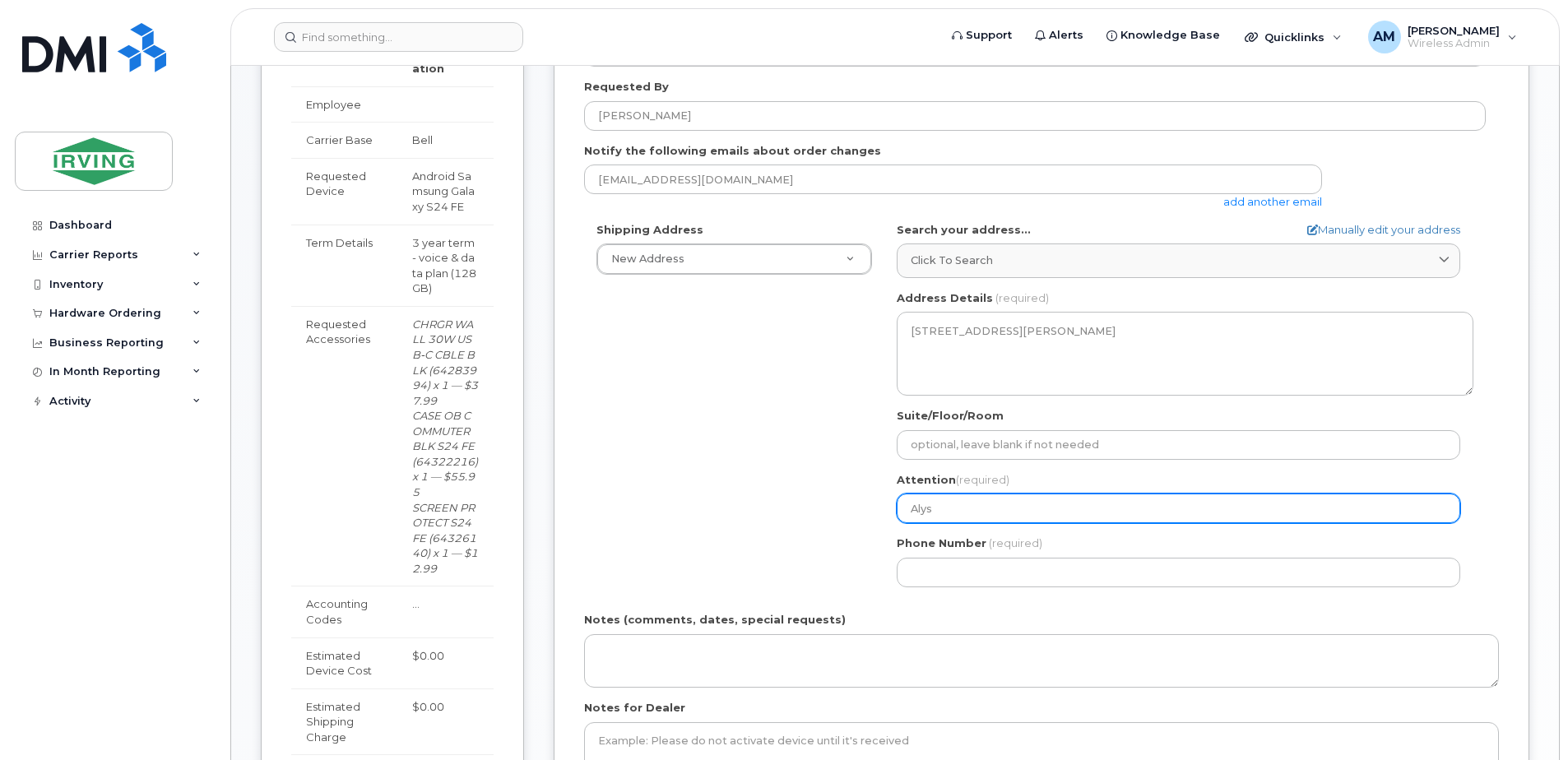
type input "Alyss"
select select
type input "Alyssa"
select select
type input "Alyssa M"
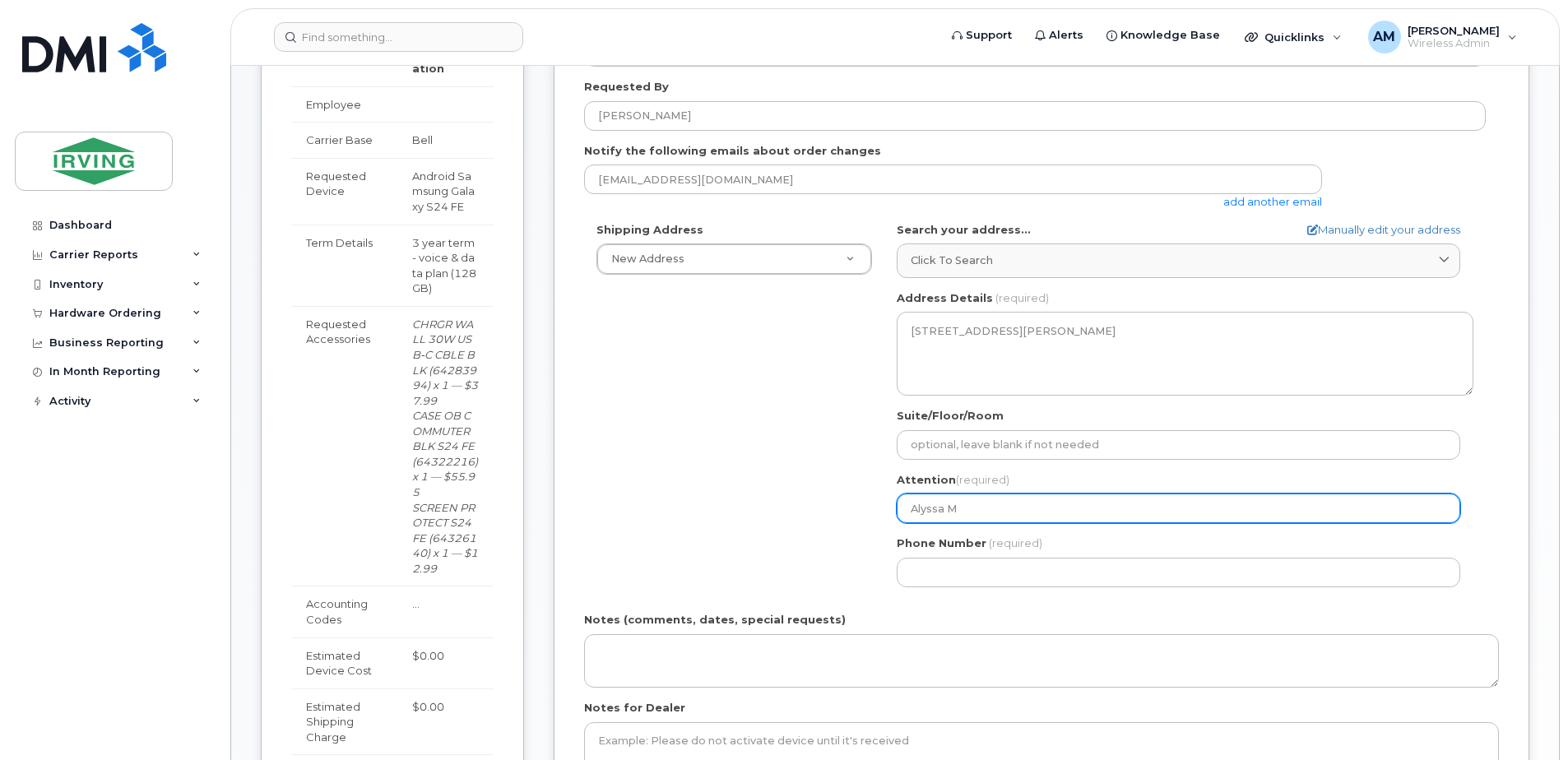
select select
type input "Alyssa Ma"
select select
type input "Alyssa Mac"
select select
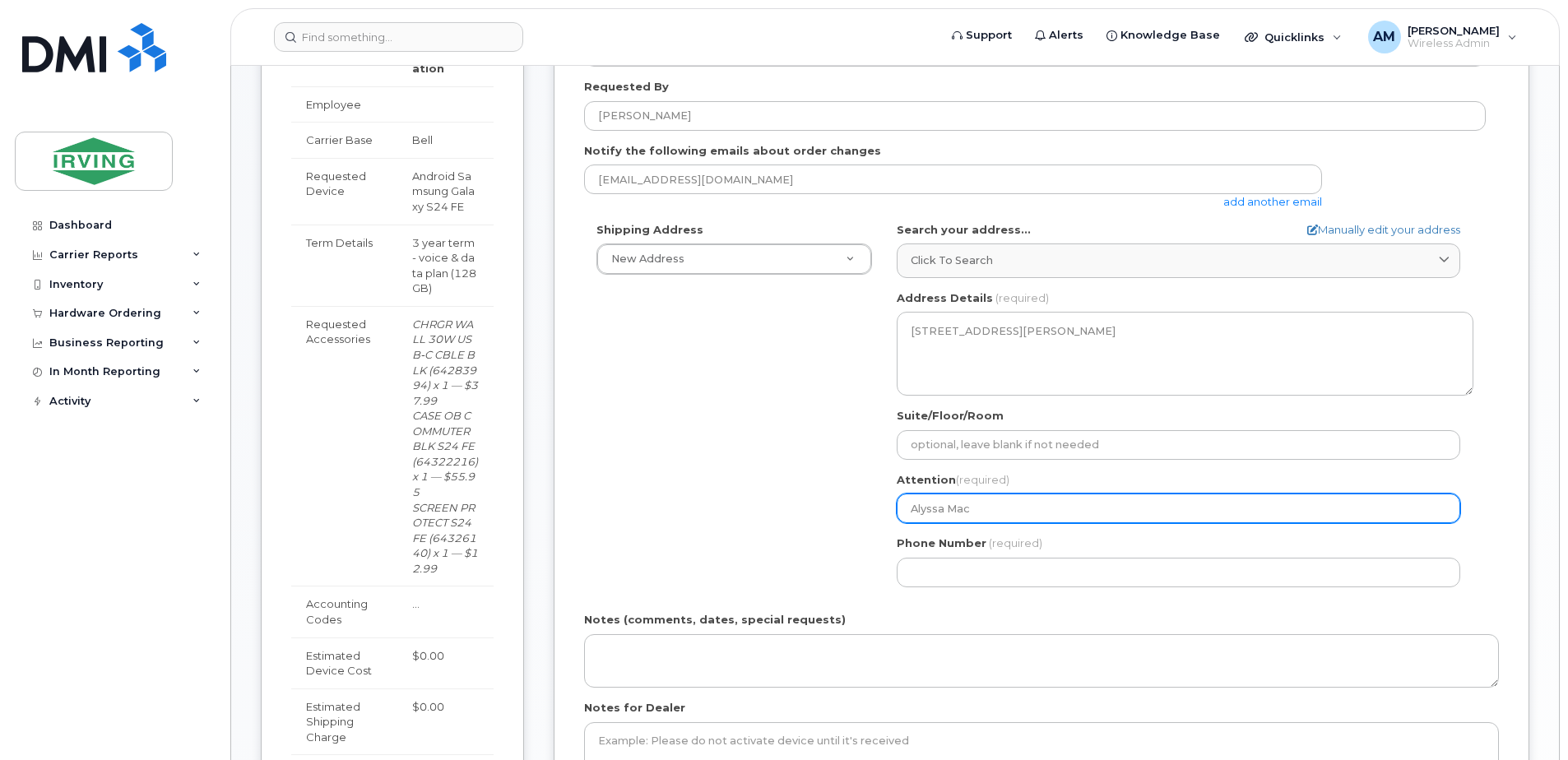
type input "Alyssa MacP"
select select
type input "Alyssa MacPh"
select select
type input "Alyssa MacPhe"
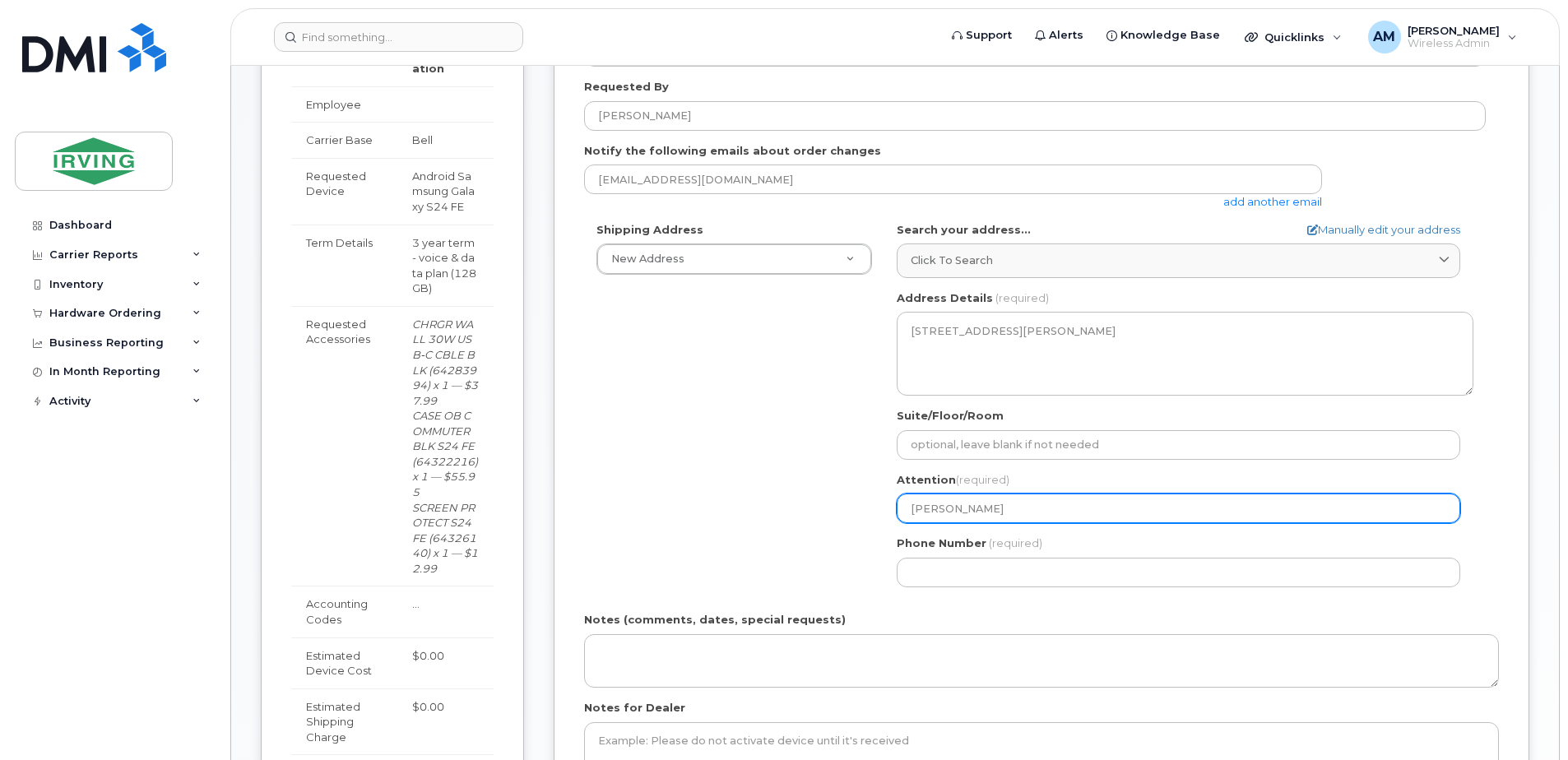
select select
type input "Alyssa MacPher"
select select
type input "Alyssa MacPhers"
select select
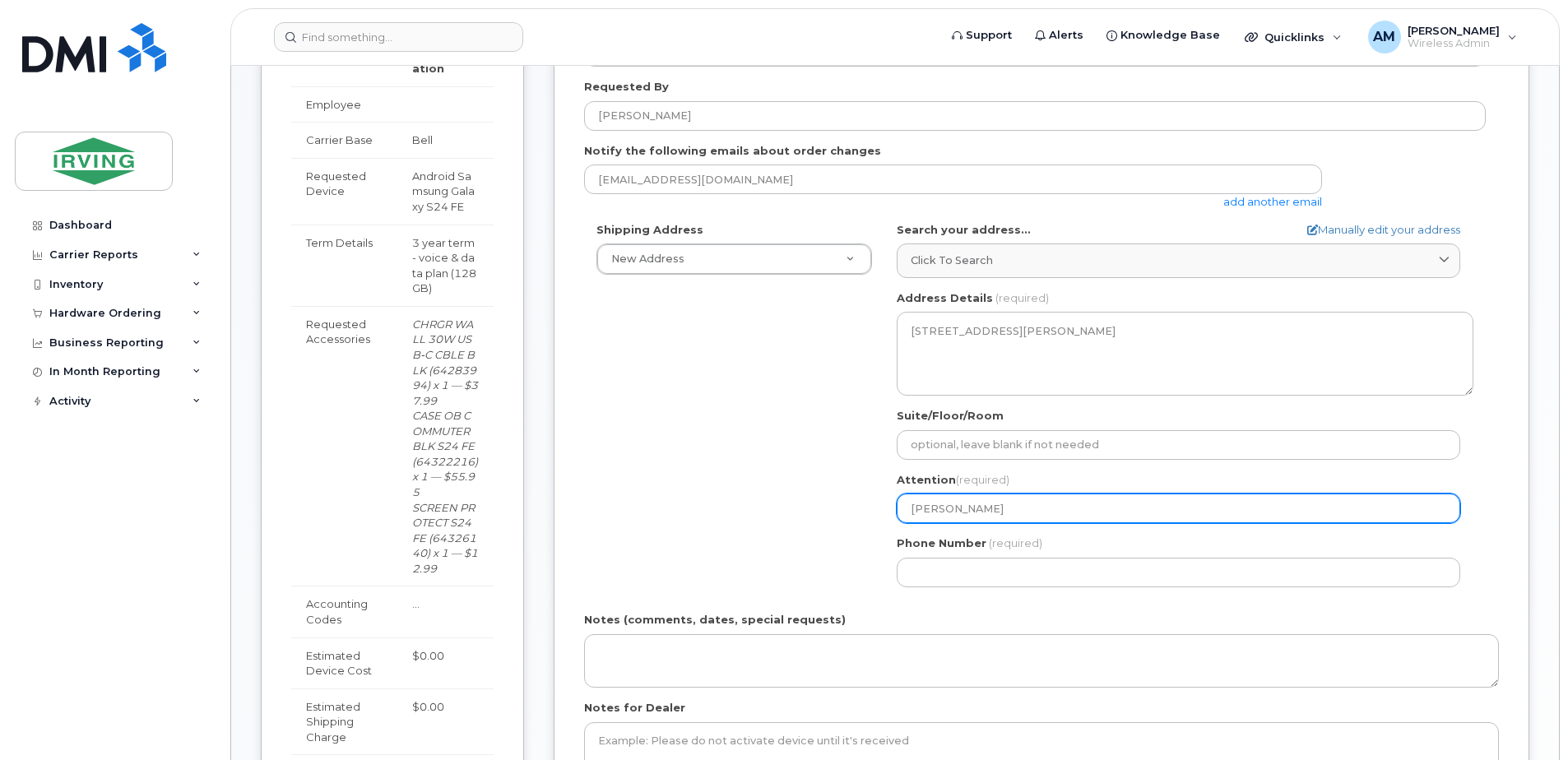
type input "Alyssa MacPherso"
select select
type input "[PERSON_NAME]"
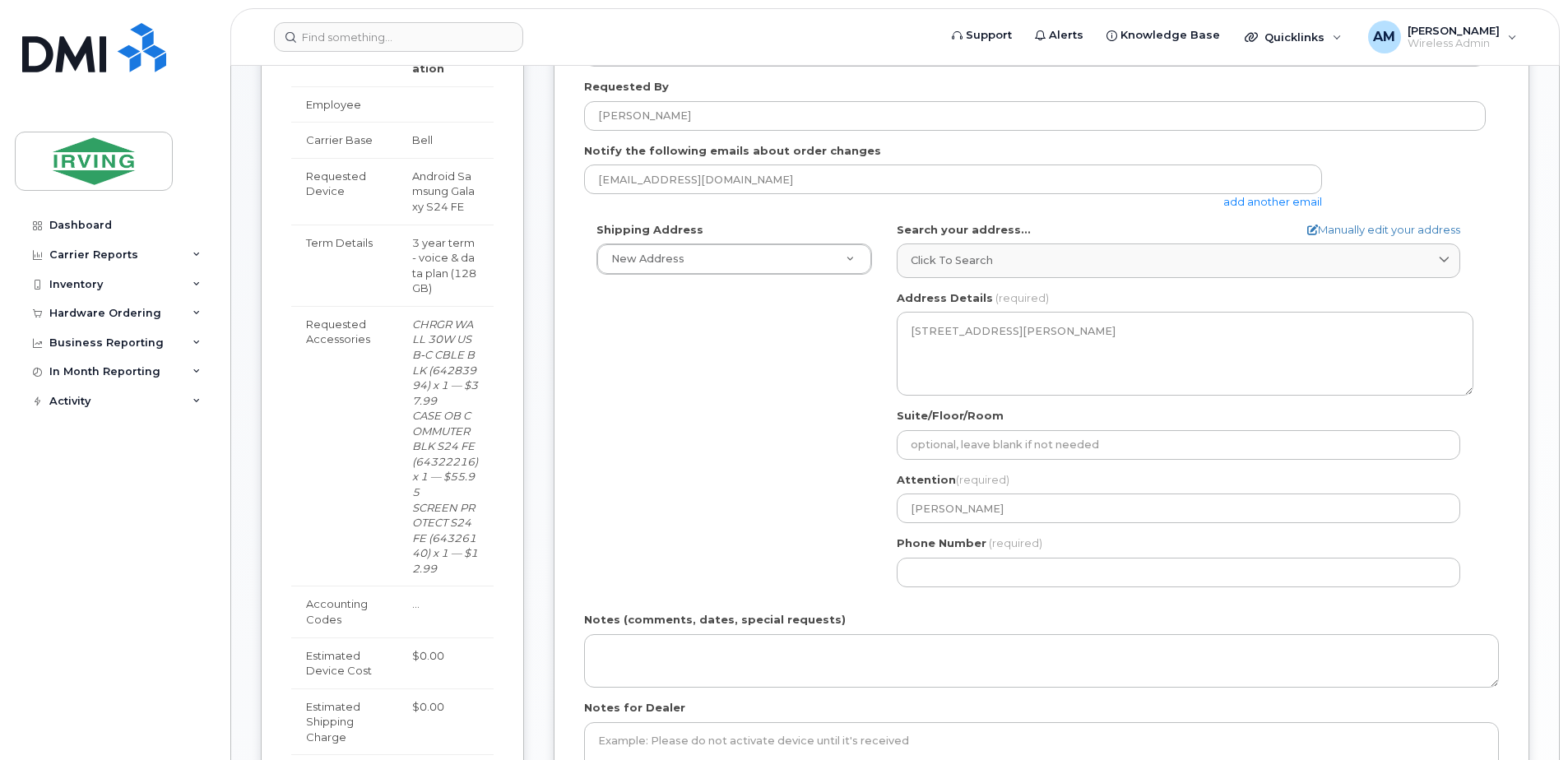
click at [972, 555] on div "Phone Number (required)" at bounding box center [1185, 561] width 577 height 51
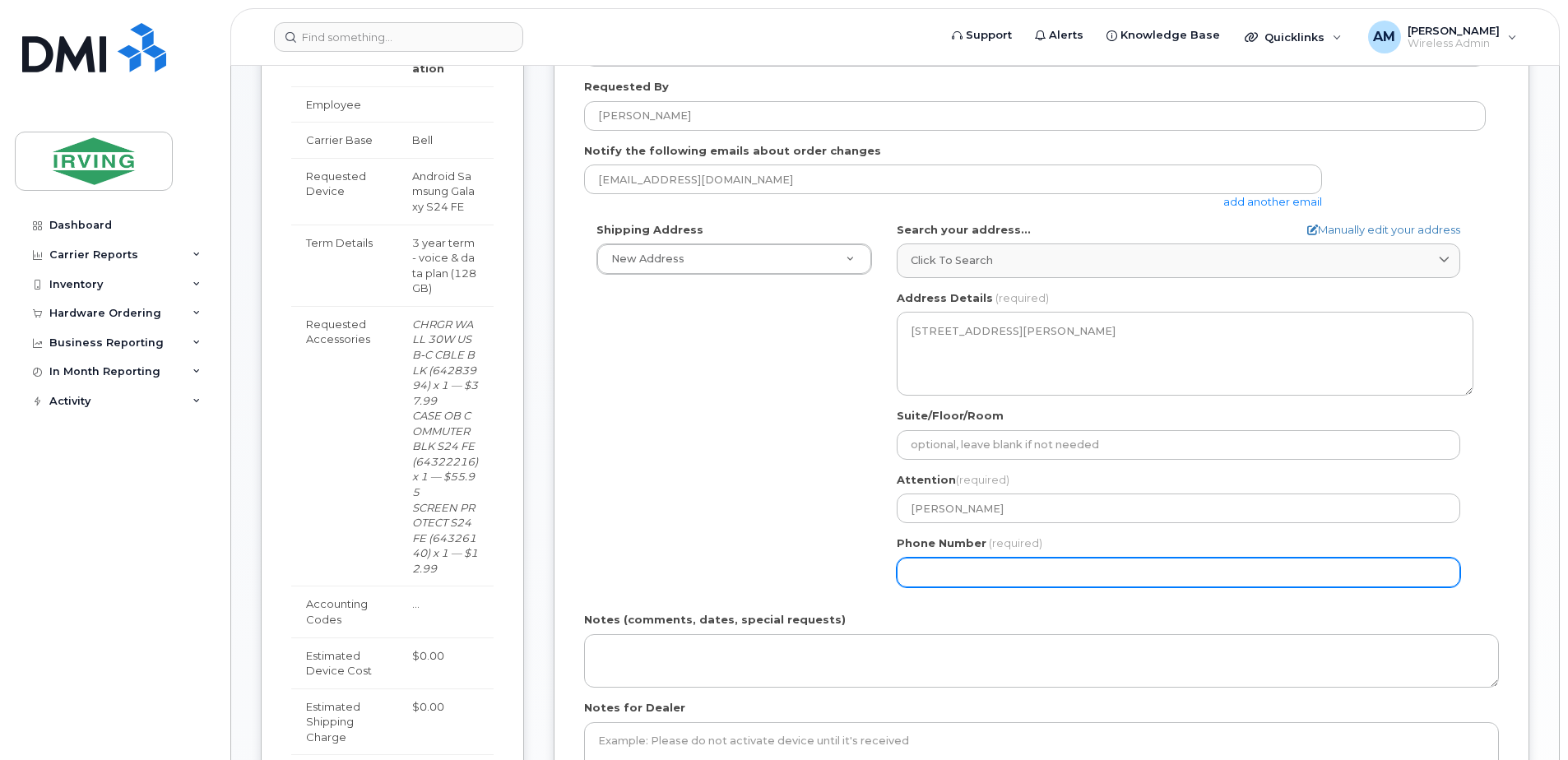
click at [971, 569] on input "Phone Number" at bounding box center [1178, 572] width 564 height 30
type input "506378932"
select select
type input "5063789320"
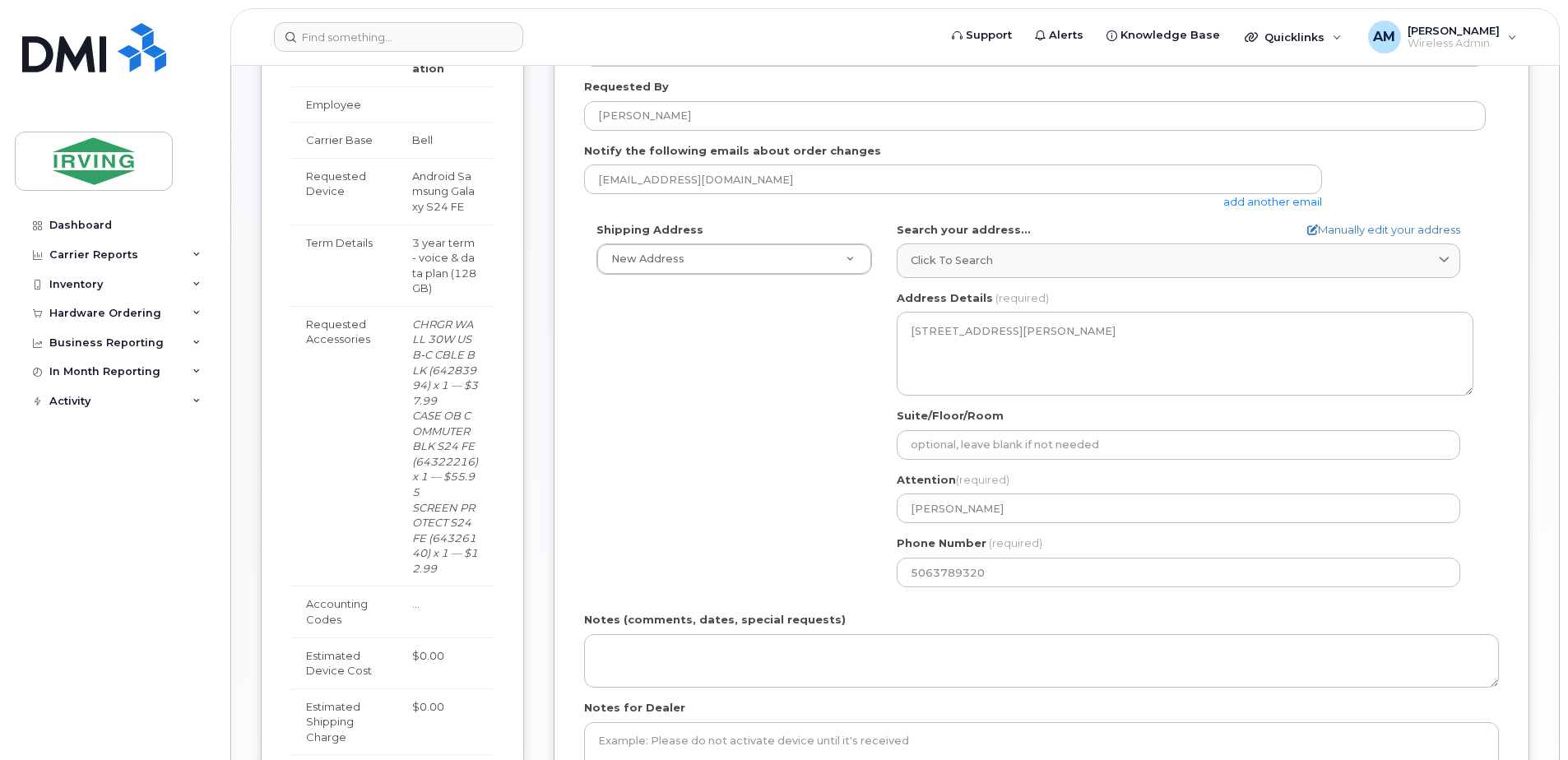
click at [775, 530] on div "Shipping Address New Address New Address CAV Farms Head Office Chandler Supplie…" at bounding box center [1034, 410] width 902 height 377
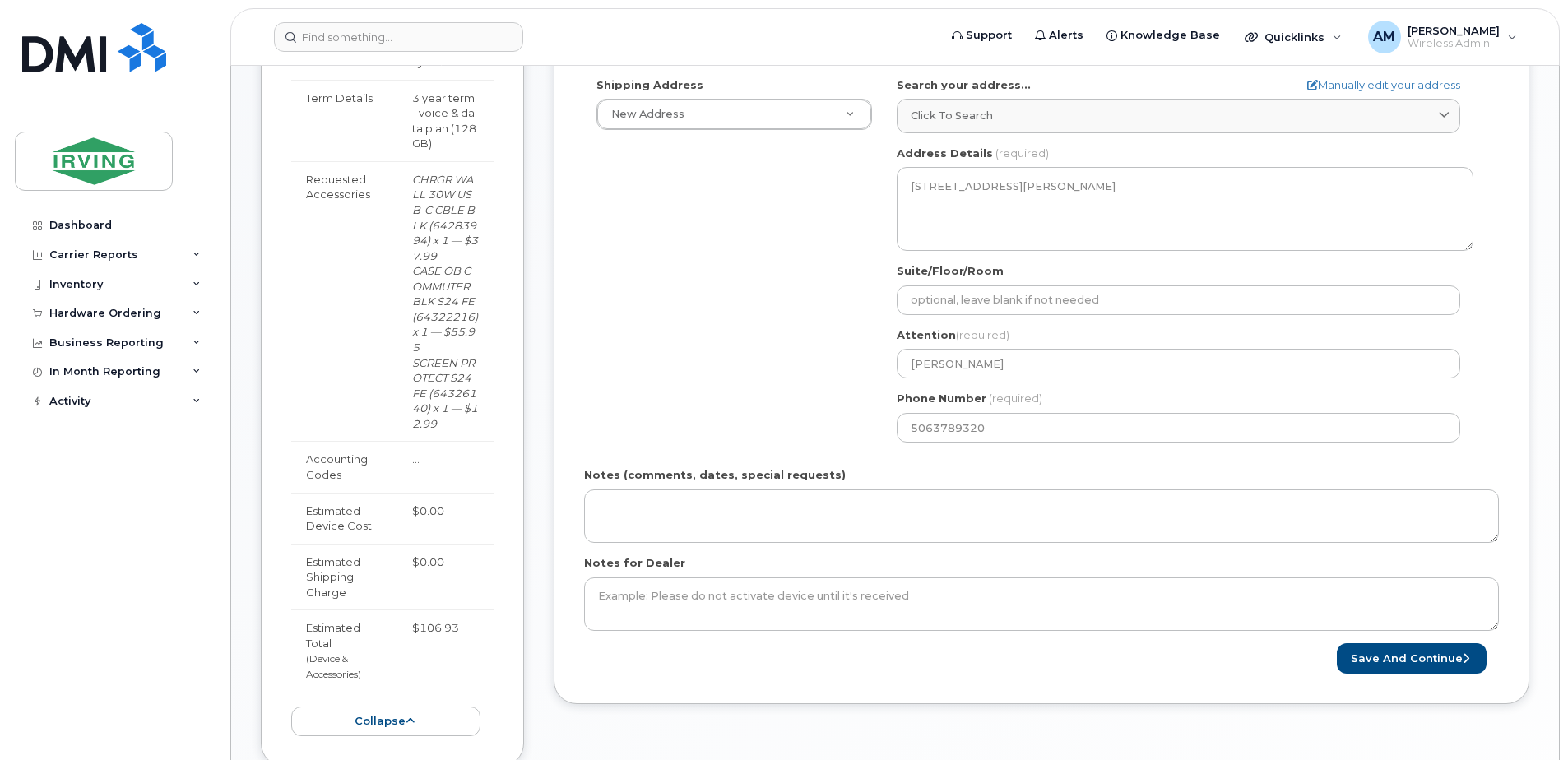
scroll to position [610, 0]
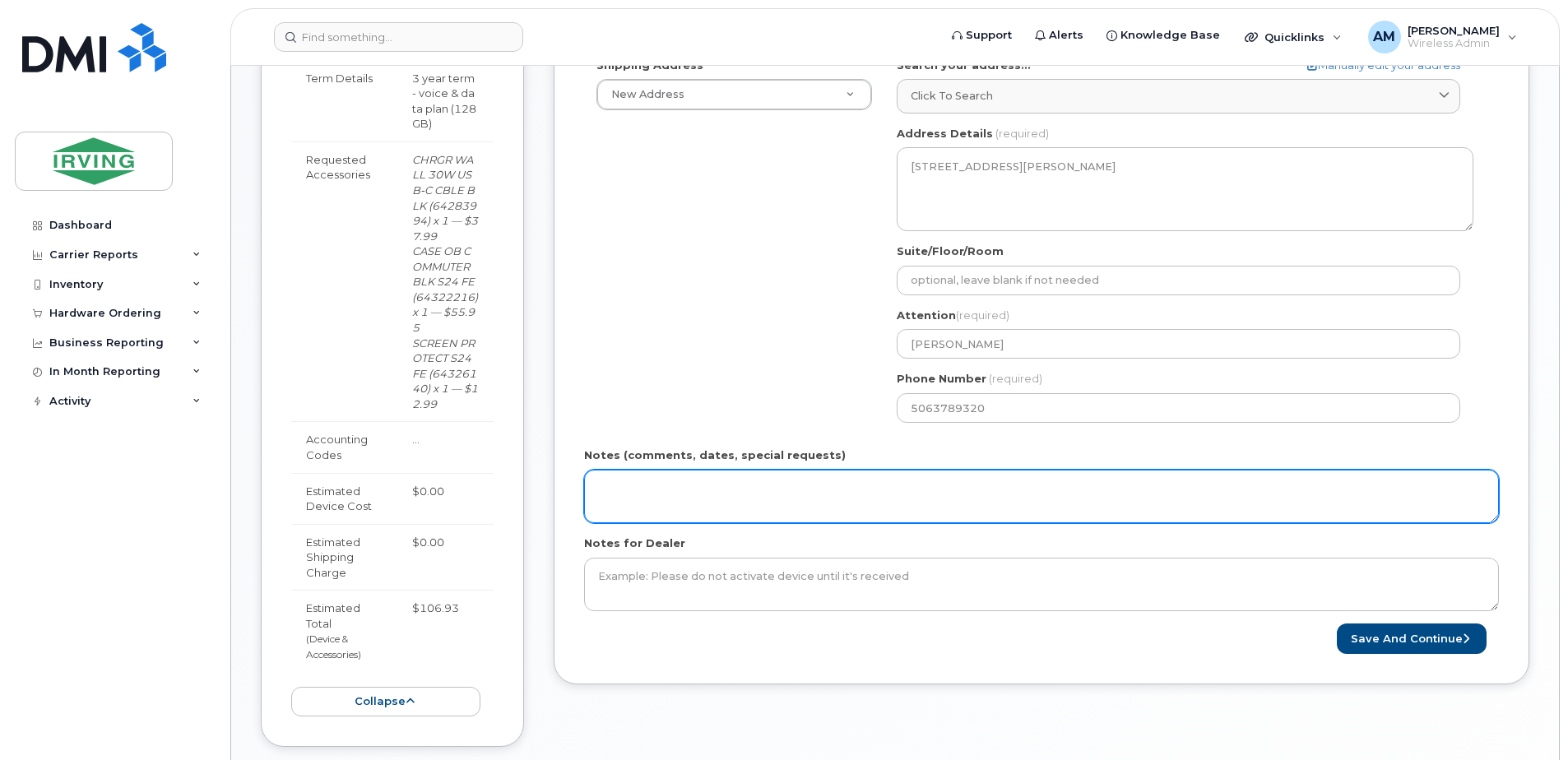
click at [729, 470] on textarea "Notes (comments, dates, special requests)" at bounding box center [1041, 496] width 915 height 54
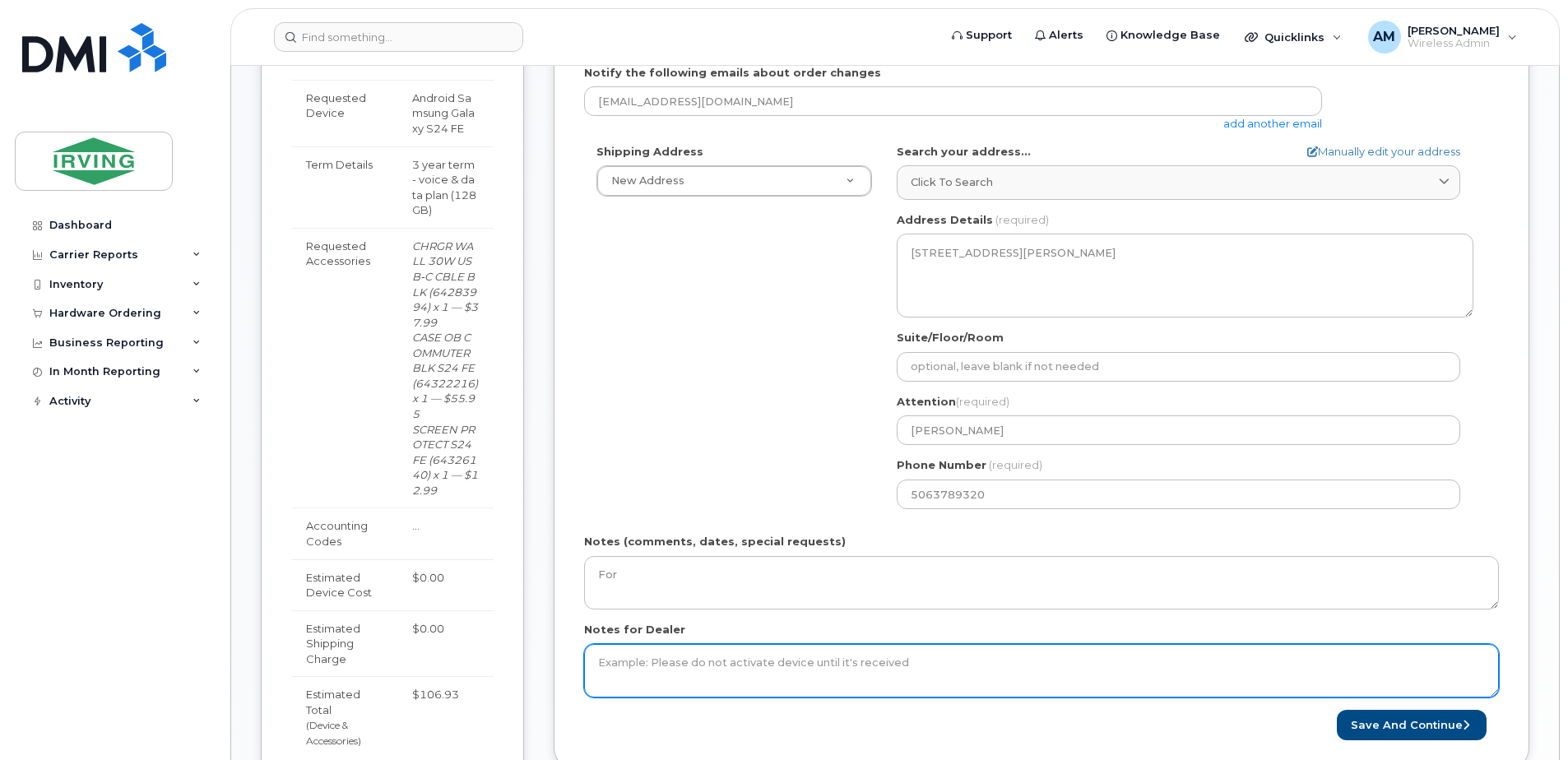
scroll to position [575, 0]
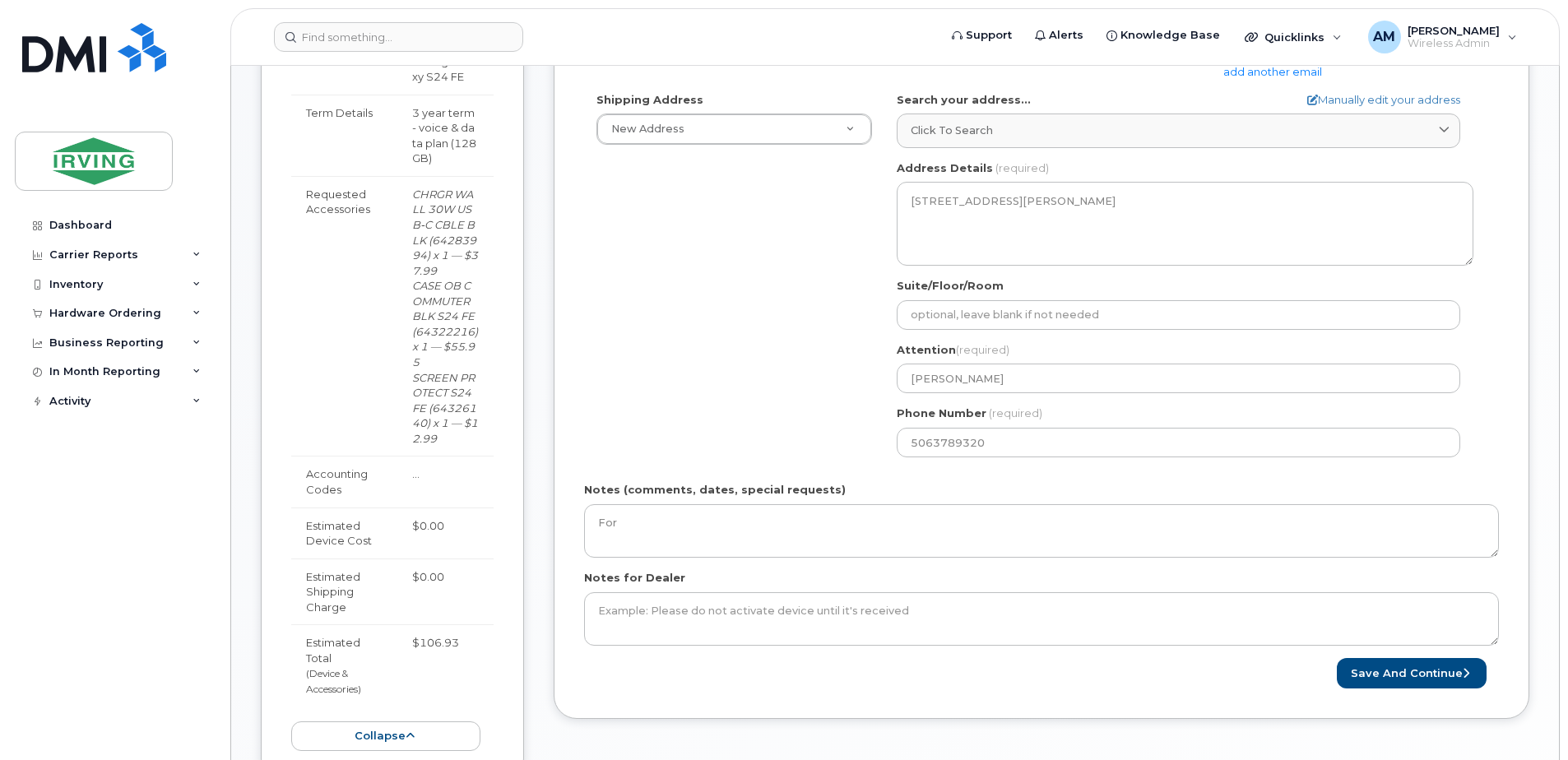
click at [658, 497] on div "Notes (comments, dates, special requests) For" at bounding box center [1041, 519] width 915 height 76
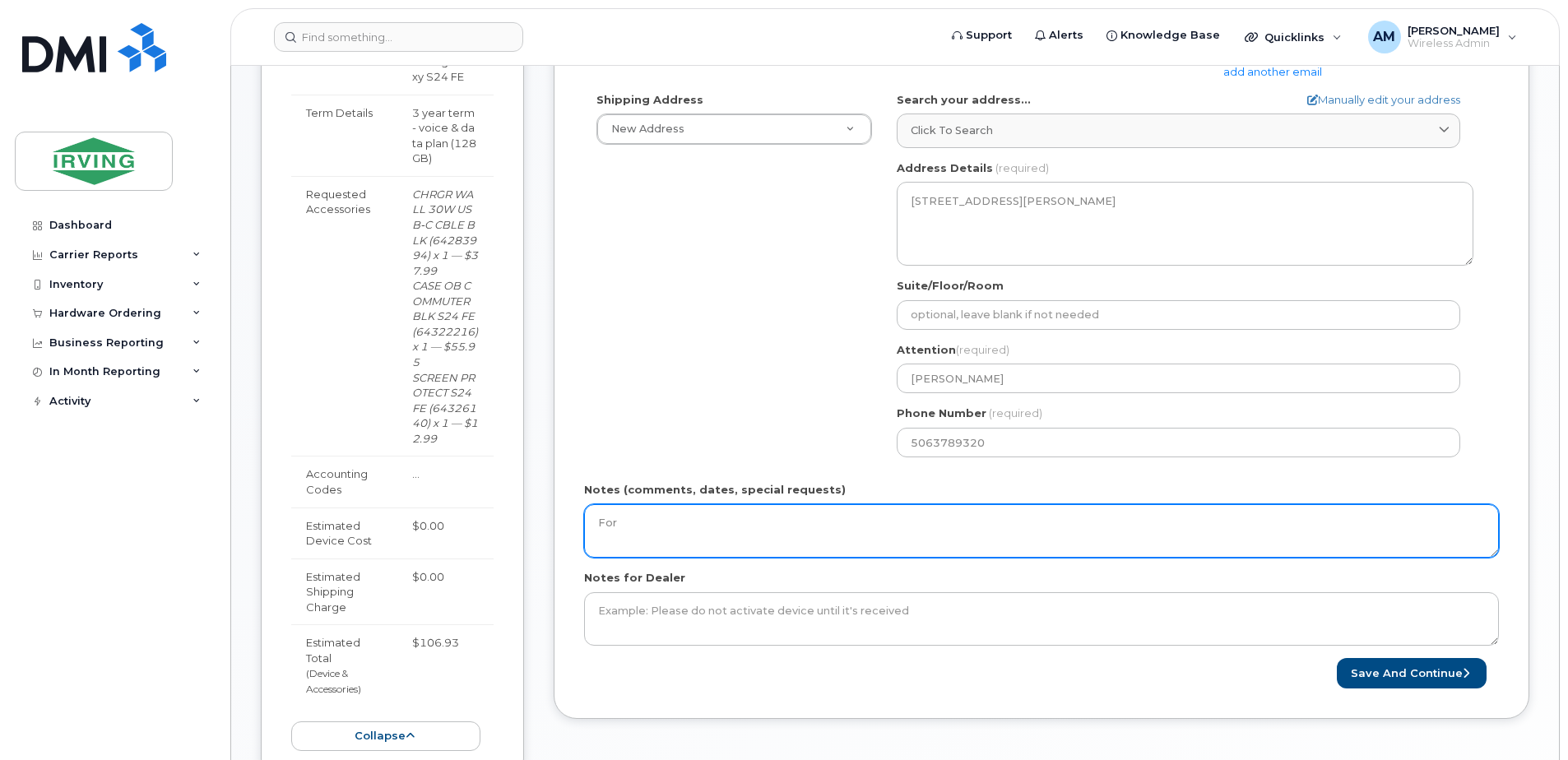
click at [683, 535] on textarea "For" at bounding box center [1041, 531] width 915 height 54
drag, startPoint x: 656, startPoint y: 505, endPoint x: 654, endPoint y: 522, distance: 17.1
click at [654, 516] on textarea "For" at bounding box center [1041, 531] width 915 height 54
type textarea "For NAME, new Business Development Manager."
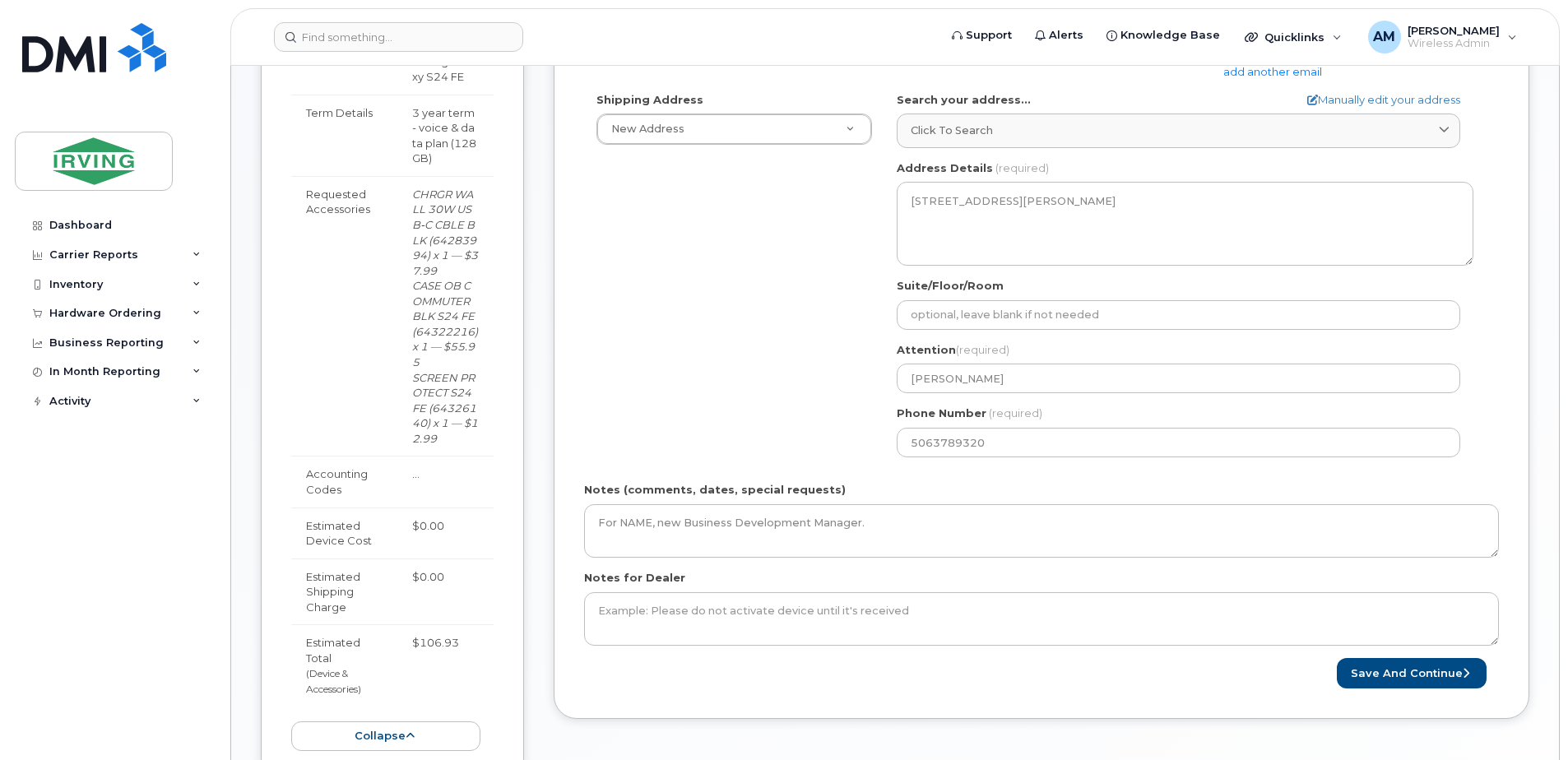
click at [707, 422] on div "Shipping Address New Address New Address CAV Farms Head Office Chandler Supplie…" at bounding box center [1034, 280] width 902 height 377
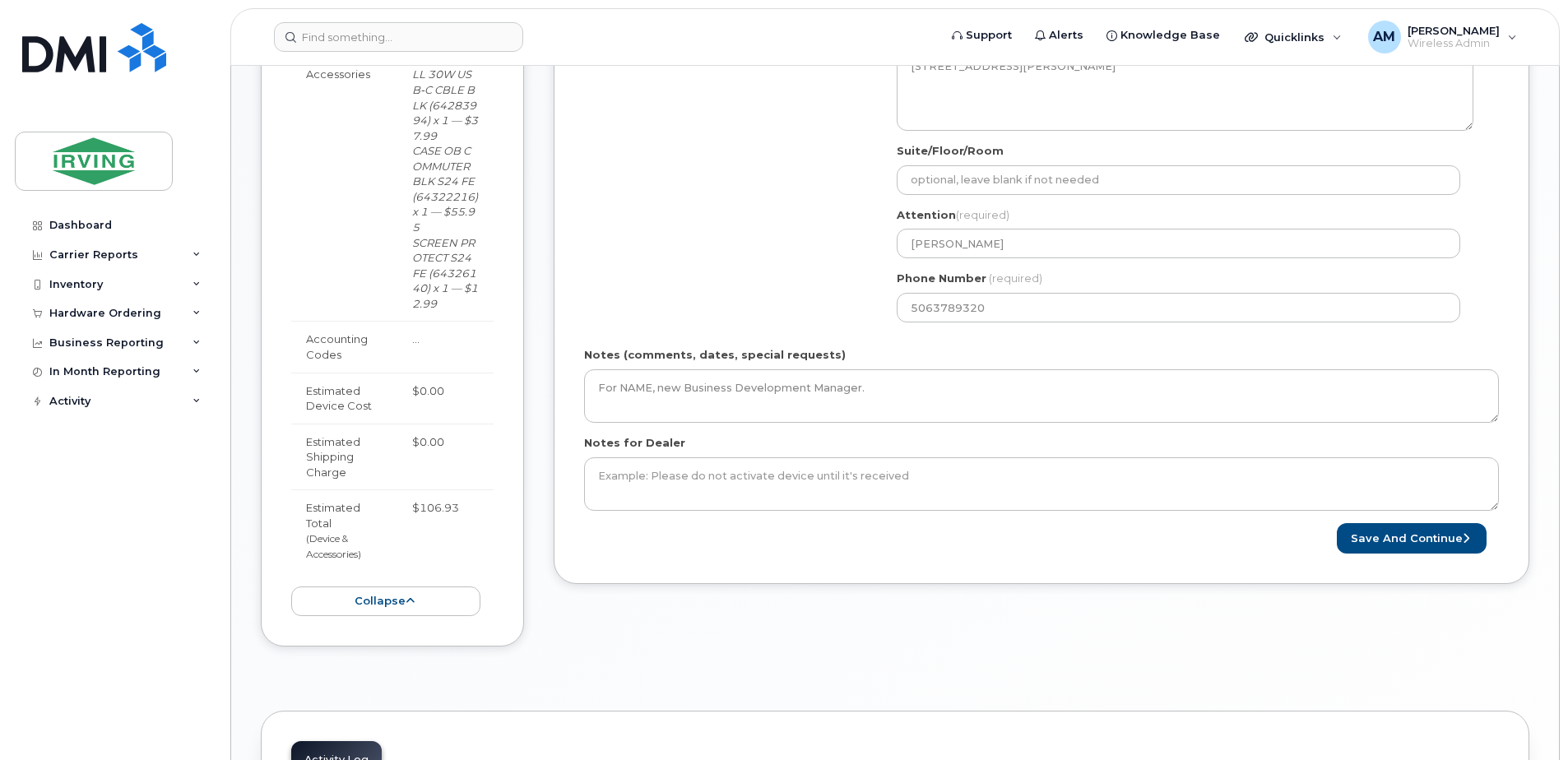
scroll to position [740, 0]
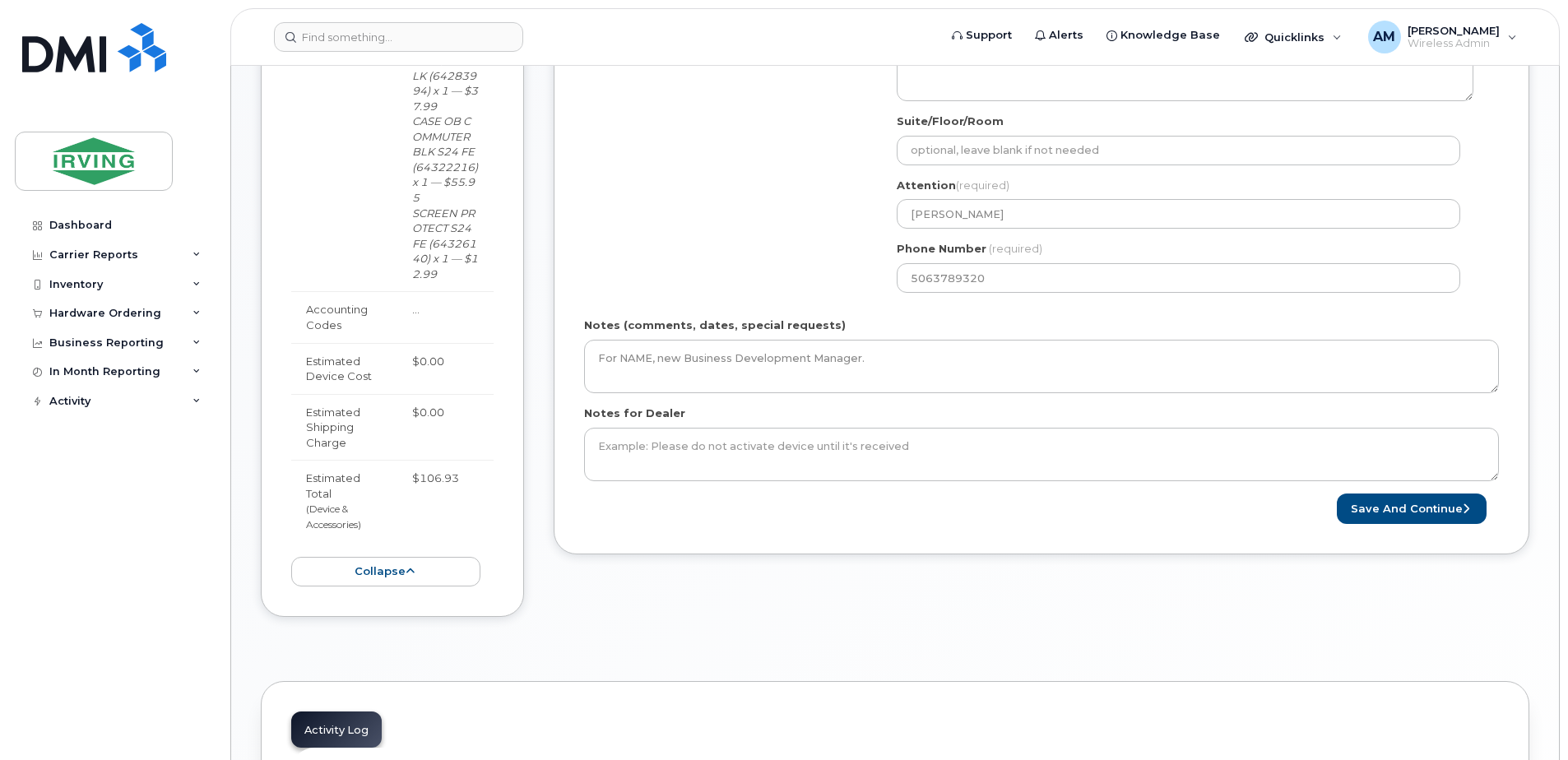
click at [854, 580] on div "All iPhone Models - Approval from Bus VP, IT VP, JDI or RKI Created By Alyssa M…" at bounding box center [1042, 141] width 976 height 999
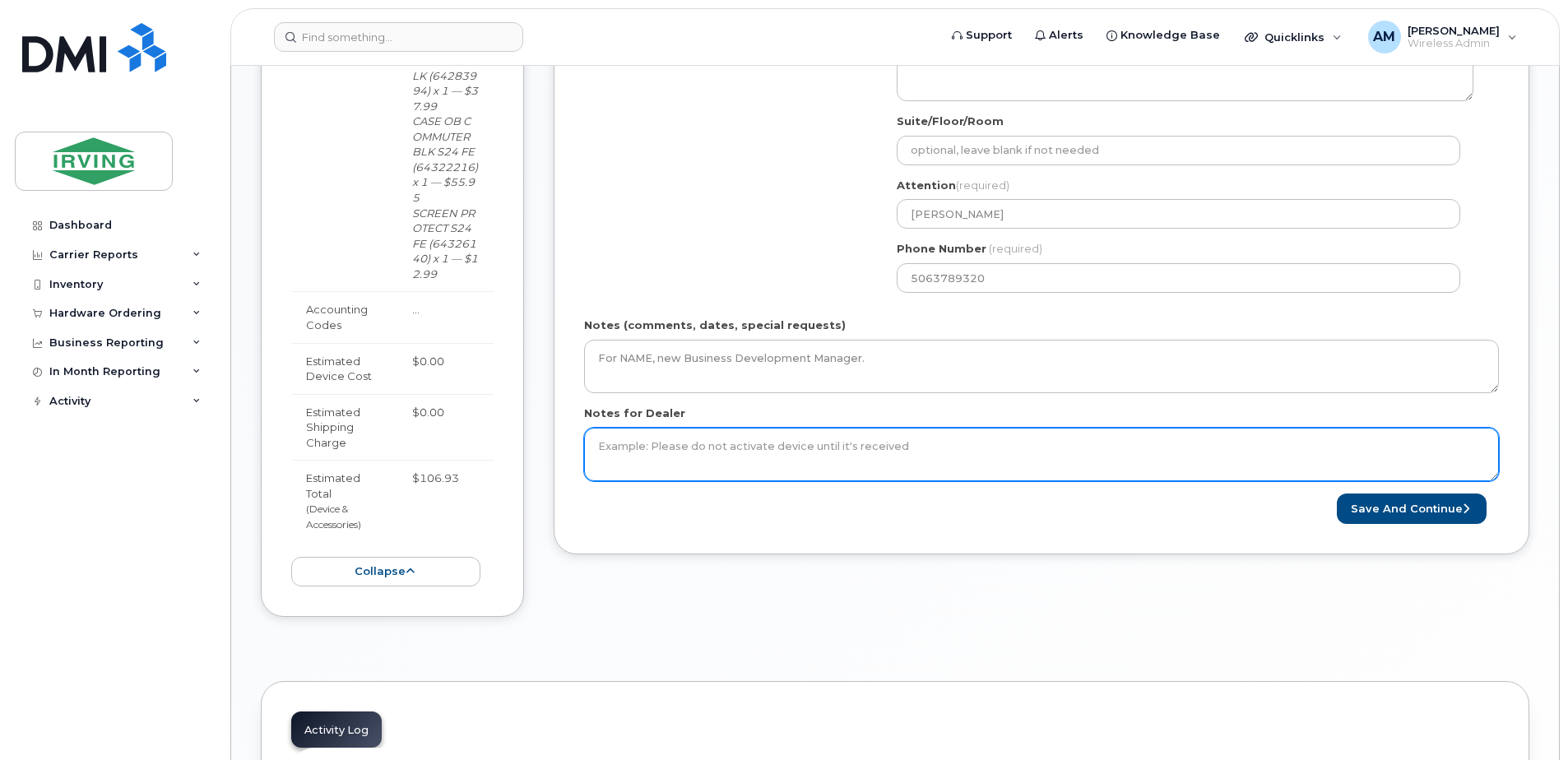
click at [907, 463] on textarea "Notes for Dealer" at bounding box center [1041, 454] width 915 height 54
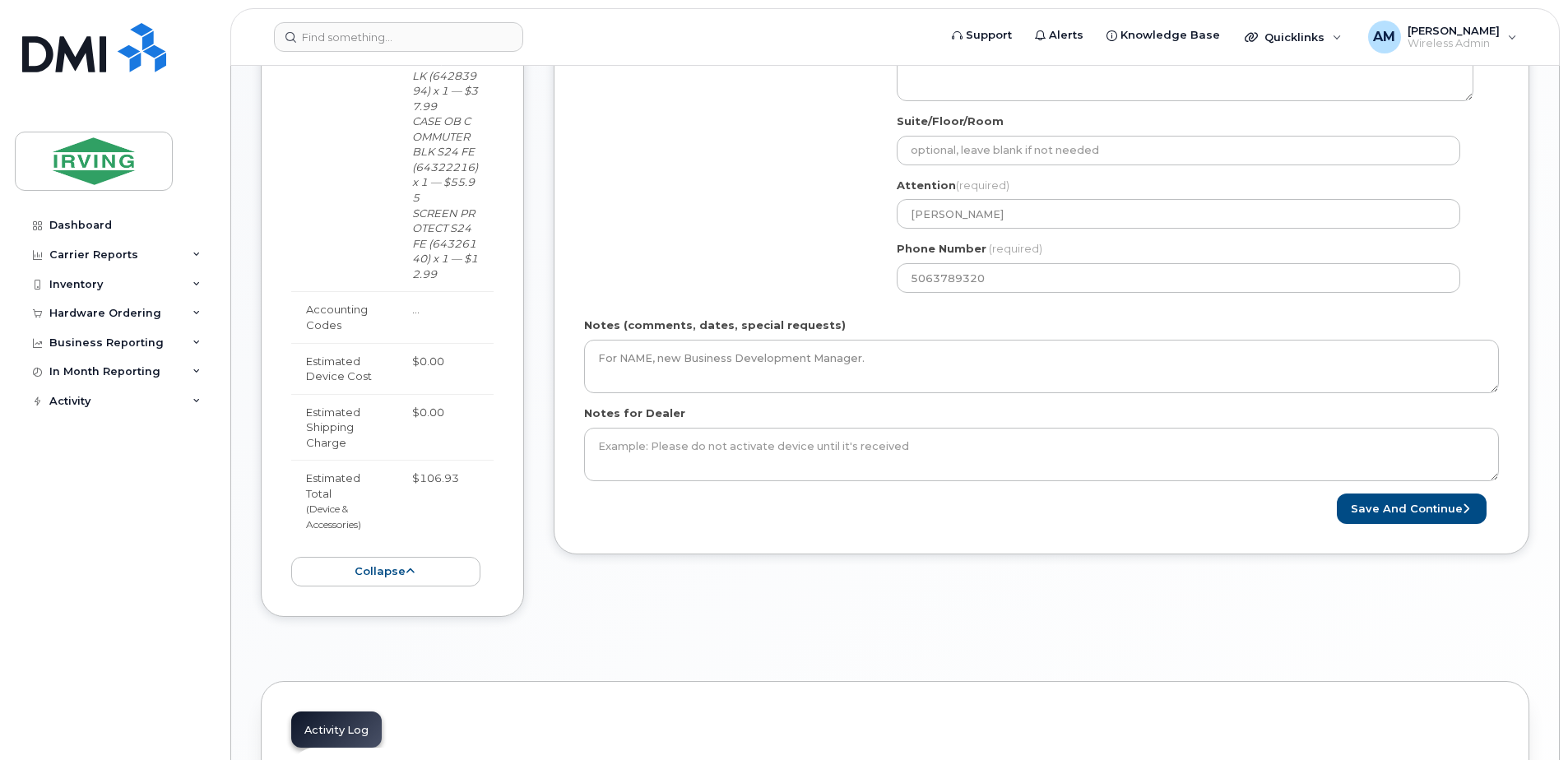
click at [868, 539] on div "All iPhone Models - Approval from Bus VP, IT VP, JDI or RKI Created By Alyssa M…" at bounding box center [1042, 98] width 976 height 911
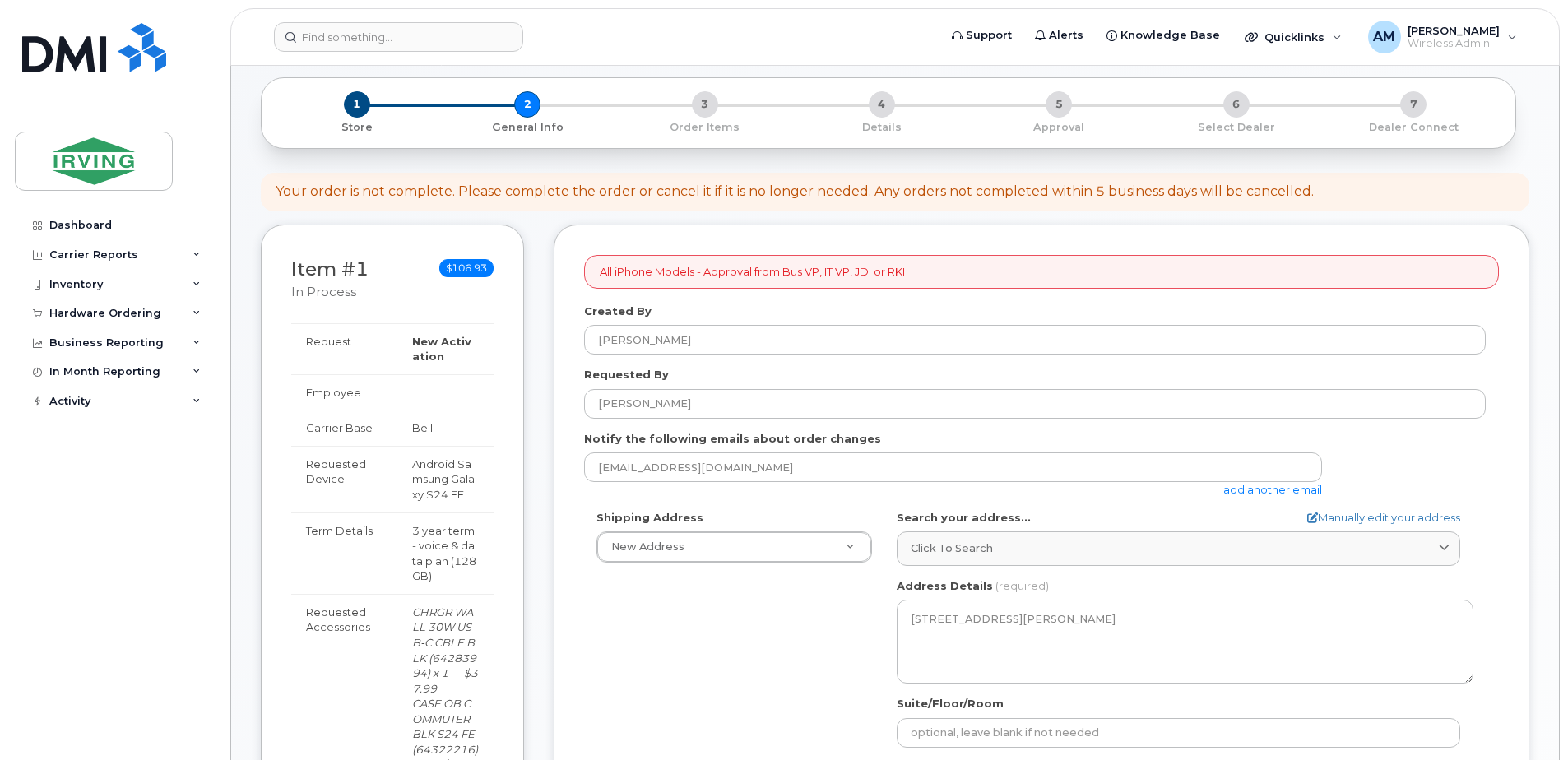
scroll to position [246, 0]
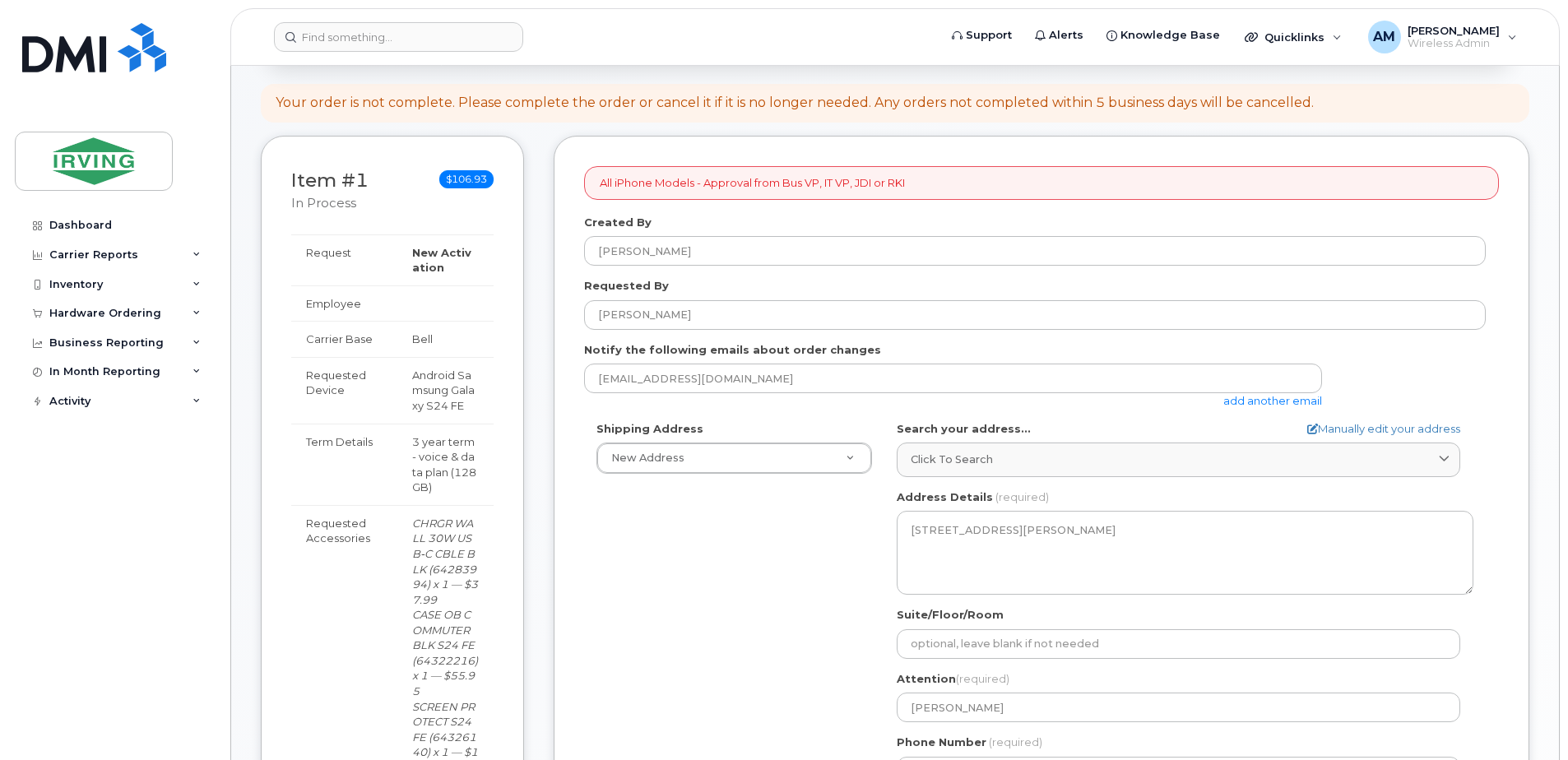
click at [740, 568] on div "Shipping Address New Address New Address CAV Farms Head Office Chandler Supplie…" at bounding box center [1034, 609] width 902 height 377
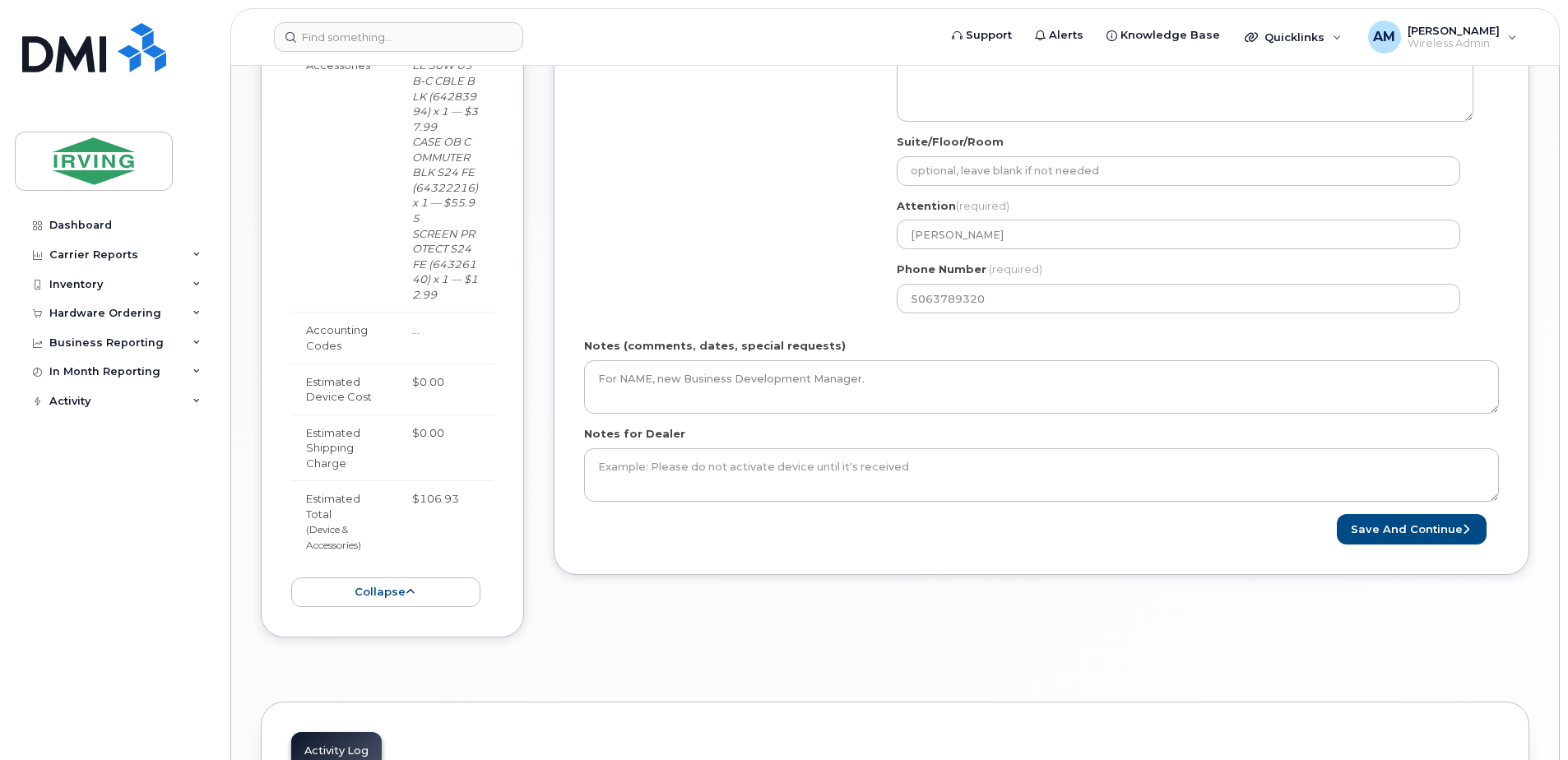
scroll to position [986, 0]
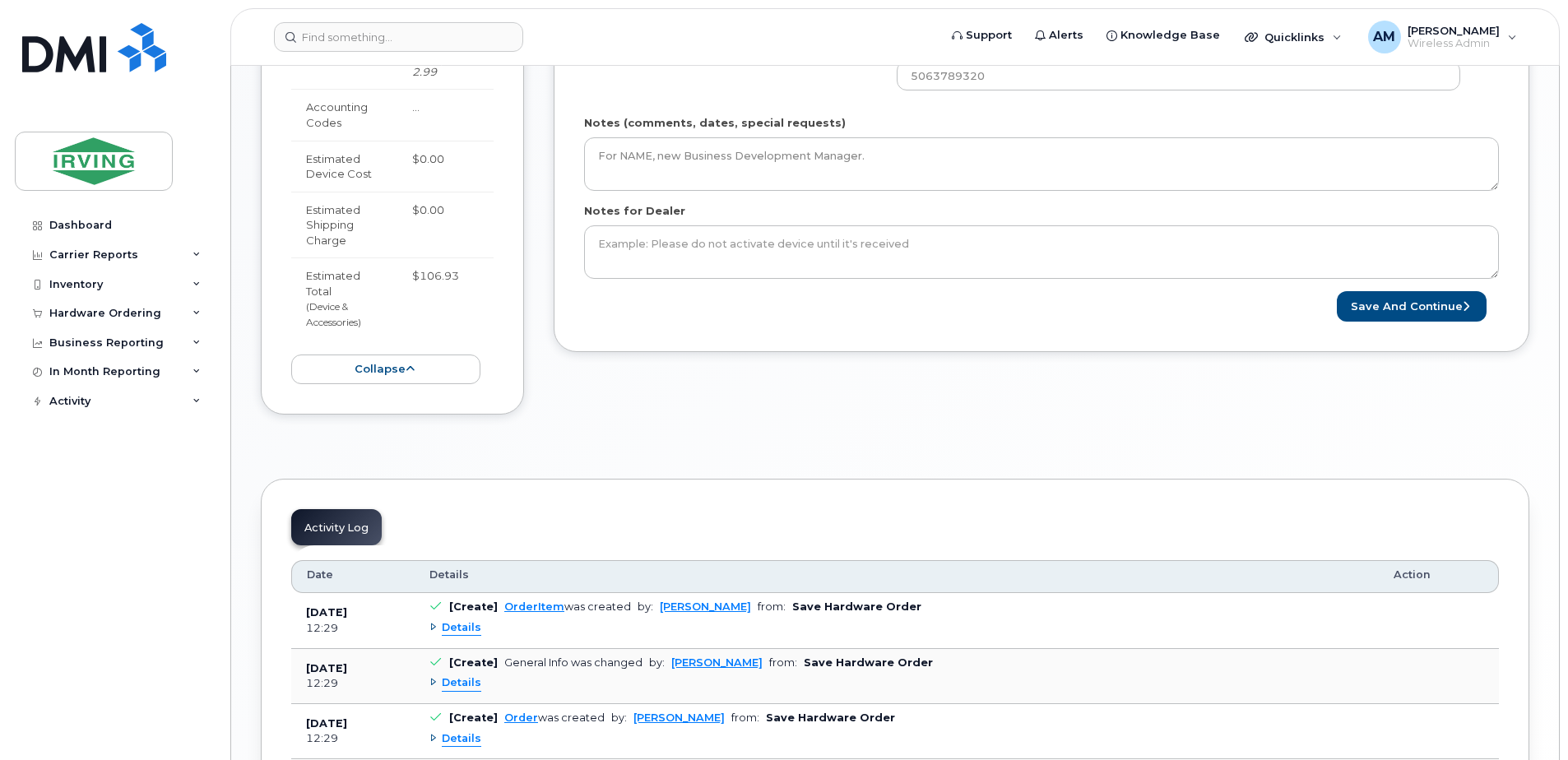
scroll to position [1082, 0]
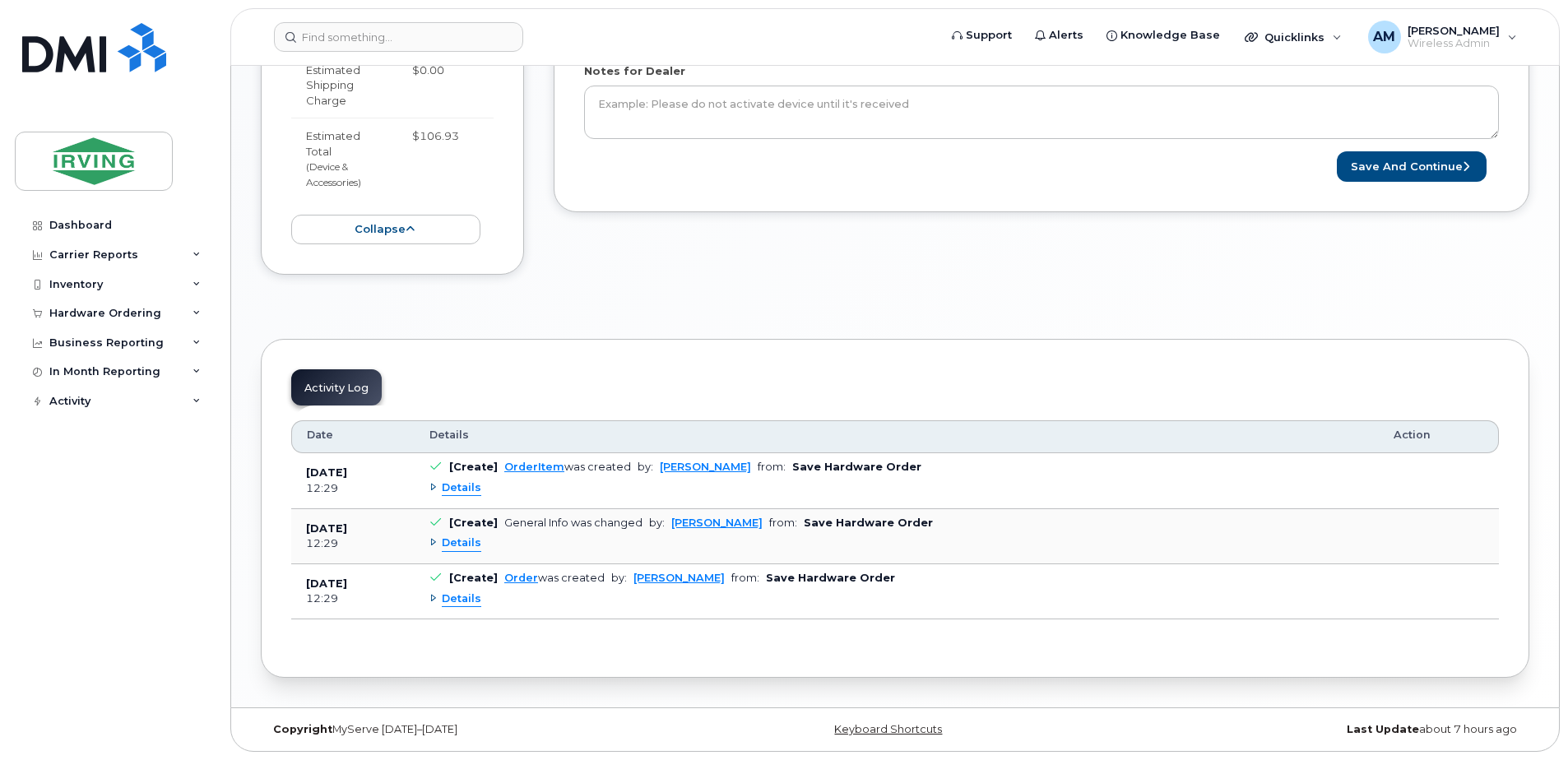
click at [1375, 162] on button "Save and Continue" at bounding box center [1412, 166] width 150 height 30
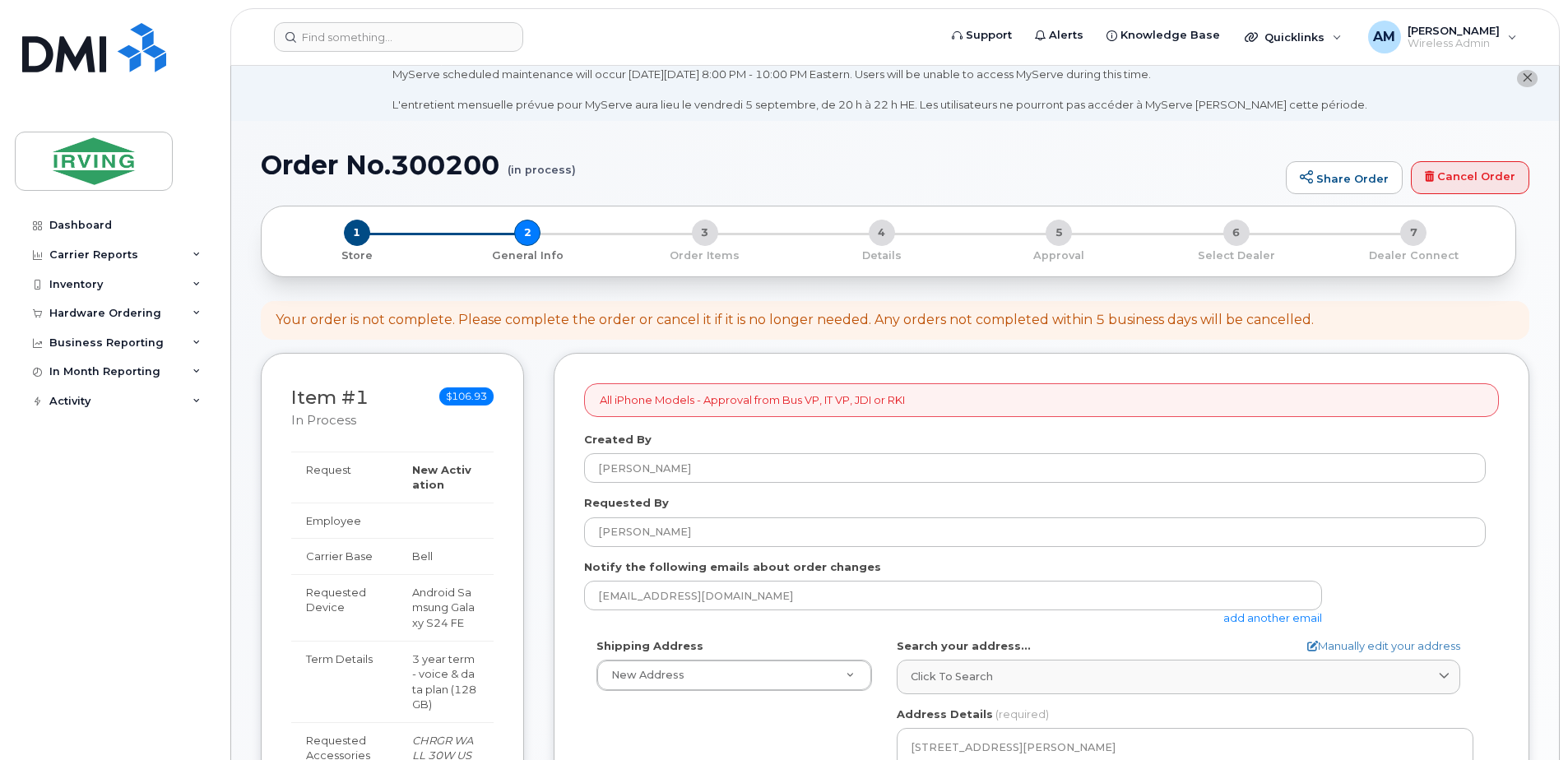
scroll to position [0, 0]
